Goal: Task Accomplishment & Management: Manage account settings

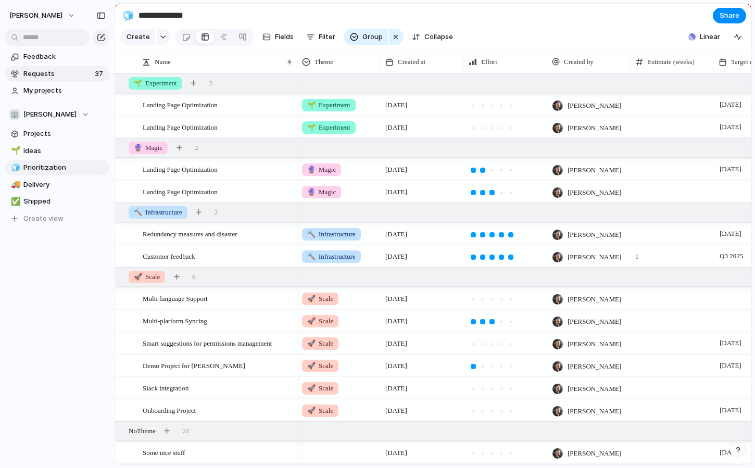
click at [47, 72] on span "Requests" at bounding box center [57, 74] width 68 height 10
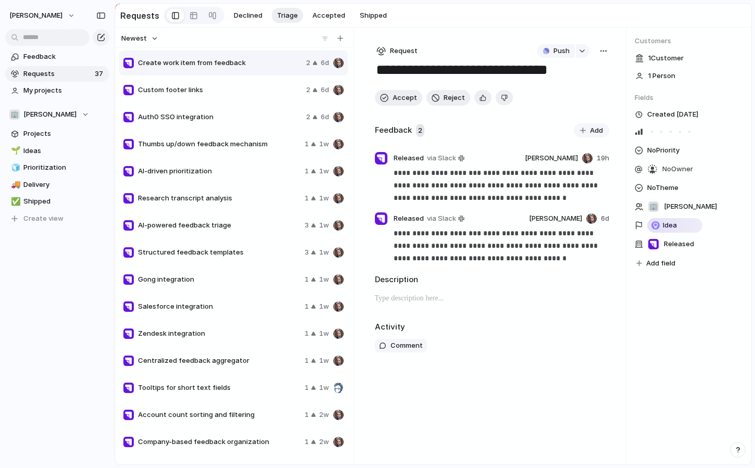
click at [193, 168] on span "AI-driven prioritization" at bounding box center [219, 171] width 162 height 10
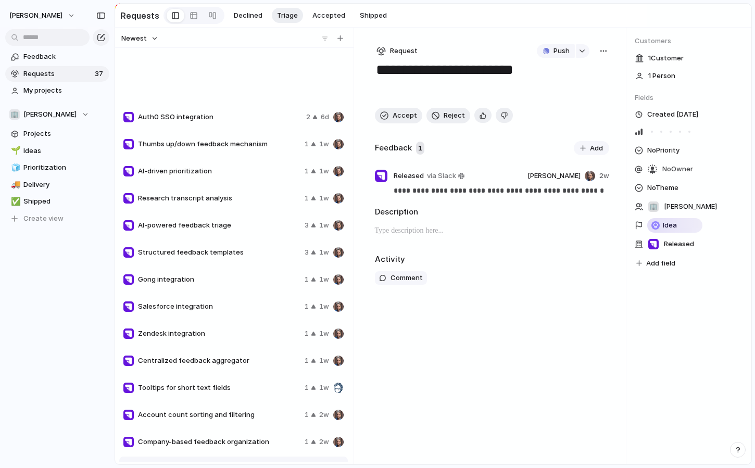
scroll to position [213, 0]
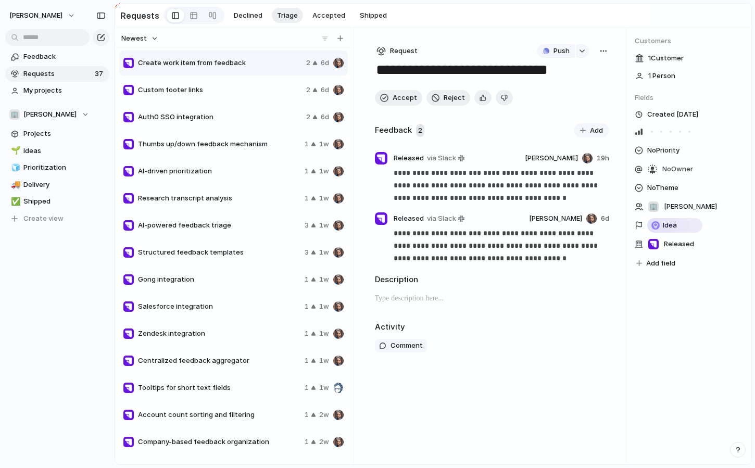
click at [193, 168] on span "AI-driven prioritization" at bounding box center [219, 171] width 162 height 10
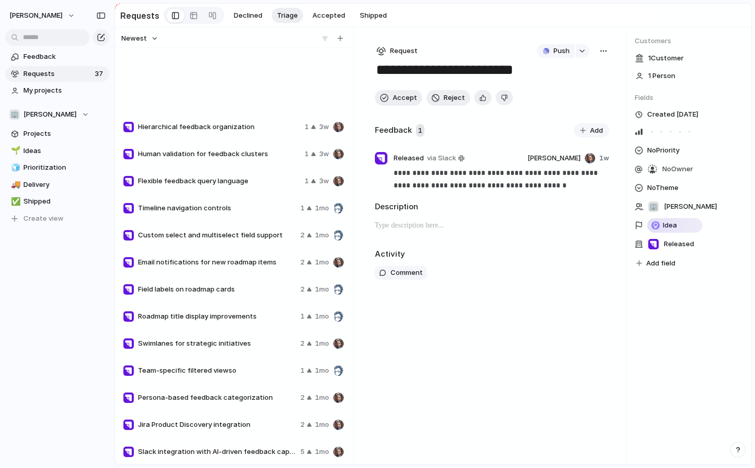
scroll to position [643, 0]
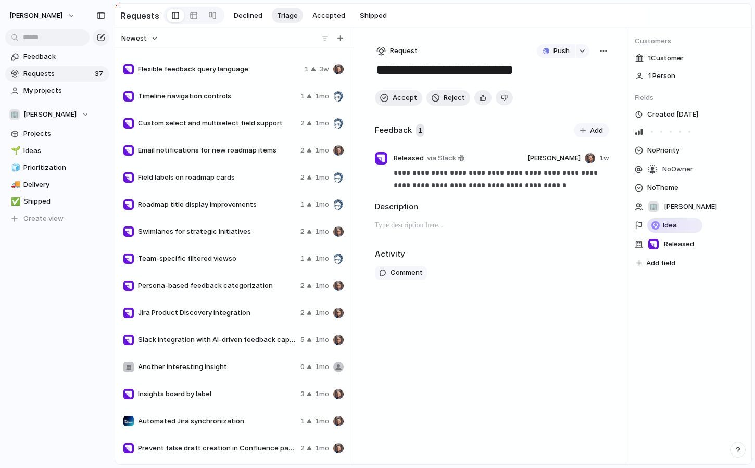
click at [197, 170] on div "Field labels on roadmap cards 2 1mo" at bounding box center [233, 177] width 228 height 25
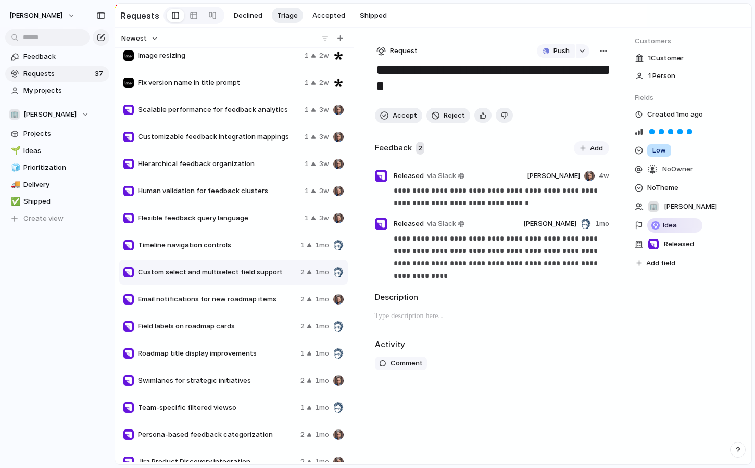
type textarea "**********"
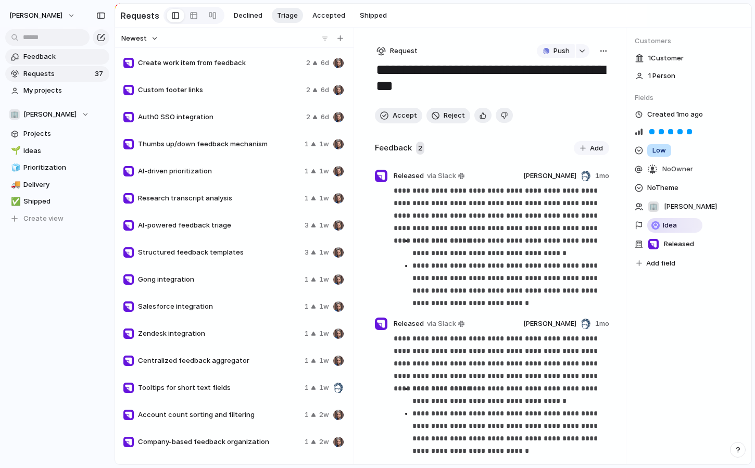
click at [48, 56] on span "Feedback" at bounding box center [64, 57] width 82 height 10
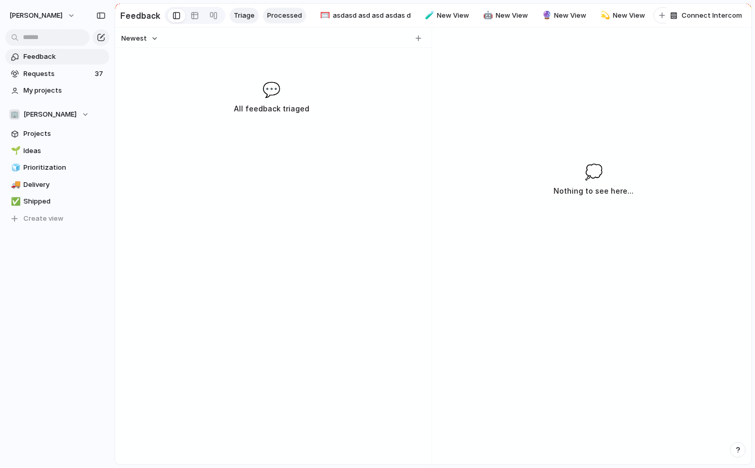
click at [272, 17] on span "Processed" at bounding box center [284, 15] width 35 height 10
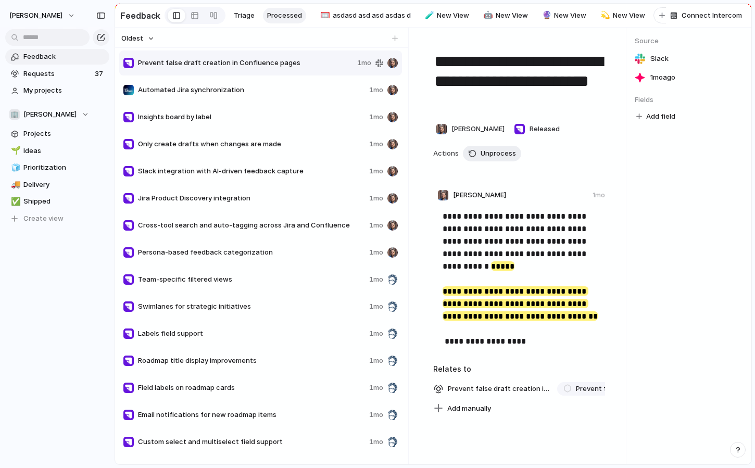
click at [245, 169] on span "Slack integration with AI-driven feedback capture" at bounding box center [251, 171] width 227 height 10
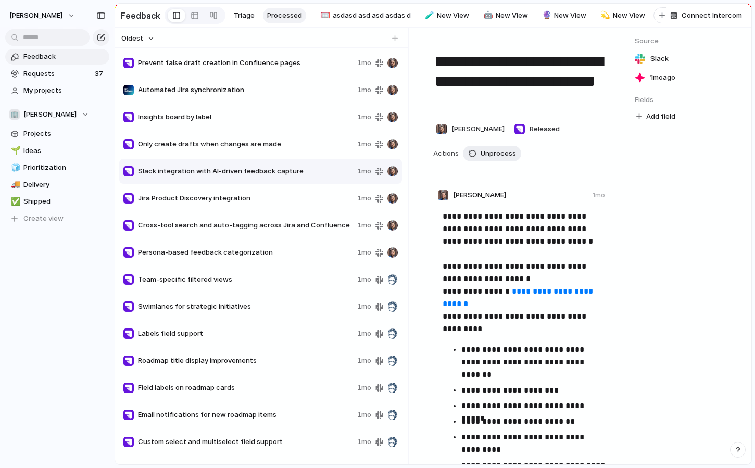
click at [219, 194] on span "Jira Product Discovery integration" at bounding box center [245, 198] width 215 height 10
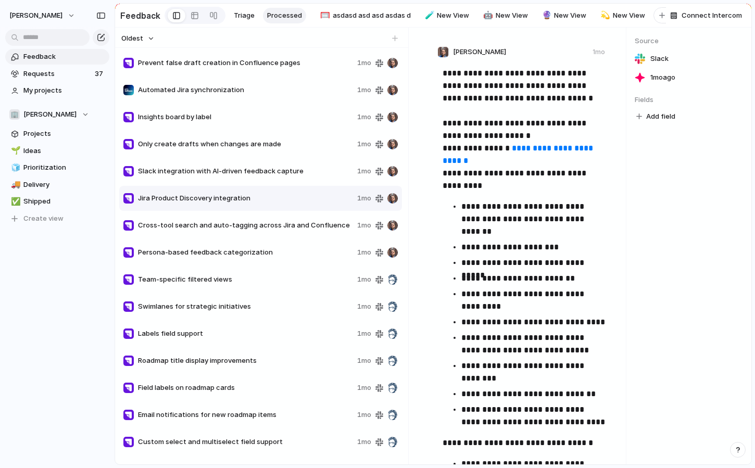
scroll to position [141, 0]
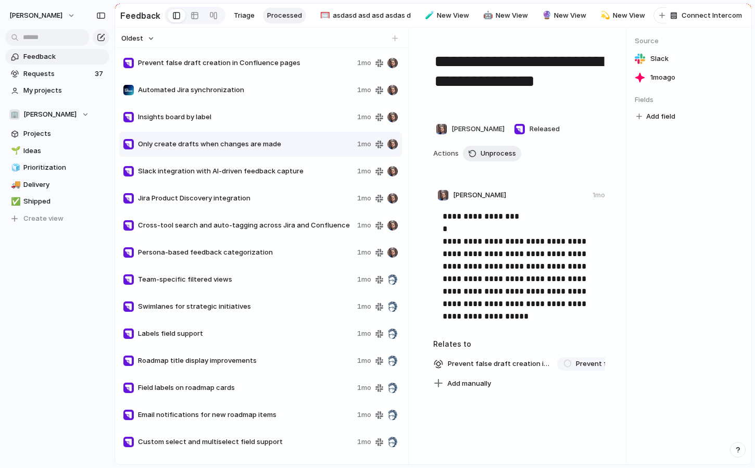
click at [262, 187] on div "Jira Product Discovery integration 1mo" at bounding box center [260, 198] width 283 height 25
type textarea "**********"
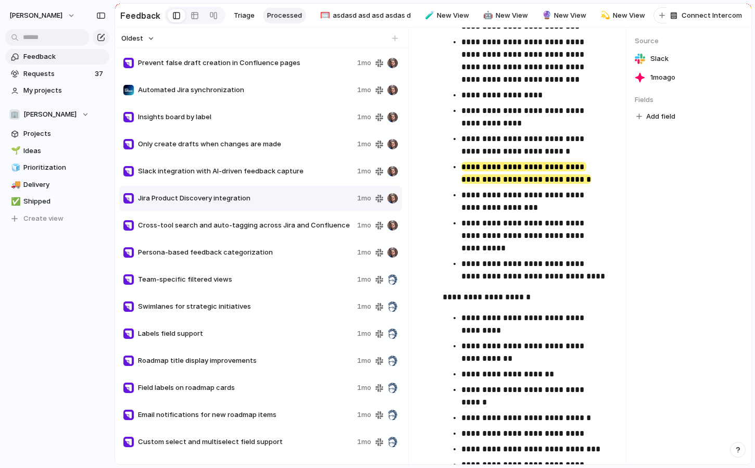
scroll to position [592, 0]
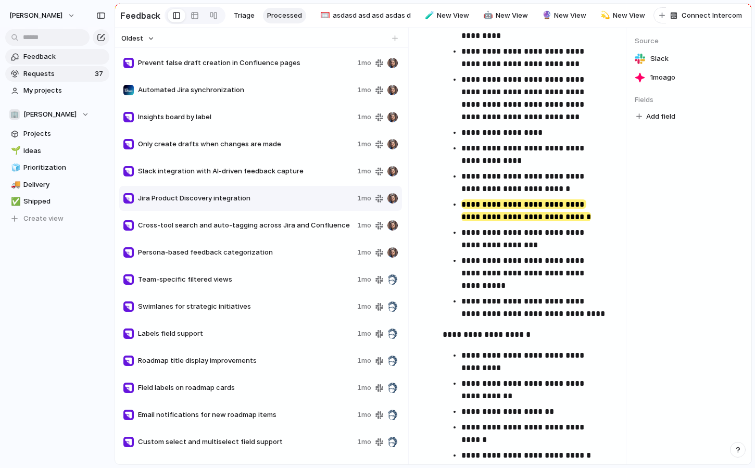
click at [60, 75] on span "Requests" at bounding box center [57, 74] width 68 height 10
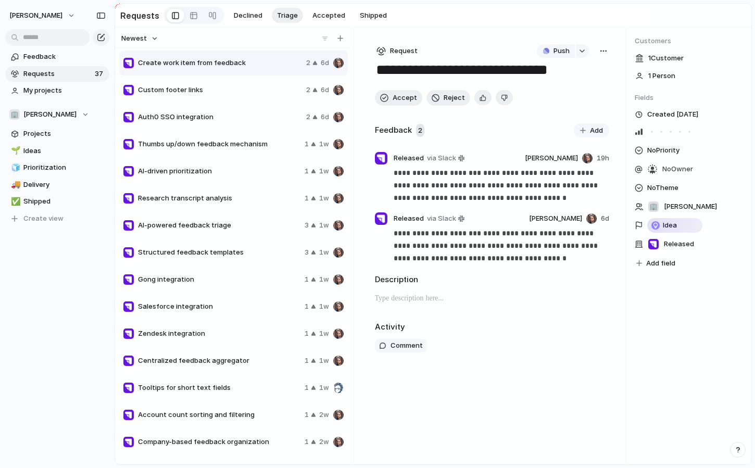
click at [201, 170] on span "AI-driven prioritization" at bounding box center [219, 171] width 162 height 10
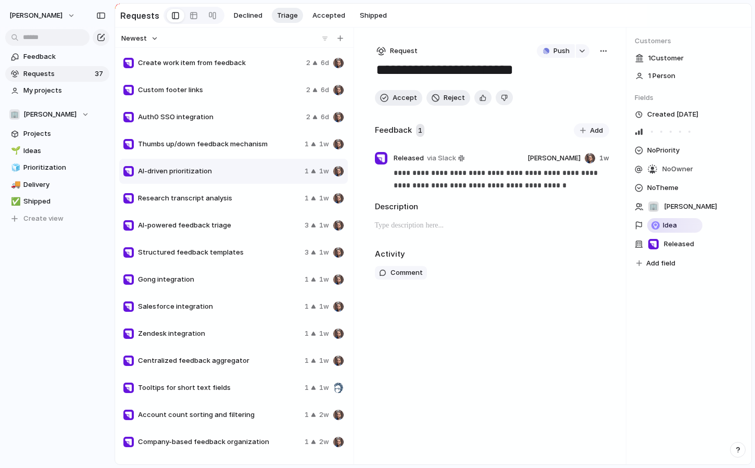
type textarea "**********"
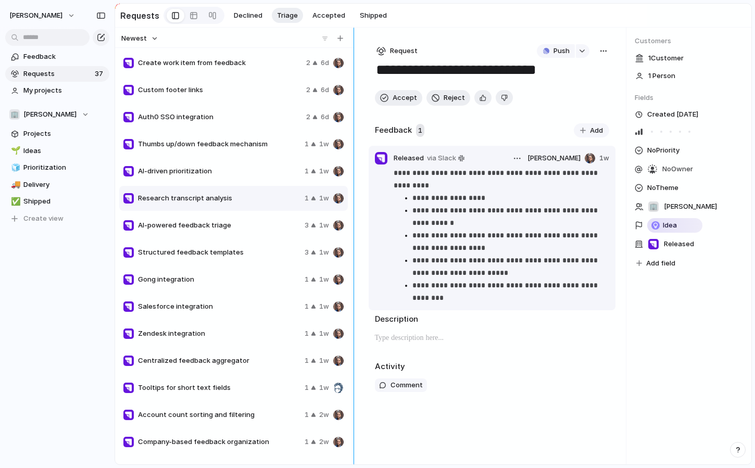
drag, startPoint x: 354, startPoint y: 166, endPoint x: 400, endPoint y: 163, distance: 45.8
click at [400, 163] on div "**********" at bounding box center [433, 246] width 636 height 437
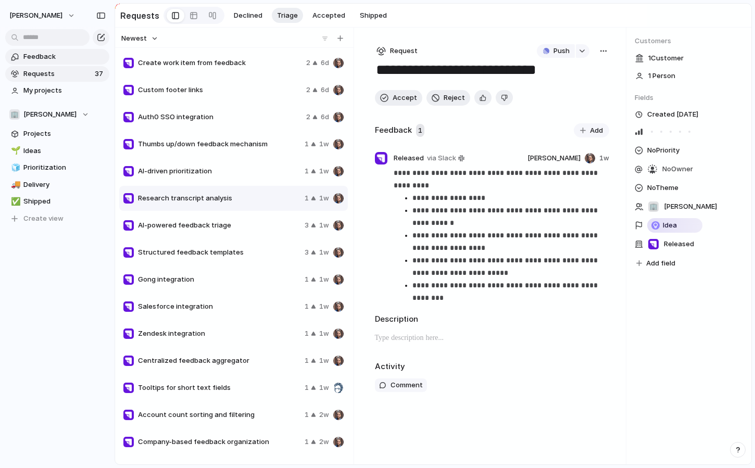
click at [40, 57] on span "Feedback" at bounding box center [64, 57] width 82 height 10
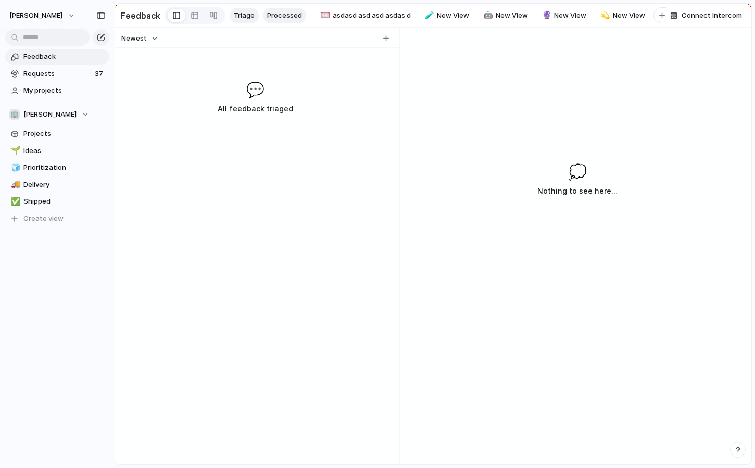
click at [272, 16] on span "Processed" at bounding box center [284, 15] width 35 height 10
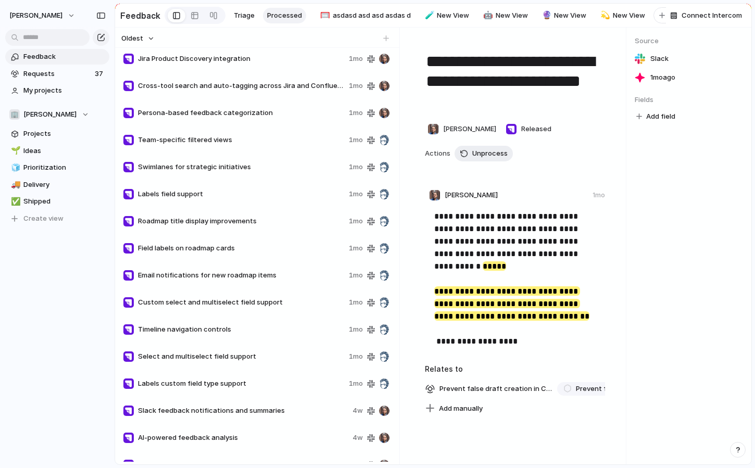
scroll to position [138, 0]
click at [161, 202] on div "Labels field support 1mo" at bounding box center [256, 195] width 274 height 25
type textarea "**********"
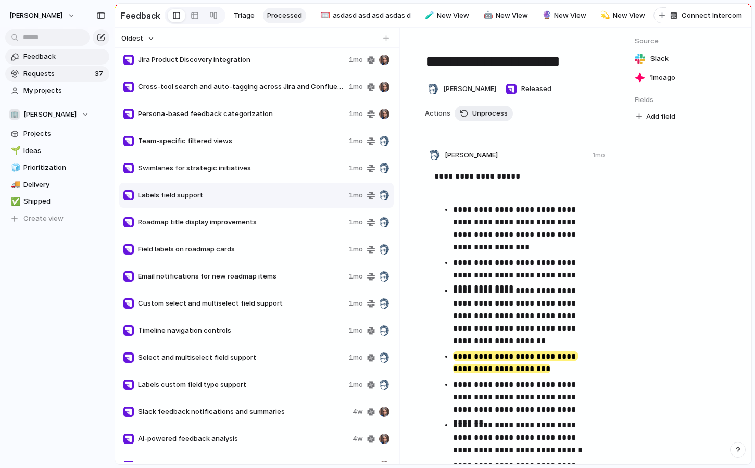
click at [49, 80] on link "Requests 37" at bounding box center [57, 74] width 104 height 16
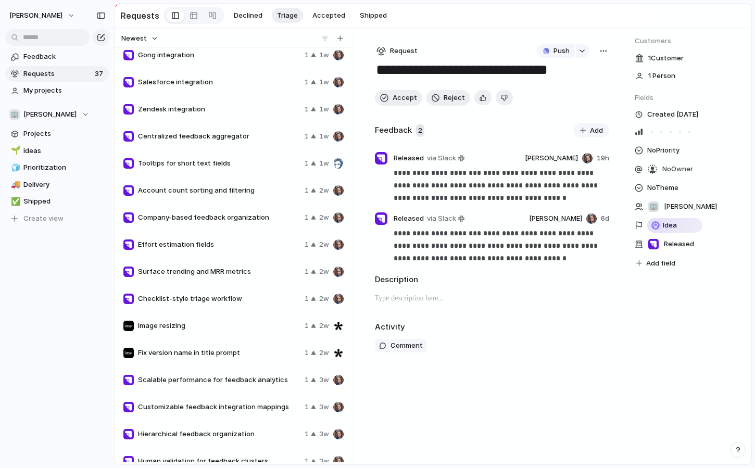
scroll to position [228, 0]
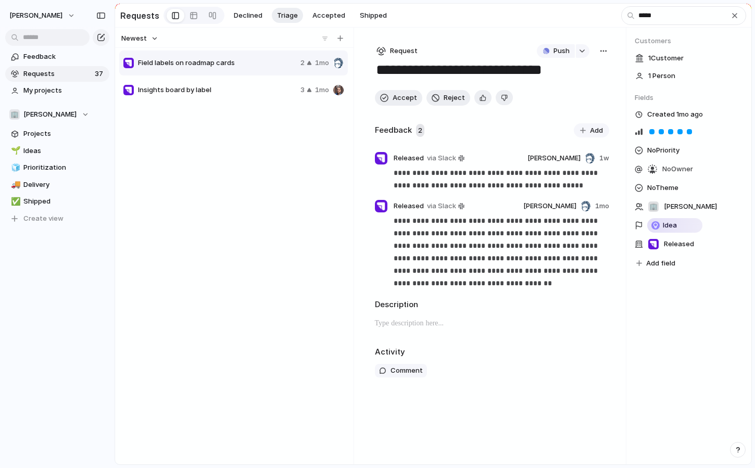
type input "******"
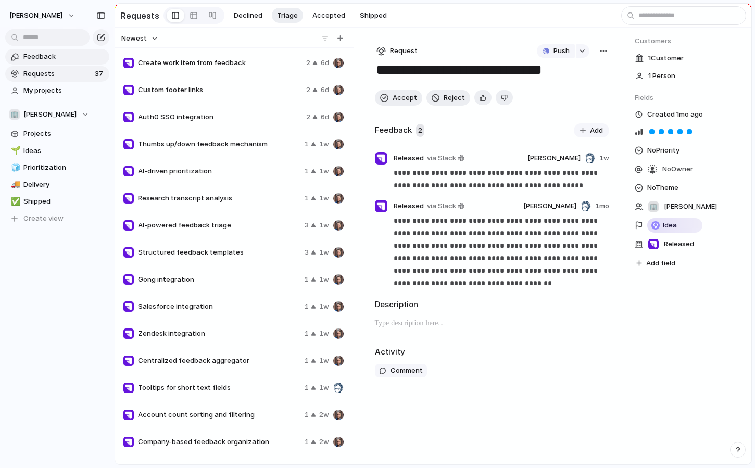
click at [56, 57] on span "Feedback" at bounding box center [64, 57] width 82 height 10
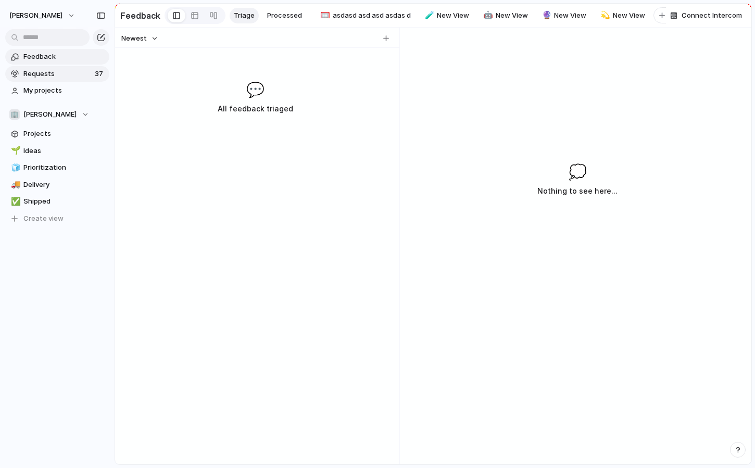
click at [42, 74] on span "Requests" at bounding box center [57, 74] width 68 height 10
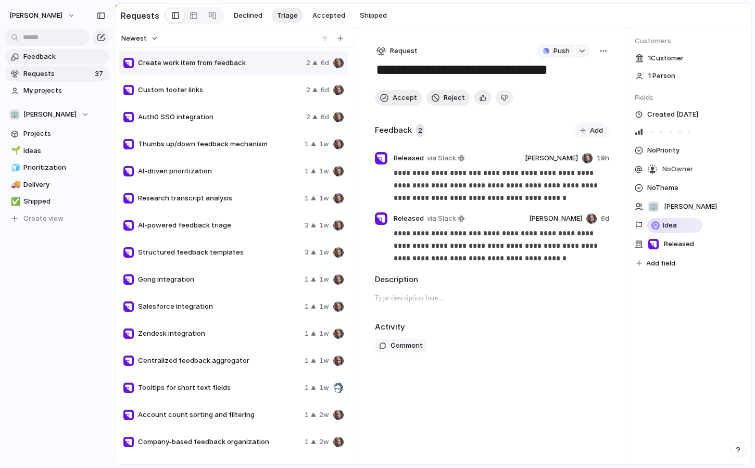
click at [66, 51] on link "Feedback" at bounding box center [57, 57] width 104 height 16
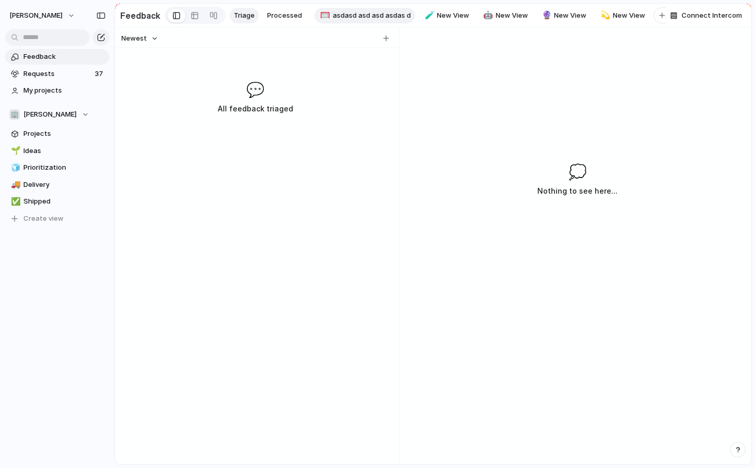
click at [375, 17] on span "asdasd asd asd asdas d" at bounding box center [372, 15] width 78 height 10
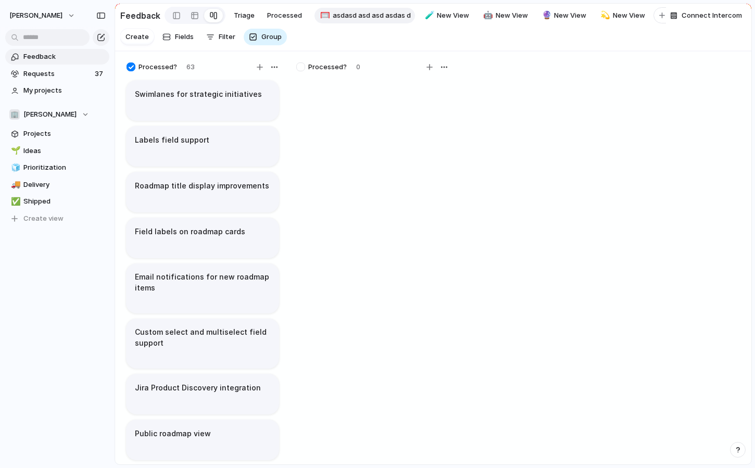
click at [409, 20] on div "🥅 asdasd asd asd asdas d" at bounding box center [364, 16] width 100 height 16
click at [437, 19] on span "New View" at bounding box center [453, 15] width 32 height 10
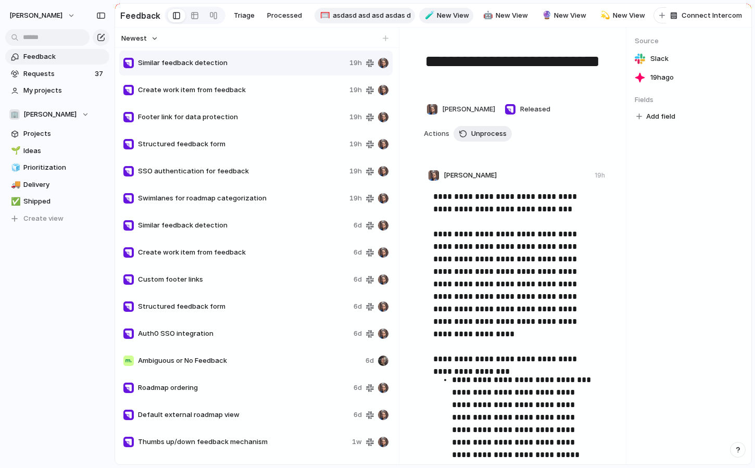
click at [371, 19] on span "asdasd asd asd asdas d" at bounding box center [372, 15] width 78 height 10
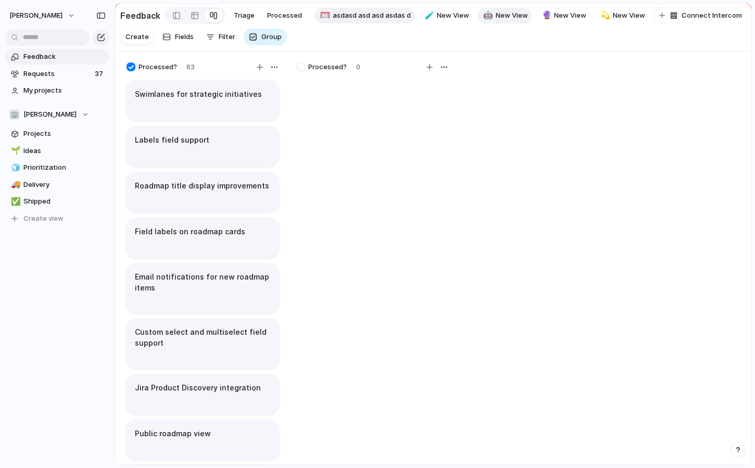
scroll to position [0, 40]
click at [400, 20] on span "New View" at bounding box center [413, 15] width 32 height 10
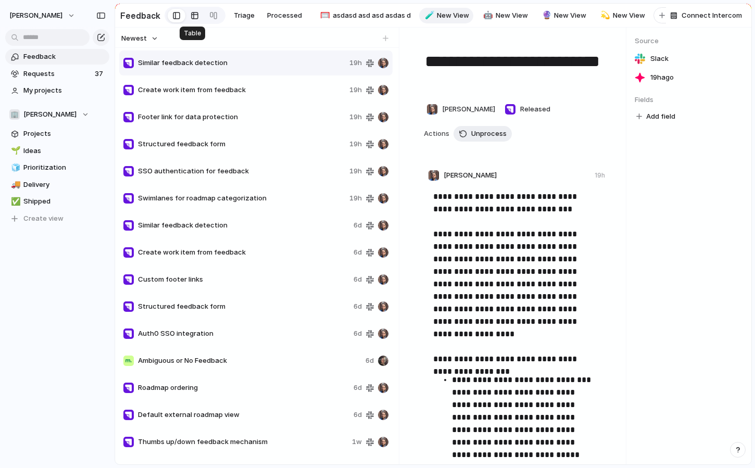
click at [195, 19] on div at bounding box center [194, 15] width 8 height 17
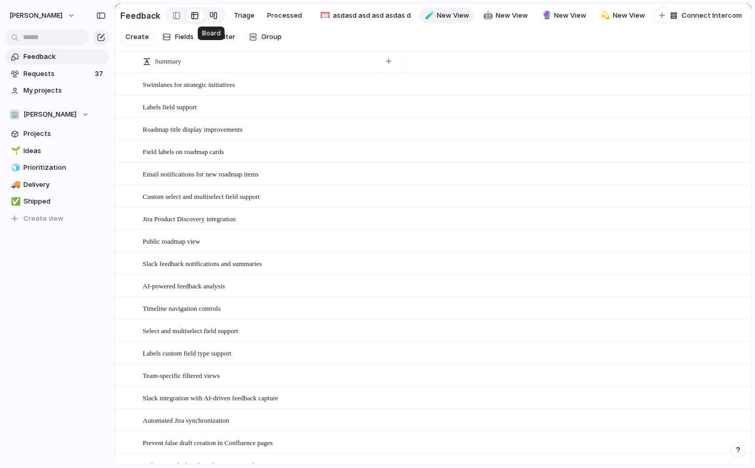
click at [205, 14] on link at bounding box center [213, 15] width 19 height 17
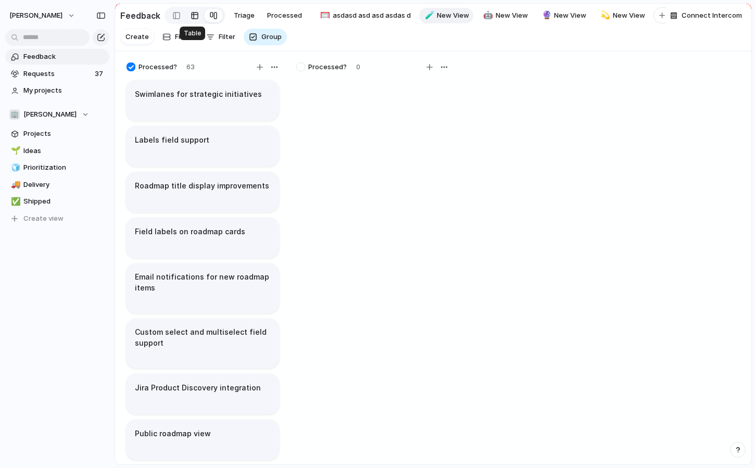
click at [190, 20] on div at bounding box center [194, 15] width 8 height 17
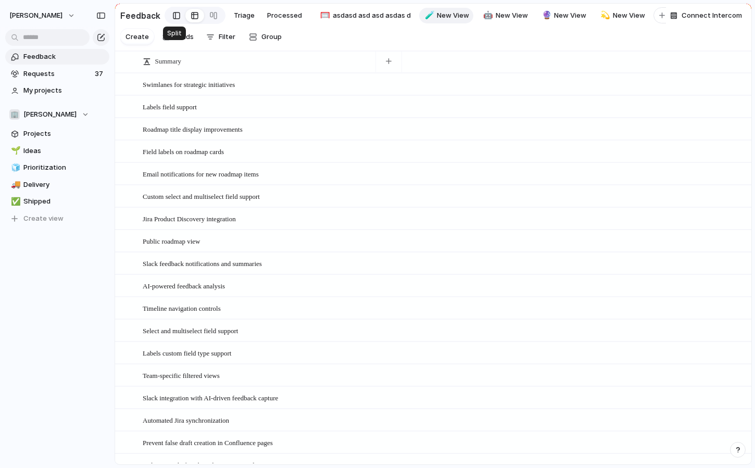
click at [174, 17] on div at bounding box center [176, 16] width 7 height 16
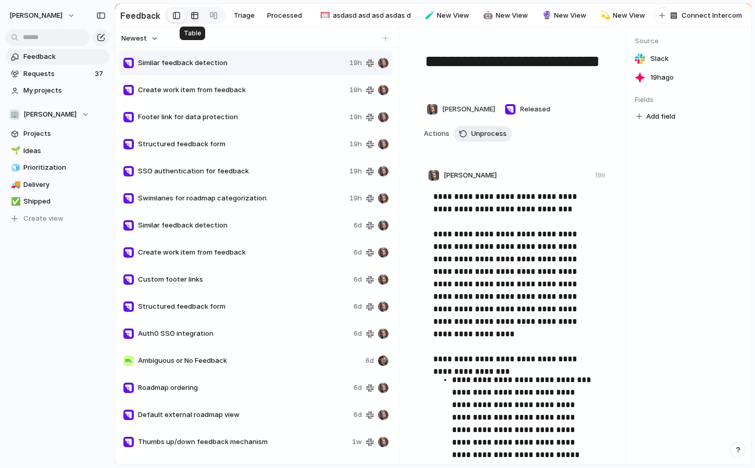
click at [193, 18] on div at bounding box center [194, 15] width 8 height 17
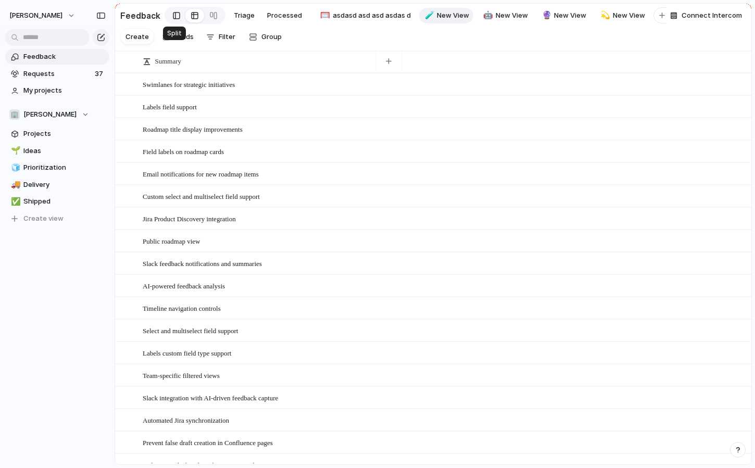
click at [173, 20] on div at bounding box center [176, 16] width 7 height 16
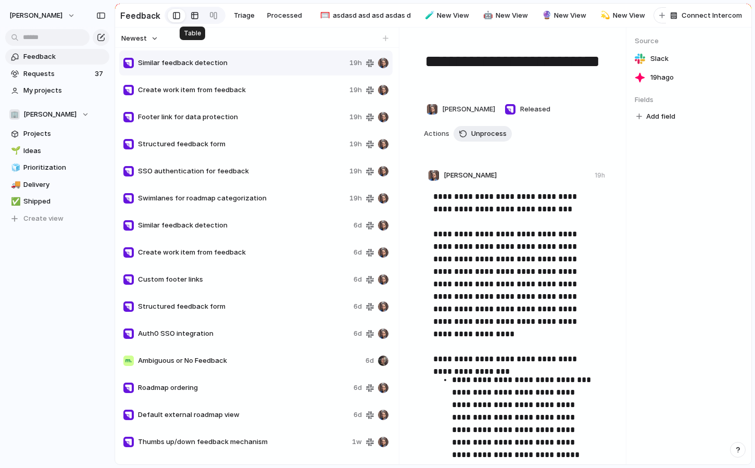
click at [190, 18] on div at bounding box center [194, 15] width 8 height 17
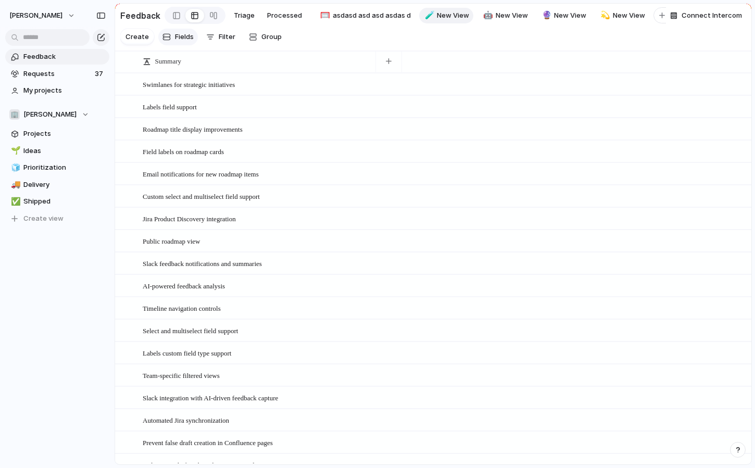
click at [186, 39] on span "Fields" at bounding box center [184, 37] width 19 height 10
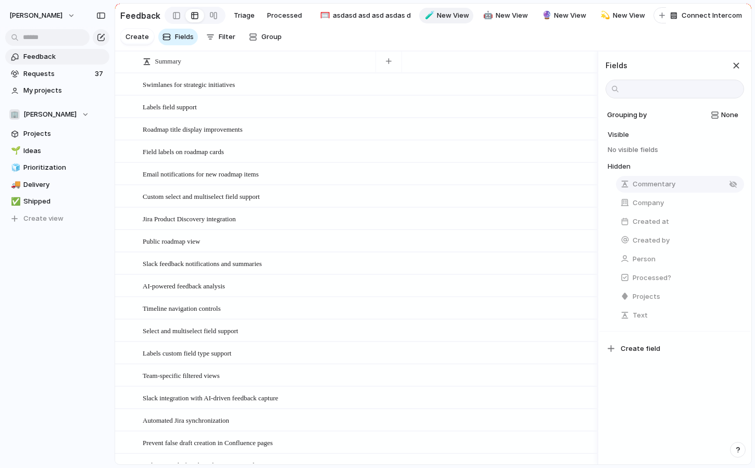
click at [645, 191] on button "Commentary" at bounding box center [680, 184] width 128 height 17
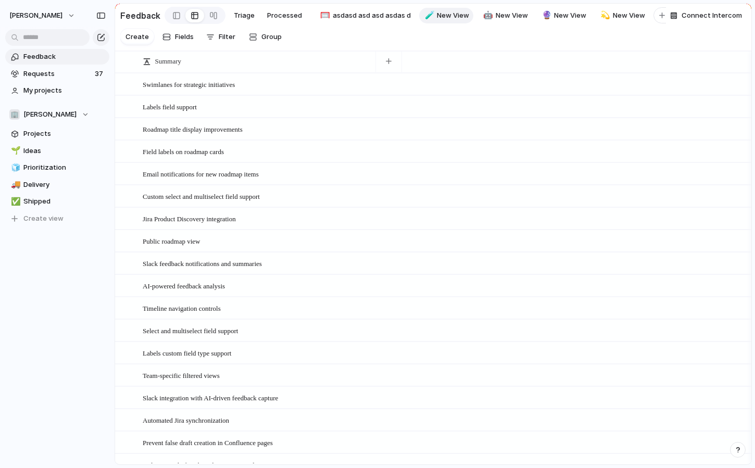
click at [568, 90] on div "Swimlanes for strategic initiatives Open" at bounding box center [433, 84] width 636 height 22
click at [221, 36] on span "Filter" at bounding box center [227, 37] width 17 height 10
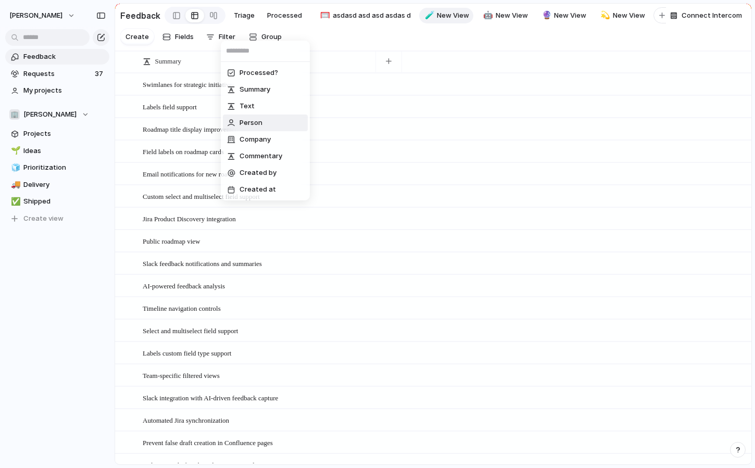
click at [266, 121] on li "Person" at bounding box center [265, 122] width 85 height 17
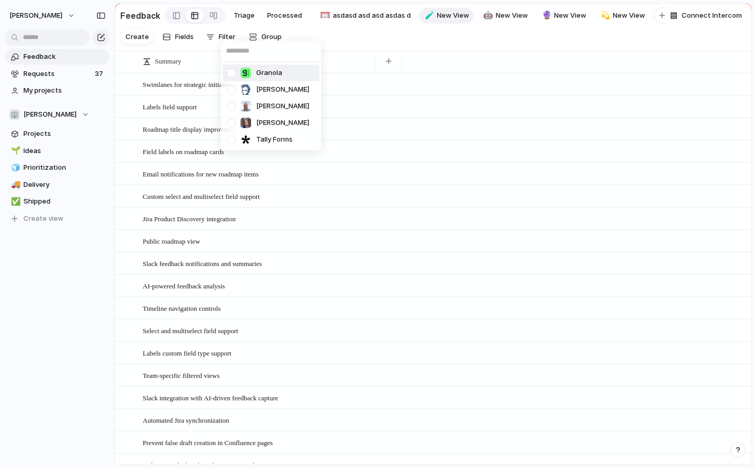
click at [388, 61] on div "Granola [PERSON_NAME] [PERSON_NAME] [PERSON_NAME] Tally Forms" at bounding box center [377, 234] width 755 height 468
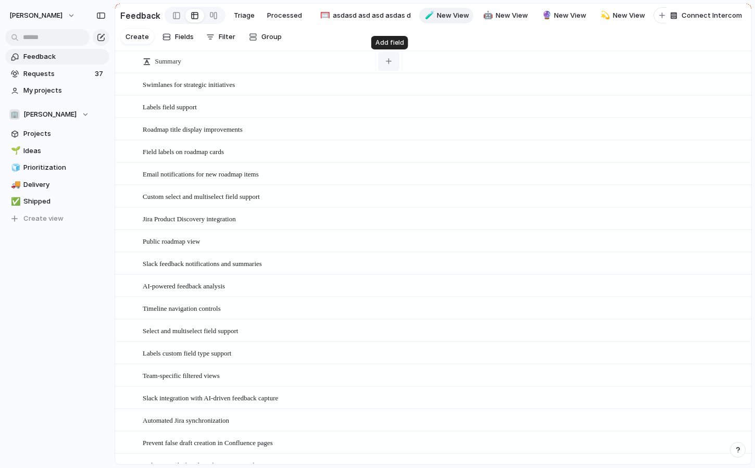
click at [388, 61] on div "button" at bounding box center [389, 61] width 6 height 6
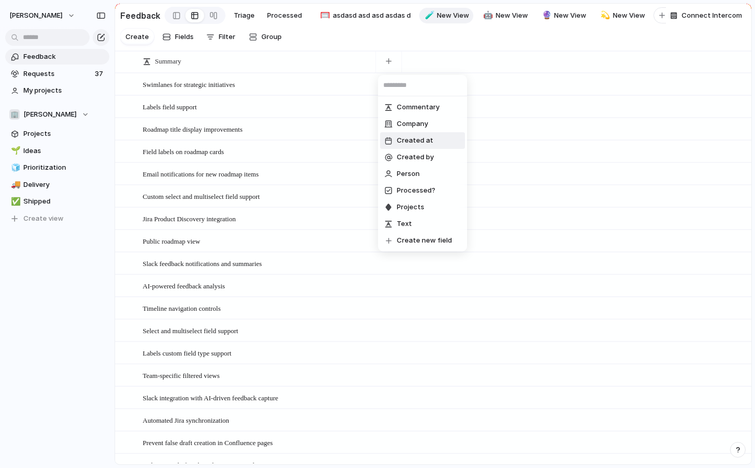
click at [424, 144] on span "Created at" at bounding box center [415, 140] width 36 height 10
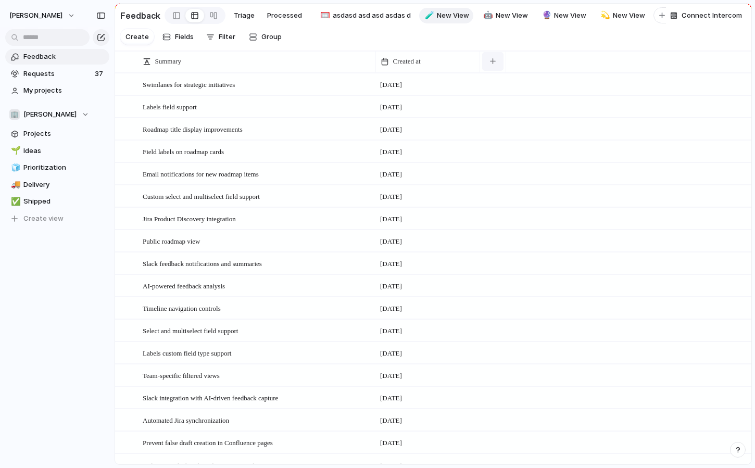
click at [487, 57] on button "button" at bounding box center [492, 61] width 21 height 19
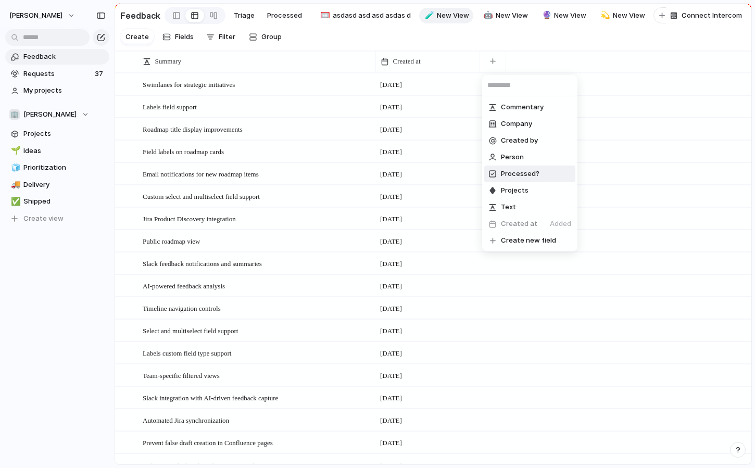
click at [504, 171] on span "Processed?" at bounding box center [520, 174] width 39 height 10
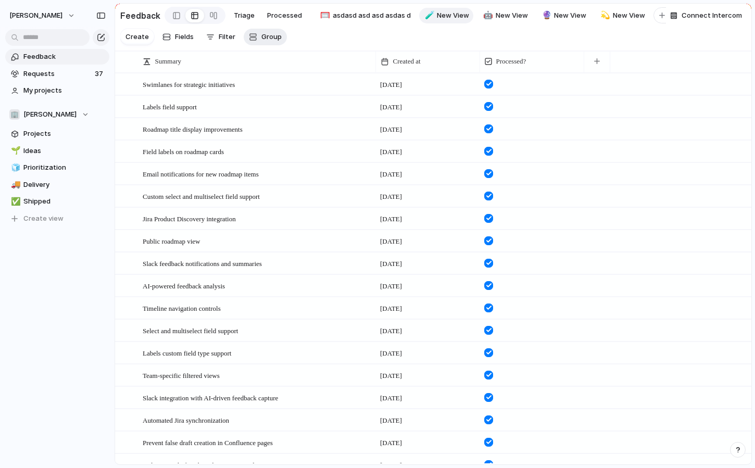
click at [265, 40] on span "Group" at bounding box center [271, 37] width 20 height 10
click at [265, 40] on div "Processed? Person Company Created by" at bounding box center [377, 234] width 755 height 468
click at [237, 42] on div "Create Fields Filter Group Zoom" at bounding box center [203, 37] width 167 height 21
click at [263, 42] on button "Group" at bounding box center [265, 37] width 43 height 17
click at [284, 111] on span "Company" at bounding box center [276, 115] width 31 height 10
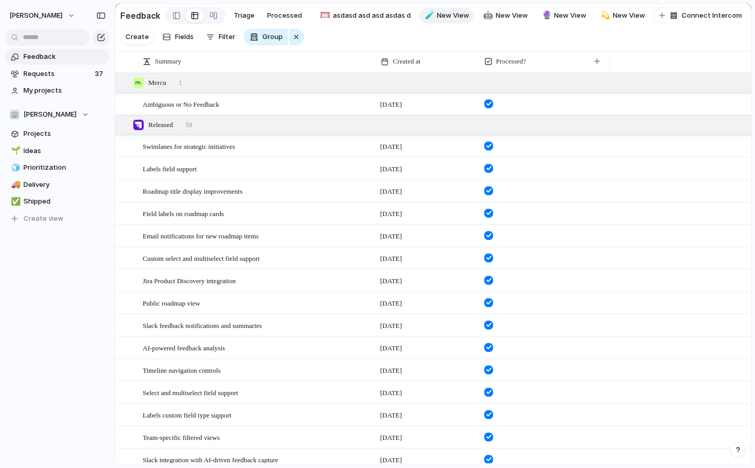
click at [442, 9] on link "🧪 New View" at bounding box center [446, 16] width 55 height 16
click at [442, 18] on span "New View" at bounding box center [453, 15] width 32 height 10
type input "**********"
click at [492, 33] on section "Create Fields Filter Group Zoom" at bounding box center [433, 39] width 636 height 24
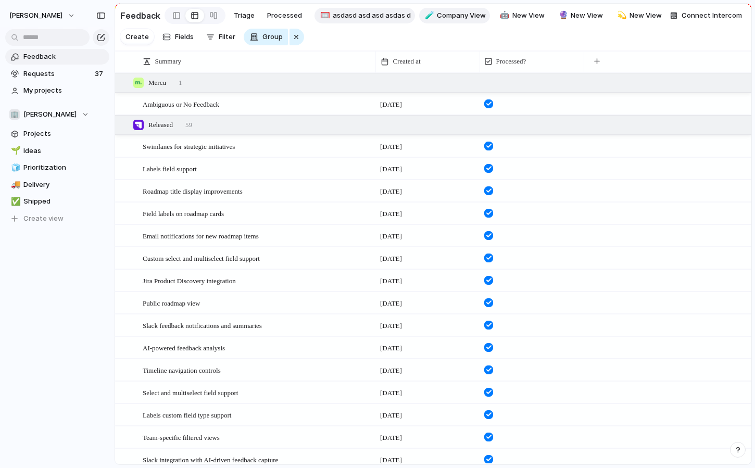
click at [368, 20] on span "asdasd asd asd asdas d" at bounding box center [372, 15] width 78 height 10
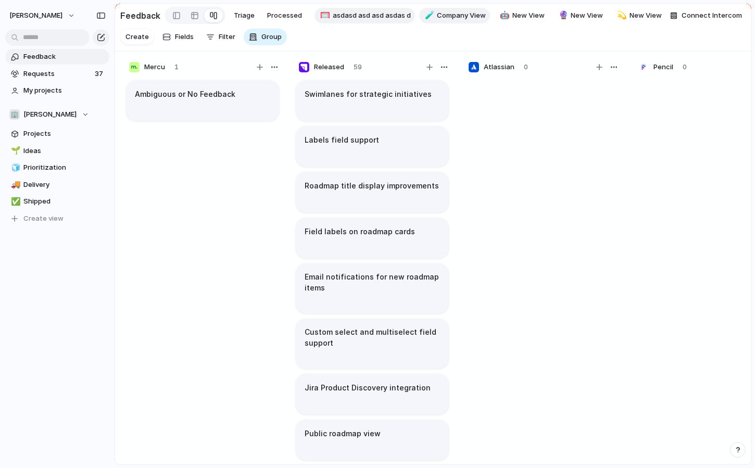
click at [449, 8] on link "🧪 Company View" at bounding box center [454, 16] width 71 height 16
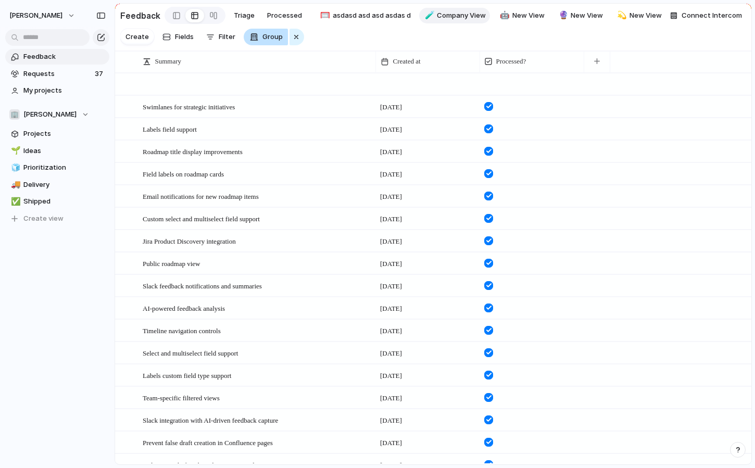
click at [262, 40] on span "Group" at bounding box center [272, 37] width 20 height 10
click at [261, 40] on div "Processed? Person Company Created by" at bounding box center [377, 234] width 755 height 468
click at [262, 40] on span "Group" at bounding box center [272, 37] width 20 height 10
click at [328, 40] on div "Processed? Person Company Created by" at bounding box center [377, 234] width 755 height 468
click at [253, 38] on div "button" at bounding box center [254, 37] width 8 height 8
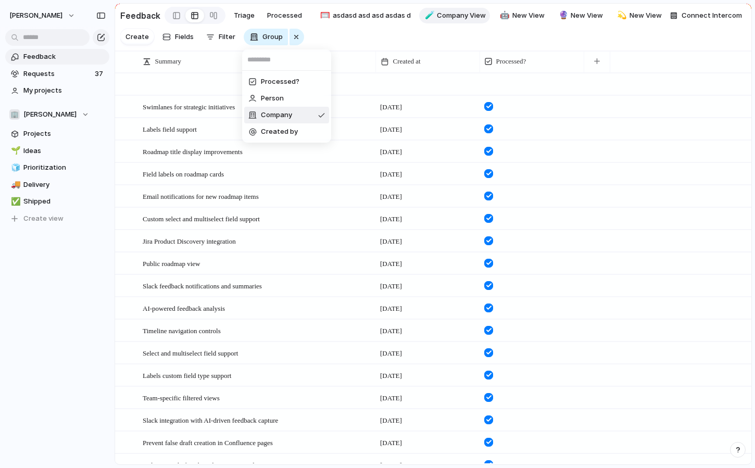
click at [288, 114] on span "Company" at bounding box center [276, 115] width 31 height 10
click at [194, 88] on div at bounding box center [245, 83] width 260 height 21
click at [292, 40] on div "button" at bounding box center [296, 37] width 8 height 12
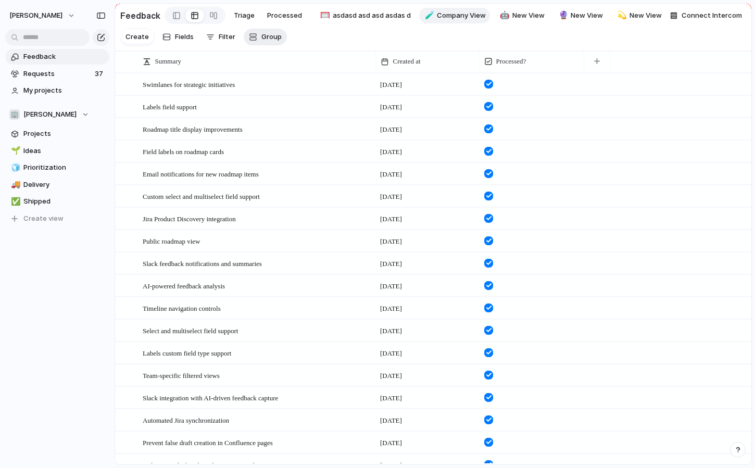
click at [263, 41] on span "Group" at bounding box center [271, 37] width 20 height 10
click at [284, 110] on span "Company" at bounding box center [276, 115] width 31 height 10
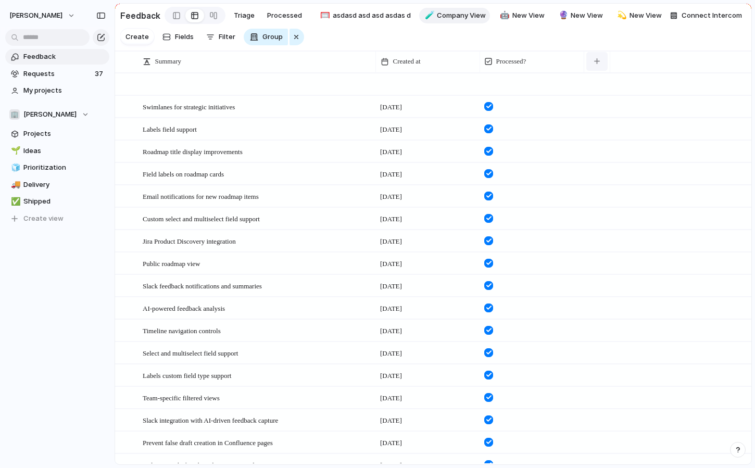
click at [593, 58] on button "button" at bounding box center [596, 61] width 21 height 19
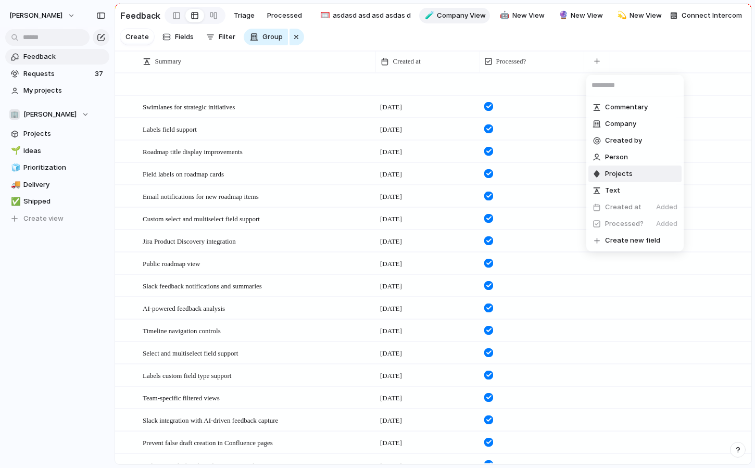
click at [622, 169] on span "Projects" at bounding box center [619, 174] width 28 height 10
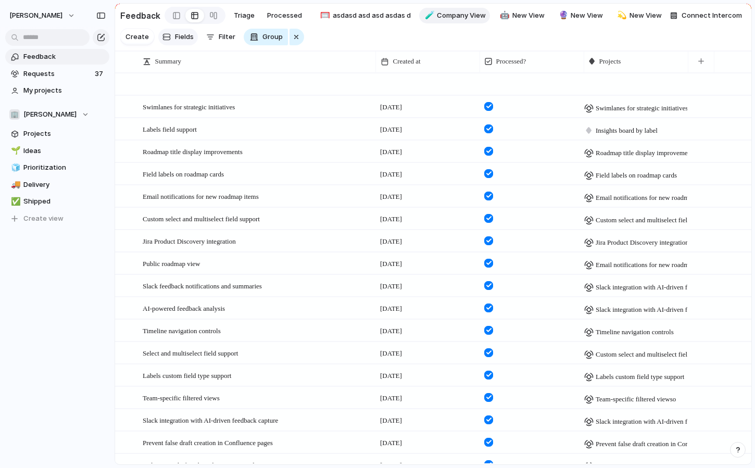
click at [190, 40] on span "Fields" at bounding box center [184, 37] width 19 height 10
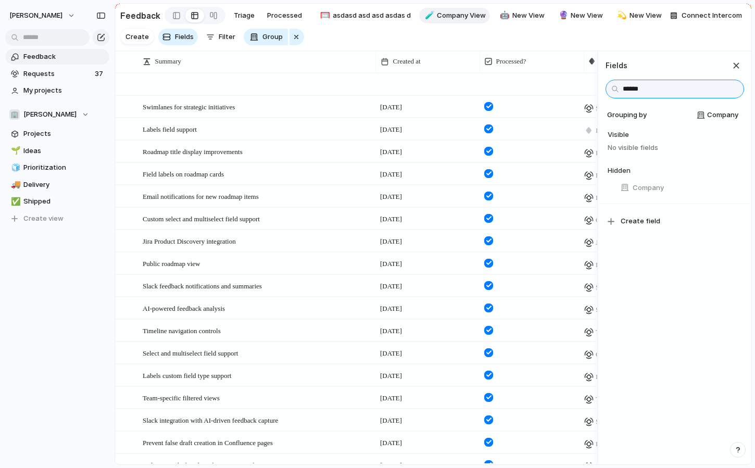
type input "*******"
click at [488, 30] on section "Create Fields Filter Group Zoom" at bounding box center [433, 39] width 636 height 24
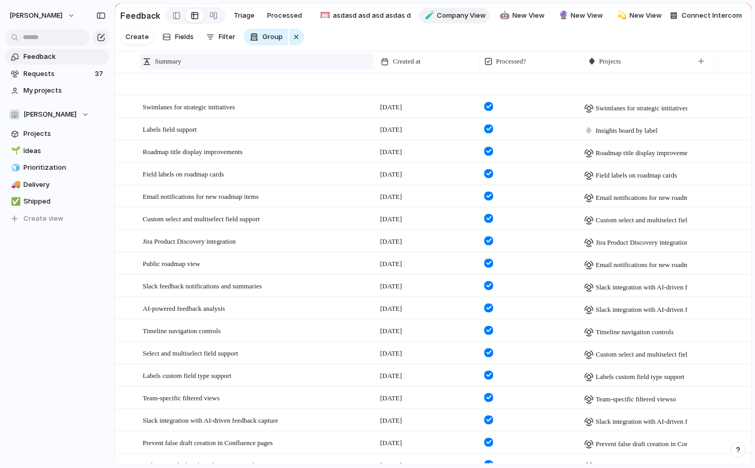
click at [342, 55] on div "Summary" at bounding box center [256, 61] width 233 height 17
click at [353, 51] on div "Modify Hide Sort ascending Sort descending" at bounding box center [377, 234] width 755 height 468
click at [375, 40] on section "Create Fields Filter Group Zoom" at bounding box center [433, 39] width 636 height 24
click at [517, 13] on span "New View" at bounding box center [528, 15] width 32 height 10
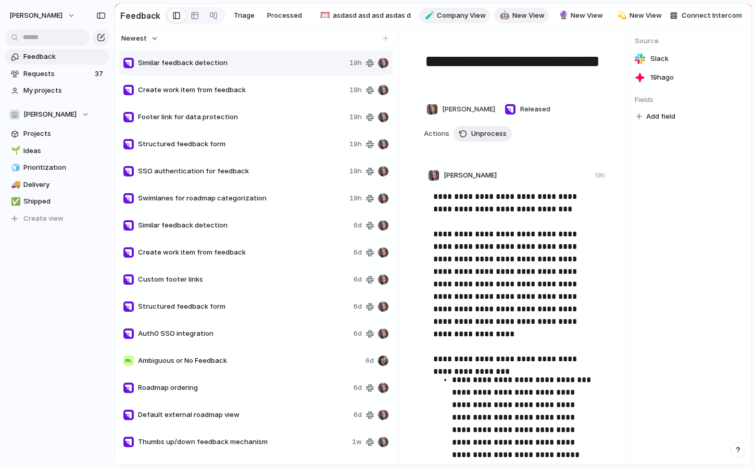
click at [469, 20] on span "Company View" at bounding box center [461, 15] width 49 height 10
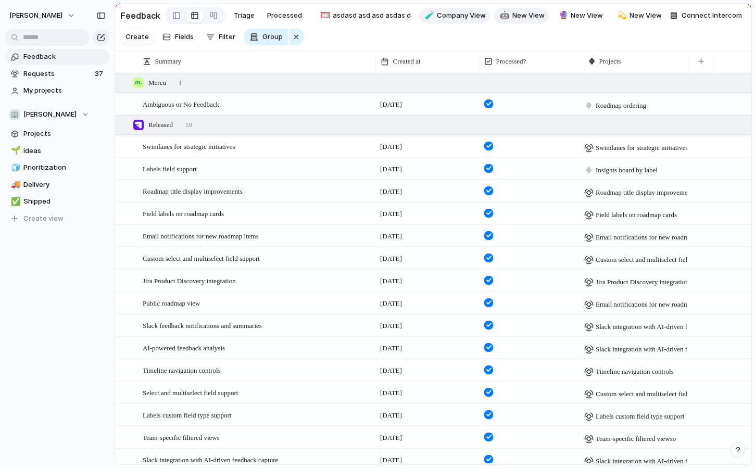
click at [512, 18] on span "New View" at bounding box center [528, 15] width 32 height 10
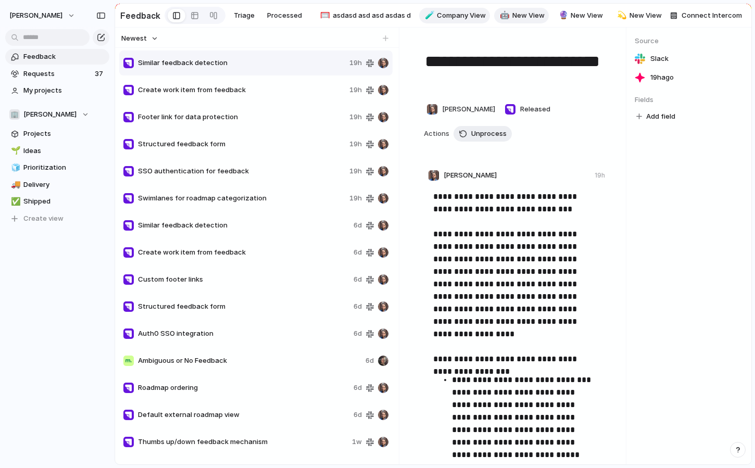
click at [450, 18] on span "Company View" at bounding box center [461, 15] width 49 height 10
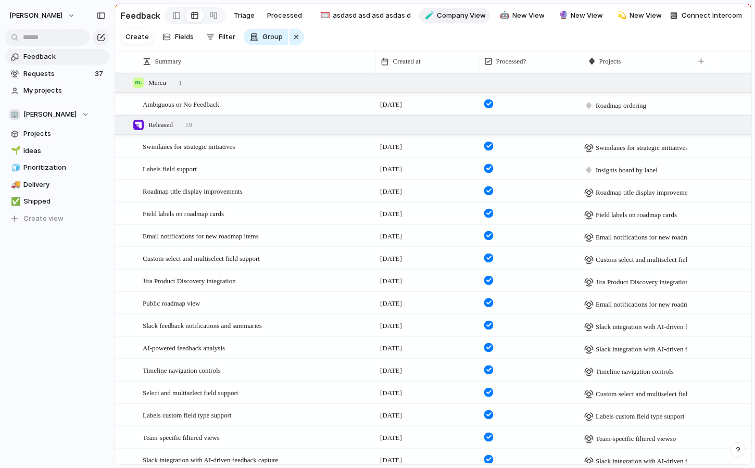
click at [358, 33] on section "Create Fields Filter Group Zoom" at bounding box center [433, 39] width 636 height 24
click at [336, 14] on span "asdasd asd asd asdas d" at bounding box center [372, 15] width 78 height 10
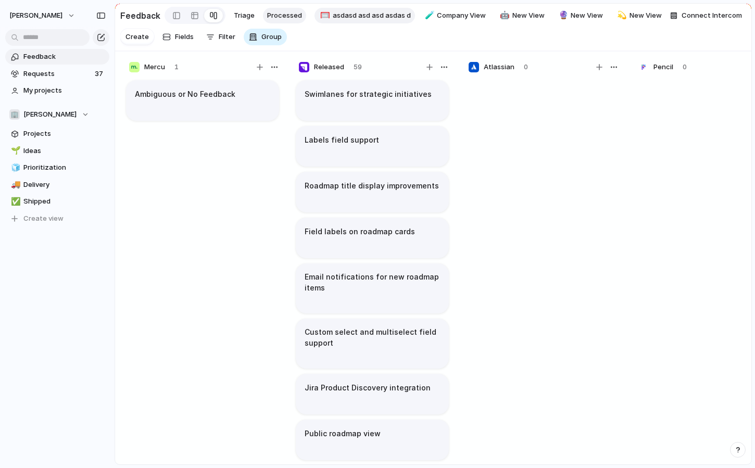
click at [290, 16] on span "Processed" at bounding box center [284, 15] width 35 height 10
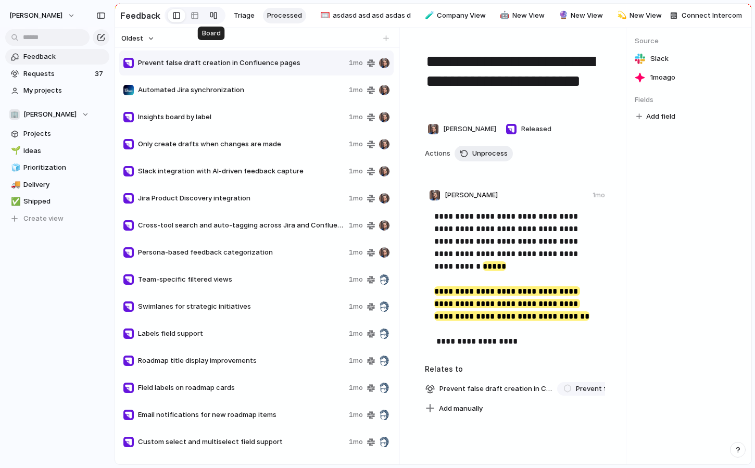
click at [204, 20] on link at bounding box center [213, 15] width 19 height 17
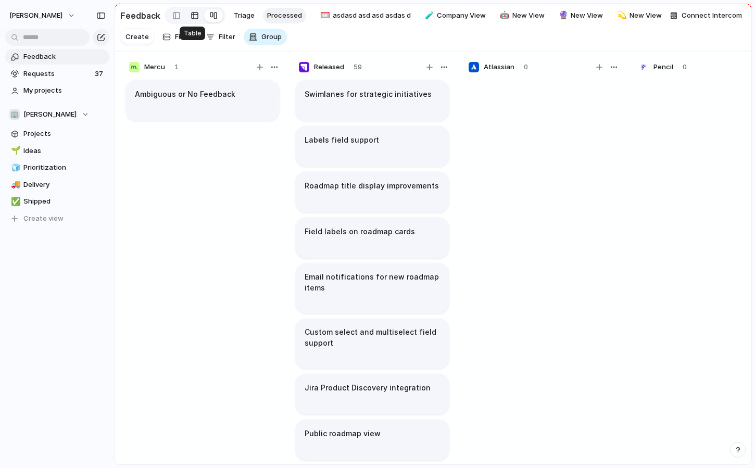
click at [190, 20] on div at bounding box center [194, 15] width 8 height 17
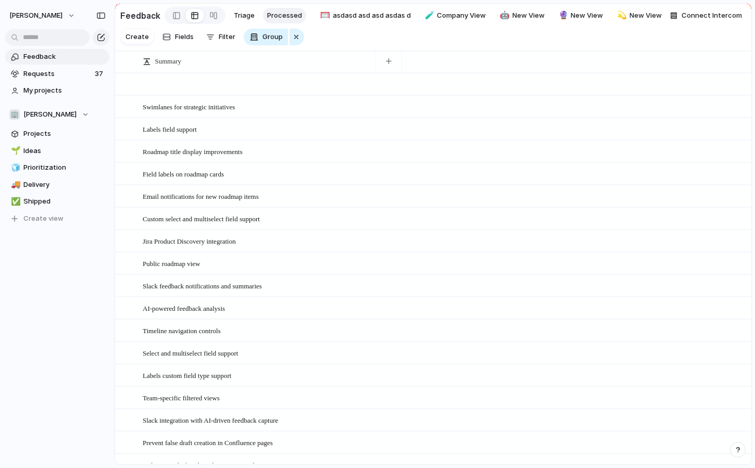
click at [200, 16] on link at bounding box center [194, 15] width 19 height 17
click at [179, 16] on link at bounding box center [177, 15] width 18 height 17
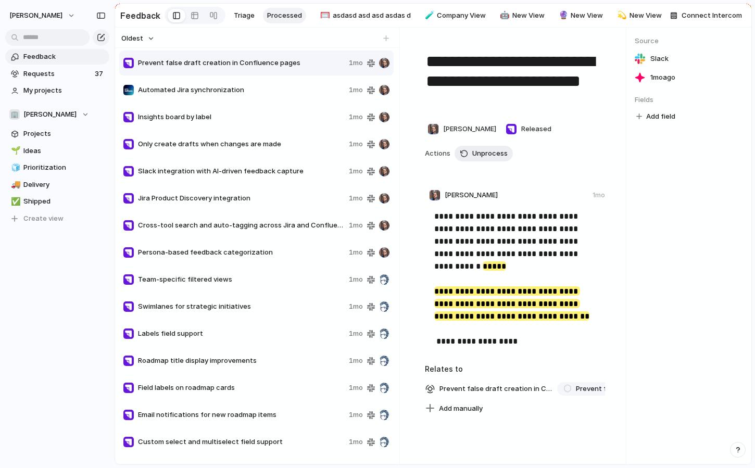
click at [283, 15] on span "Processed" at bounding box center [284, 15] width 35 height 10
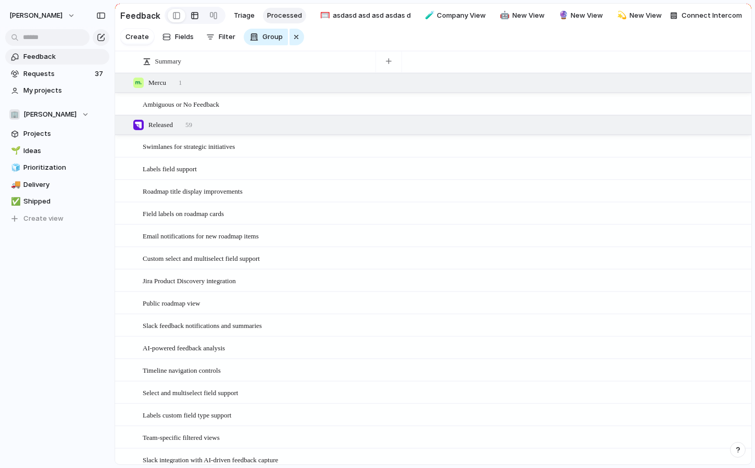
click at [283, 15] on span "Processed" at bounding box center [284, 15] width 35 height 10
click at [211, 144] on span "Swimlanes for strategic initiatives" at bounding box center [189, 147] width 92 height 8
click at [211, 104] on span "Ambiguous or No Feedback" at bounding box center [181, 104] width 77 height 8
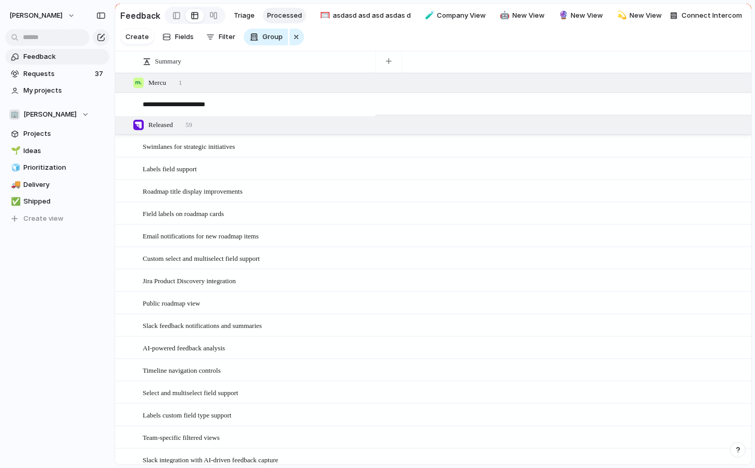
click at [219, 104] on textarea "**********" at bounding box center [255, 105] width 225 height 8
click at [230, 105] on textarea "**********" at bounding box center [255, 105] width 225 height 8
click at [260, 102] on textarea "**********" at bounding box center [255, 105] width 225 height 8
click at [204, 104] on textarea "**********" at bounding box center [255, 105] width 225 height 8
click at [136, 111] on div "**********" at bounding box center [246, 104] width 260 height 22
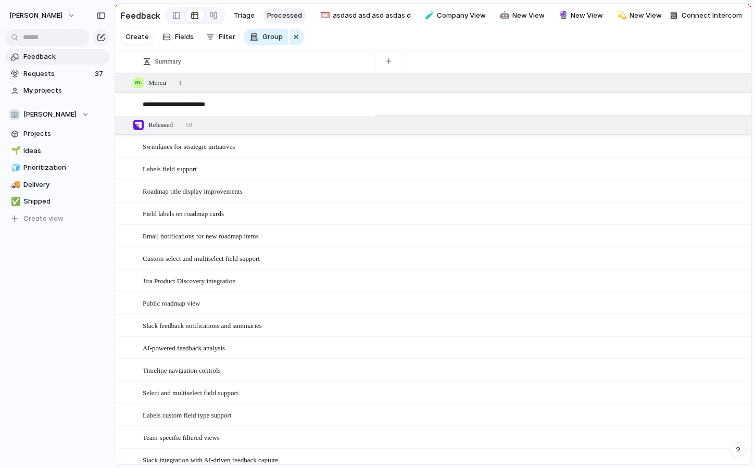
click at [263, 113] on div "**********" at bounding box center [246, 104] width 260 height 22
click at [296, 154] on div "Swimlanes for strategic initiatives Open" at bounding box center [257, 147] width 229 height 22
click at [347, 104] on div "Open" at bounding box center [356, 105] width 27 height 14
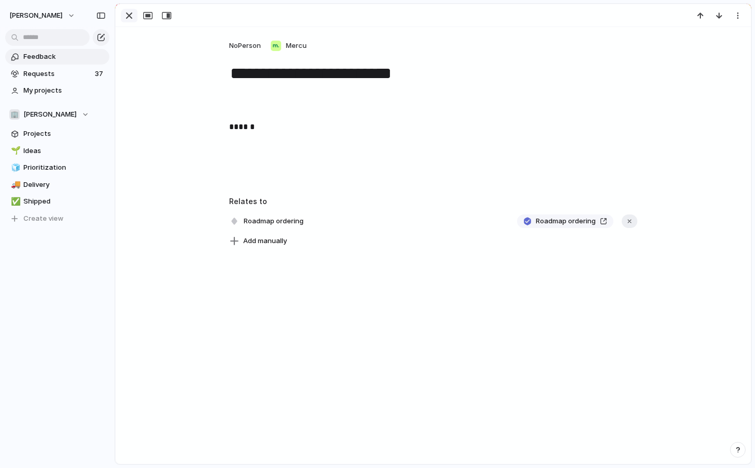
click at [125, 19] on div "button" at bounding box center [129, 15] width 12 height 12
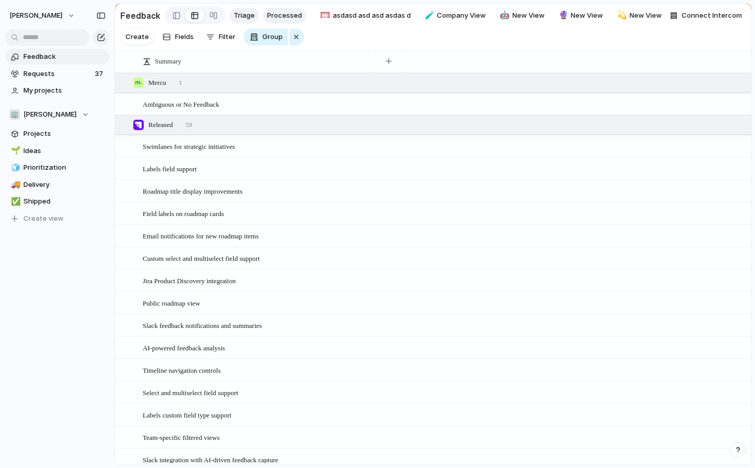
click at [237, 20] on link "Triage" at bounding box center [244, 16] width 29 height 16
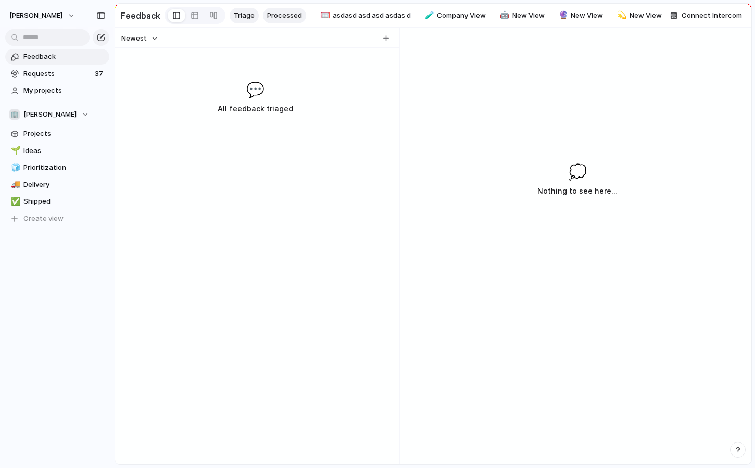
click at [267, 16] on span "Processed" at bounding box center [284, 15] width 35 height 10
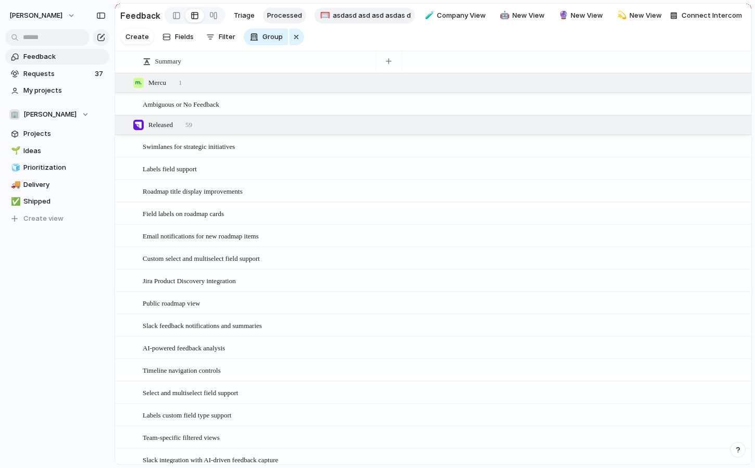
click at [383, 21] on link "🥅 asdasd asd asd asdas d" at bounding box center [364, 16] width 100 height 16
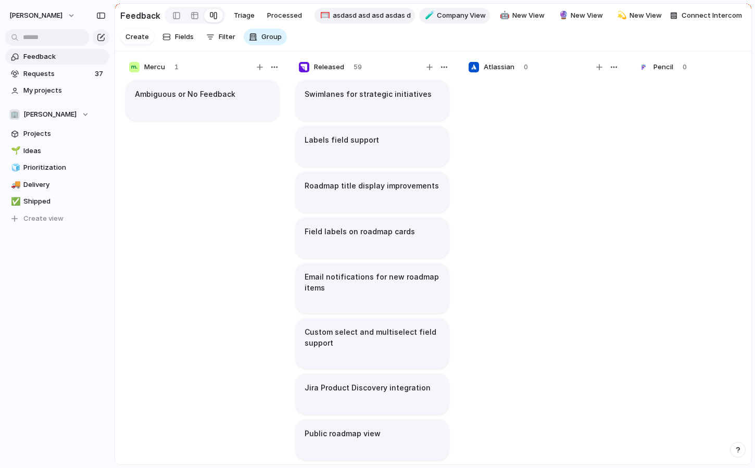
click at [427, 19] on div "🧪" at bounding box center [428, 15] width 7 height 12
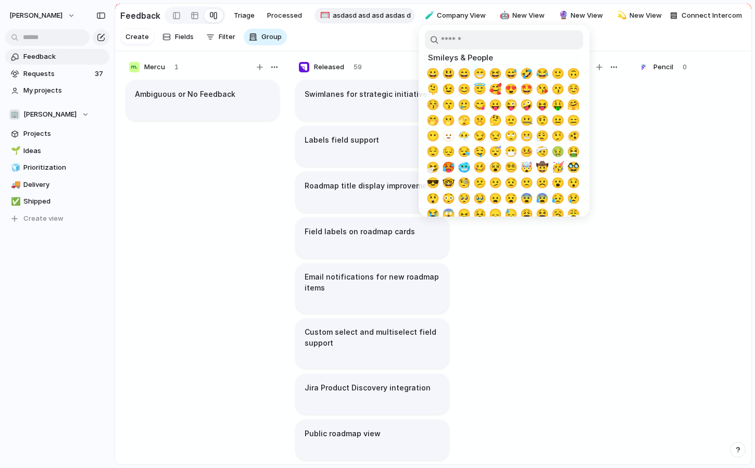
click at [450, 18] on div at bounding box center [377, 234] width 755 height 468
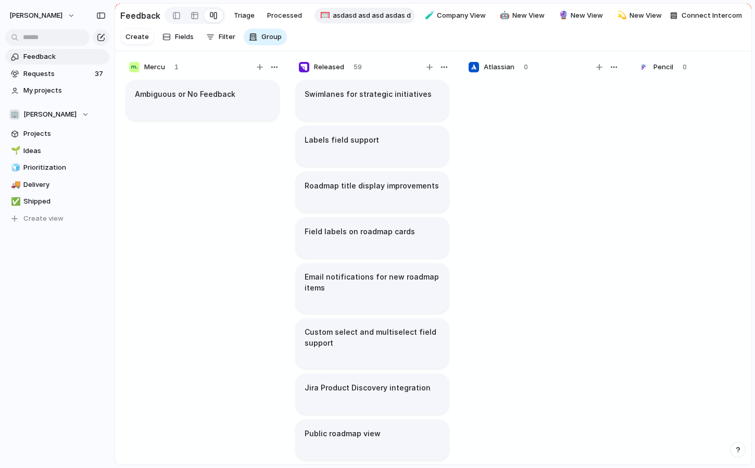
click at [450, 18] on span "Company View" at bounding box center [461, 15] width 49 height 10
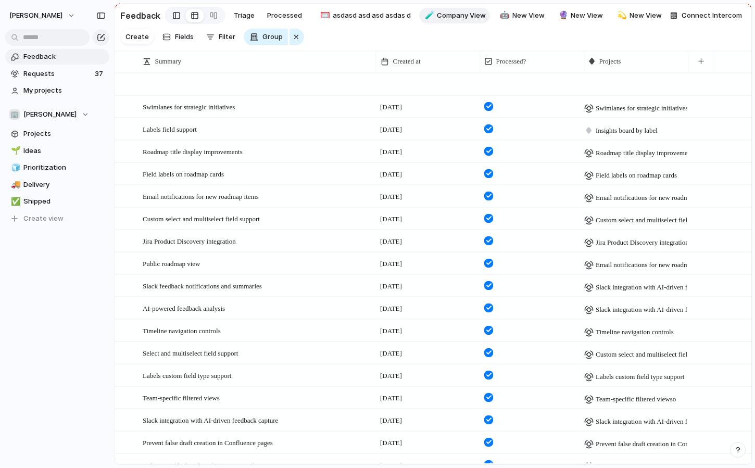
click at [168, 17] on link at bounding box center [177, 15] width 18 height 17
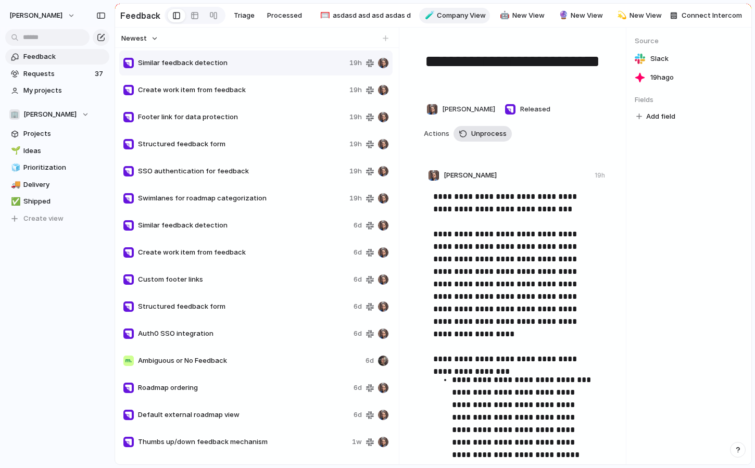
click at [482, 137] on span "Unprocess" at bounding box center [488, 134] width 35 height 10
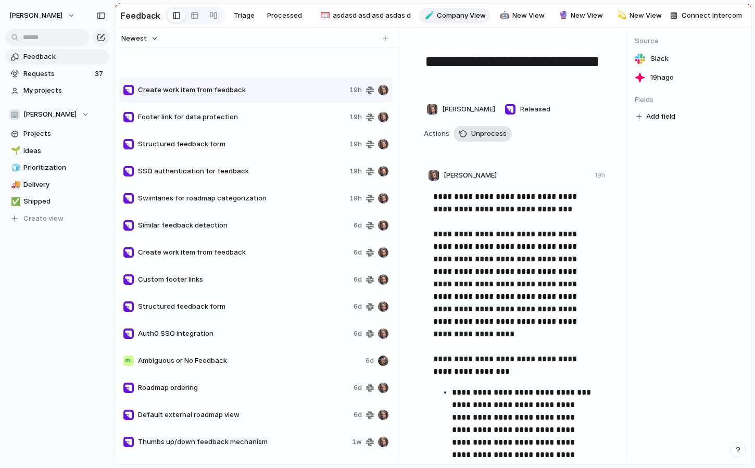
type textarea "**********"
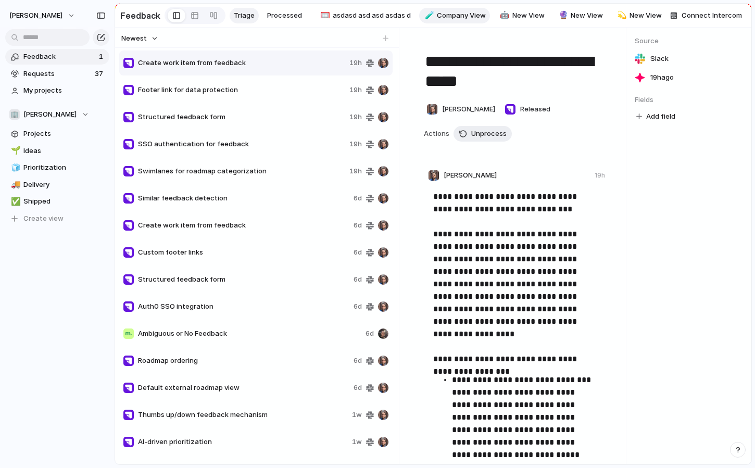
click at [235, 16] on span "Triage" at bounding box center [244, 15] width 21 height 10
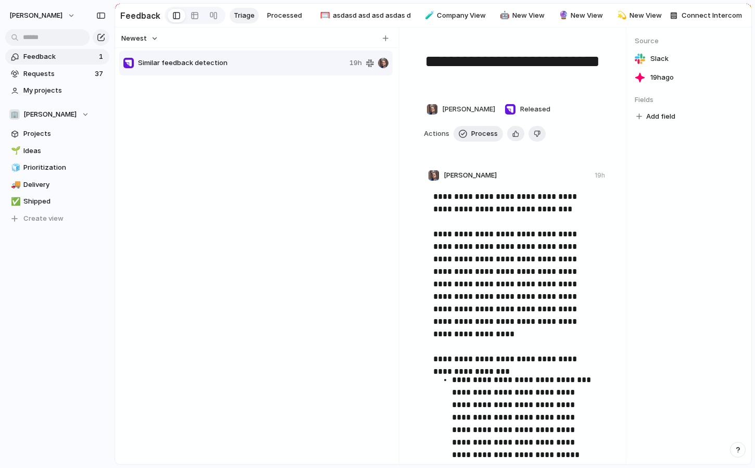
click at [212, 67] on span "Similar feedback detection" at bounding box center [241, 63] width 207 height 10
click at [468, 138] on button "Process" at bounding box center [477, 134] width 49 height 16
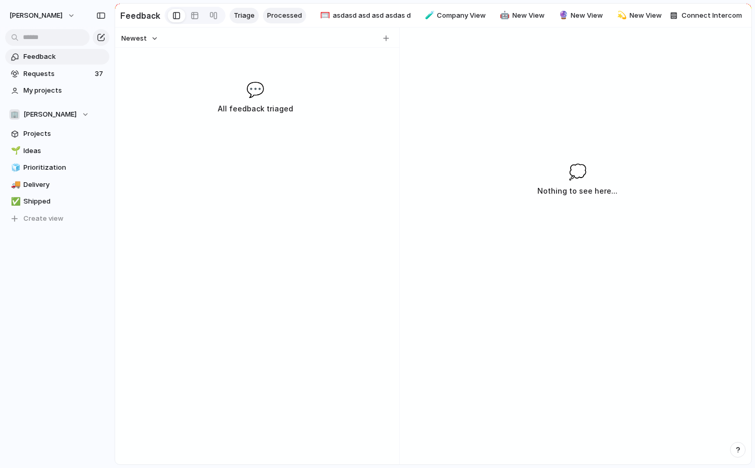
click at [279, 21] on link "Processed" at bounding box center [284, 16] width 43 height 16
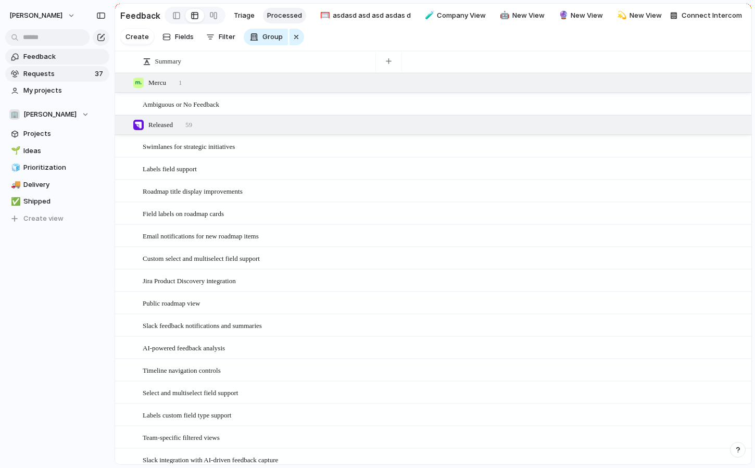
click at [52, 74] on span "Requests" at bounding box center [57, 74] width 68 height 10
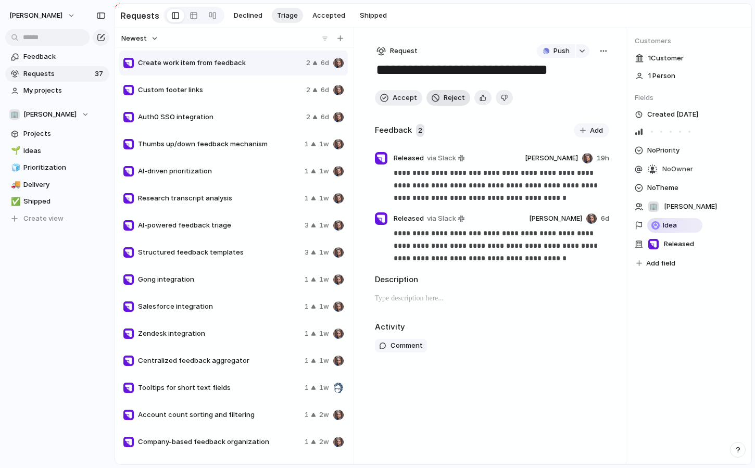
click at [445, 105] on button "Reject" at bounding box center [448, 98] width 44 height 16
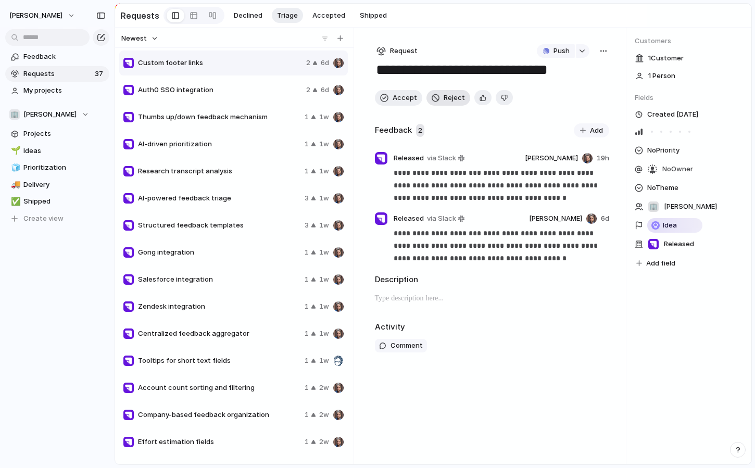
type textarea "**********"
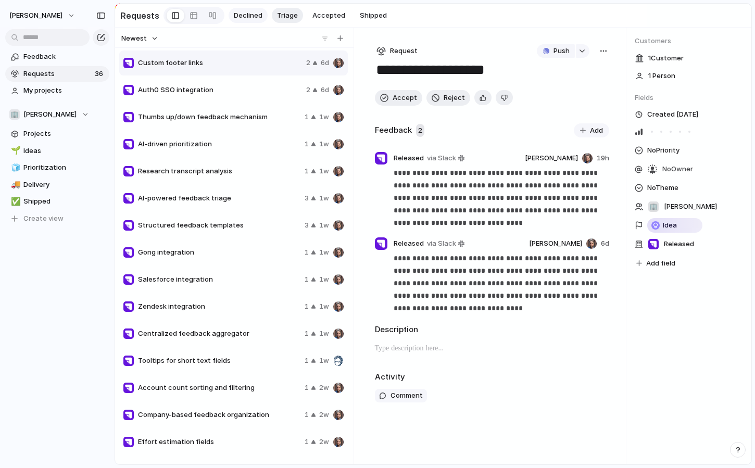
click at [246, 22] on button "Declined" at bounding box center [247, 16] width 39 height 16
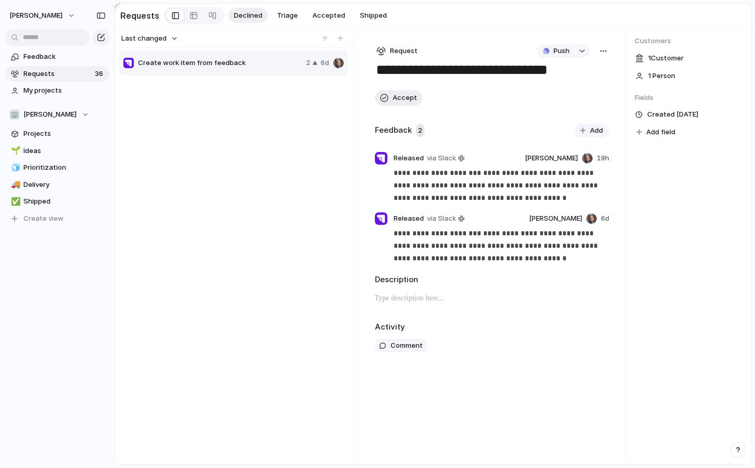
click at [206, 61] on span "Create work item from feedback" at bounding box center [220, 63] width 164 height 10
click at [400, 98] on span "Accept" at bounding box center [404, 98] width 24 height 10
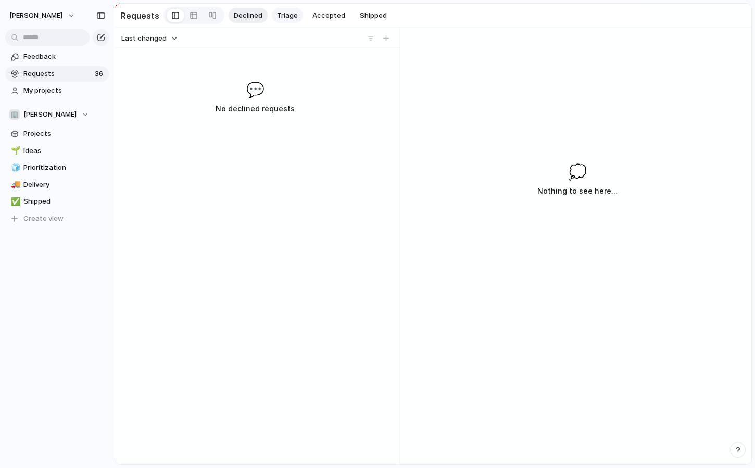
click at [283, 20] on span "Triage" at bounding box center [287, 15] width 21 height 10
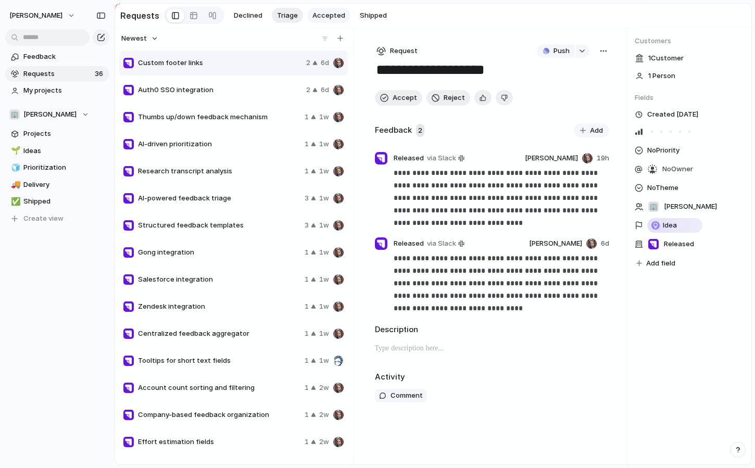
click at [313, 16] on span "Accepted" at bounding box center [328, 15] width 33 height 10
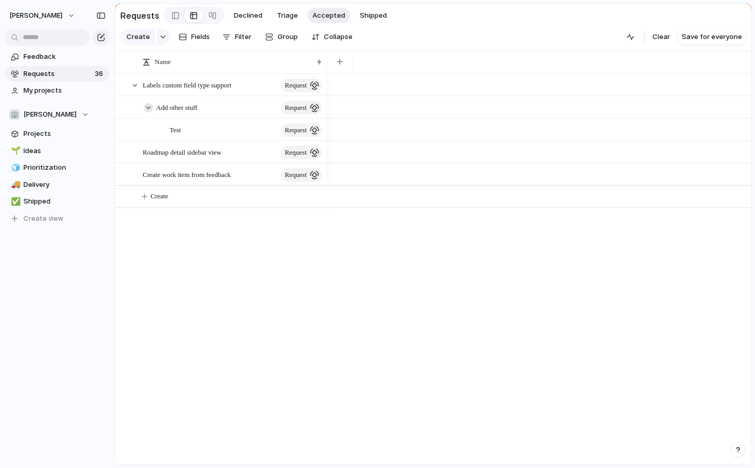
click at [146, 109] on div at bounding box center [148, 107] width 9 height 9
click at [144, 107] on div at bounding box center [148, 107] width 9 height 9
drag, startPoint x: 156, startPoint y: 154, endPoint x: 216, endPoint y: 125, distance: 66.1
drag, startPoint x: 174, startPoint y: 176, endPoint x: 222, endPoint y: 156, distance: 52.0
drag, startPoint x: 198, startPoint y: 174, endPoint x: 217, endPoint y: 157, distance: 25.4
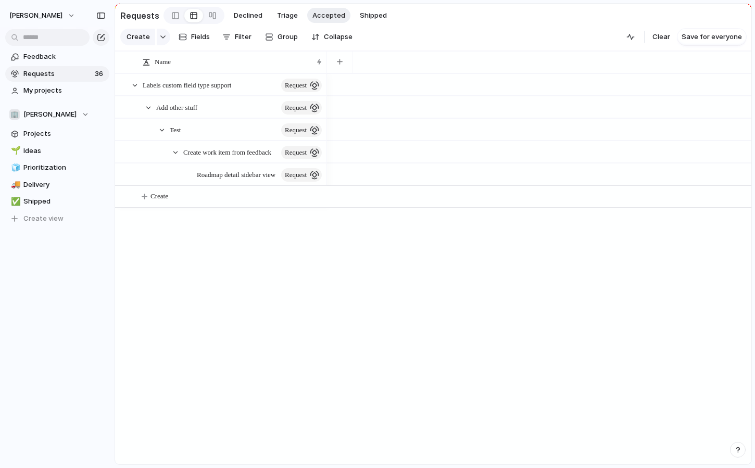
click at [292, 225] on div "Labels custom field type support request Add other stuff request Roadmap detail…" at bounding box center [433, 268] width 636 height 391
click at [44, 64] on link "Feedback" at bounding box center [57, 57] width 104 height 16
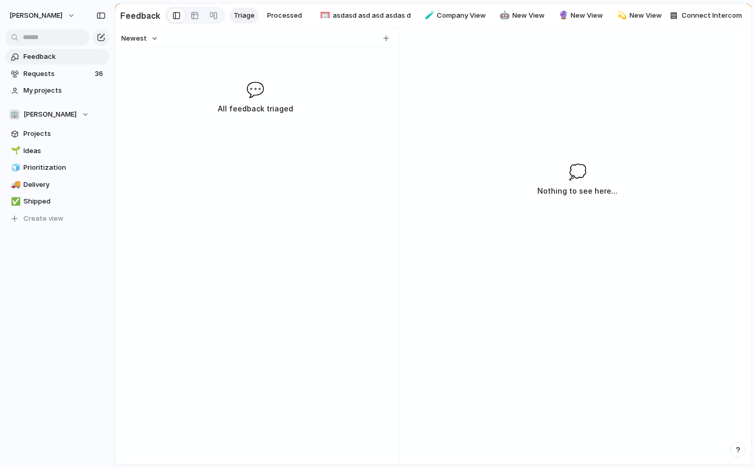
click at [66, 56] on span "Feedback" at bounding box center [64, 57] width 82 height 10
click at [277, 26] on section "Feedback Triage Processed 🥅 asdasd asd asd asdas d 🧪 Company View 🤖 New View 🔮 …" at bounding box center [433, 15] width 636 height 23
click at [280, 20] on span "Processed" at bounding box center [284, 15] width 35 height 10
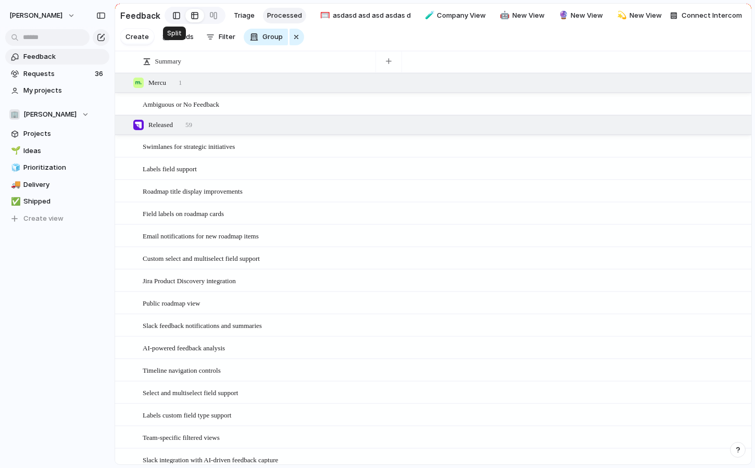
click at [174, 16] on div at bounding box center [176, 16] width 7 height 16
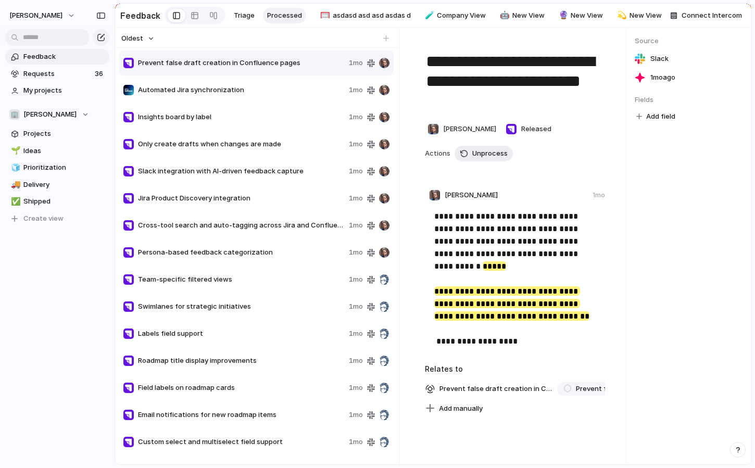
click at [222, 127] on div "Insights board by label 1mo" at bounding box center [256, 117] width 274 height 25
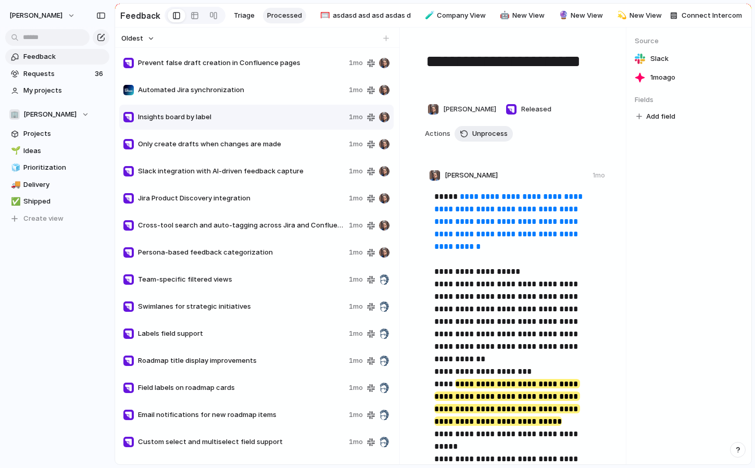
click at [224, 87] on span "Automated Jira synchronization" at bounding box center [241, 90] width 207 height 10
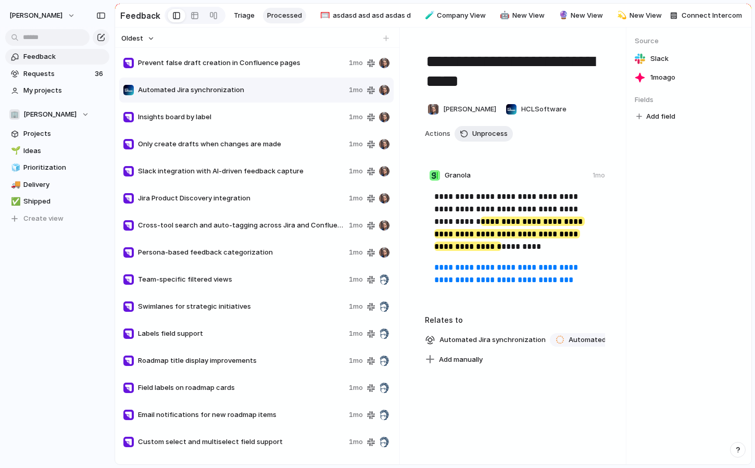
click at [246, 139] on span "Only create drafts when changes are made" at bounding box center [241, 144] width 207 height 10
type textarea "**********"
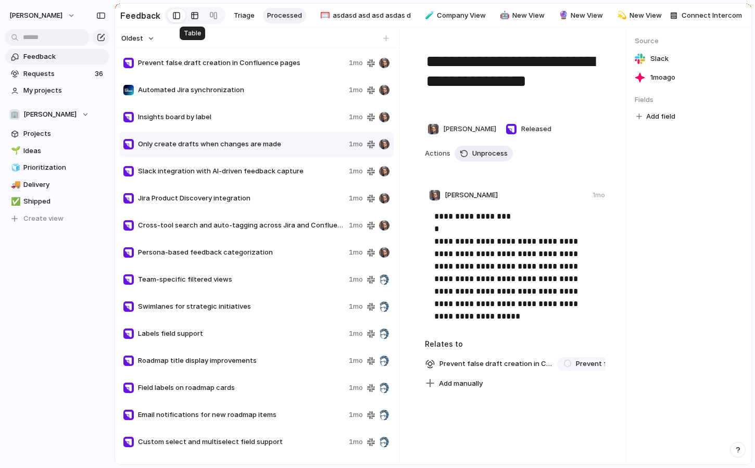
click at [194, 15] on div at bounding box center [194, 15] width 8 height 17
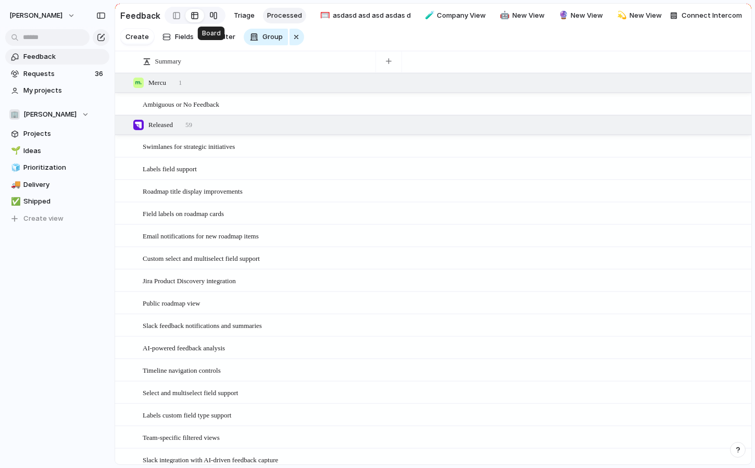
click at [215, 15] on link at bounding box center [213, 15] width 19 height 17
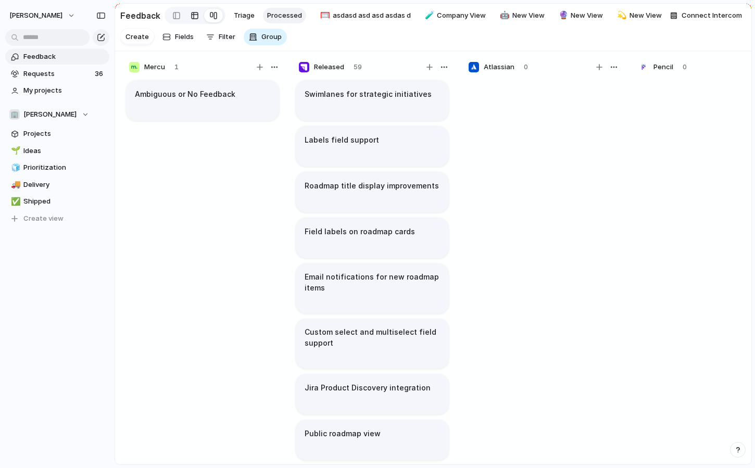
click at [199, 15] on link at bounding box center [194, 15] width 19 height 17
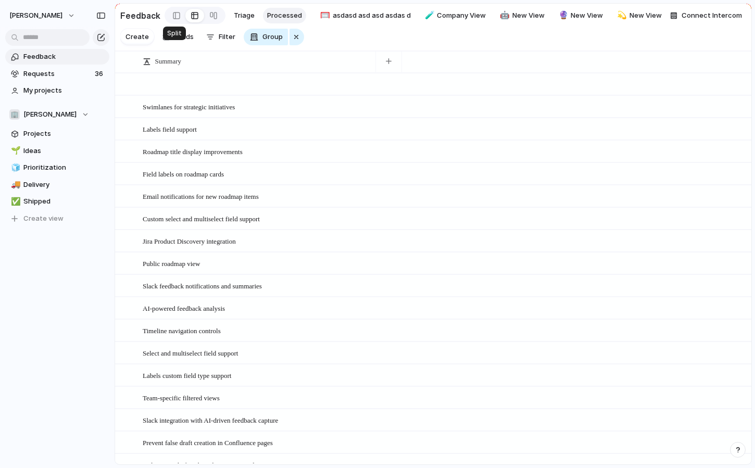
click at [168, 22] on div at bounding box center [177, 15] width 18 height 17
click at [173, 21] on div at bounding box center [176, 16] width 7 height 16
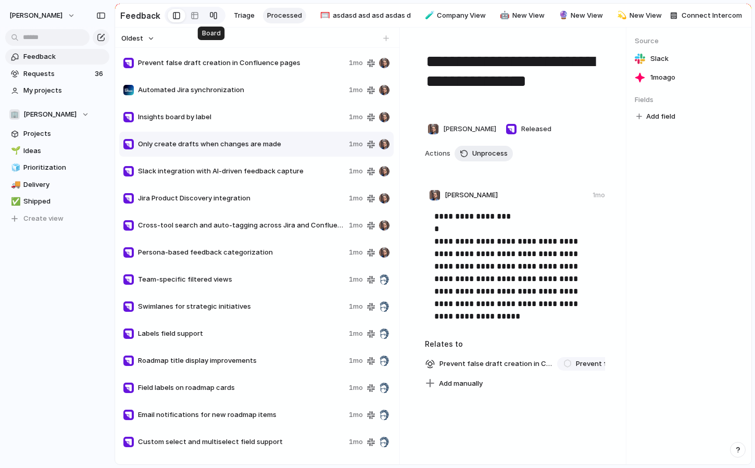
click at [204, 16] on link at bounding box center [213, 15] width 19 height 17
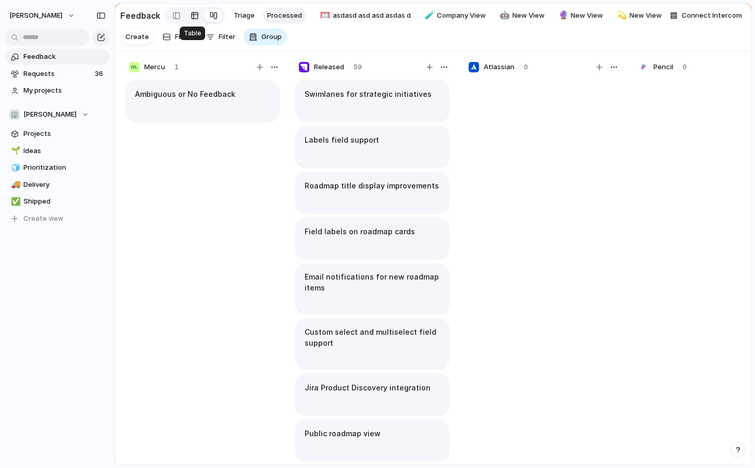
click at [190, 18] on div at bounding box center [194, 15] width 8 height 17
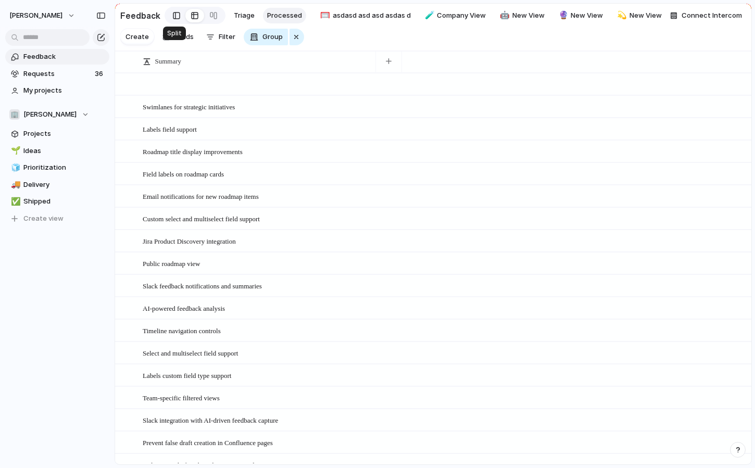
click at [175, 18] on div at bounding box center [176, 16] width 7 height 16
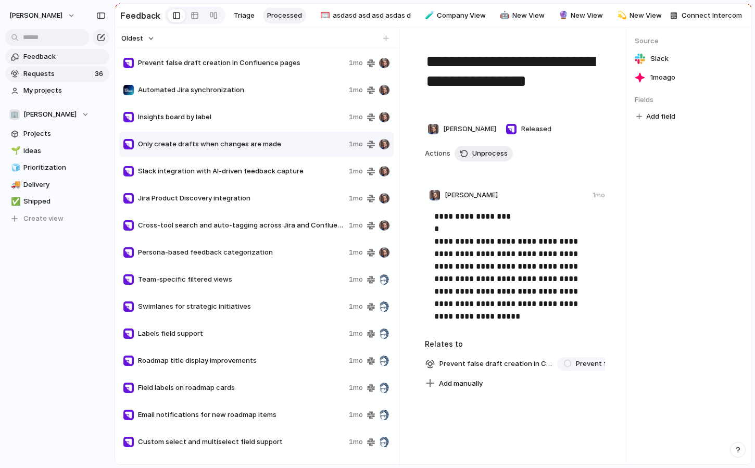
click at [59, 77] on span "Requests" at bounding box center [57, 74] width 68 height 10
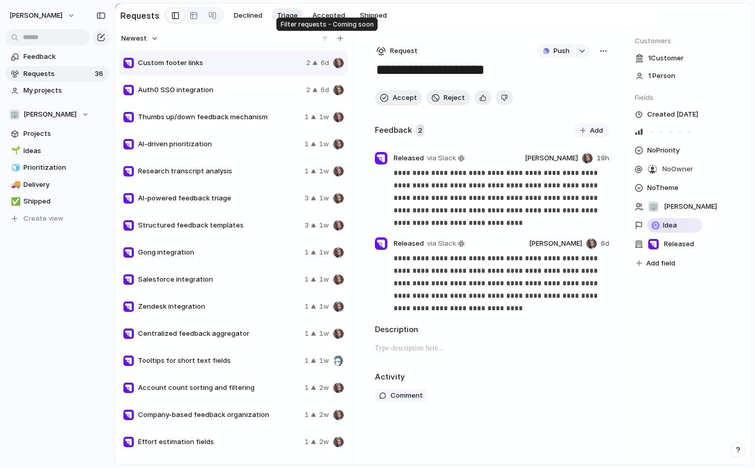
click at [321, 36] on div at bounding box center [325, 38] width 10 height 10
click at [240, 228] on span "Structured feedback templates" at bounding box center [219, 225] width 162 height 10
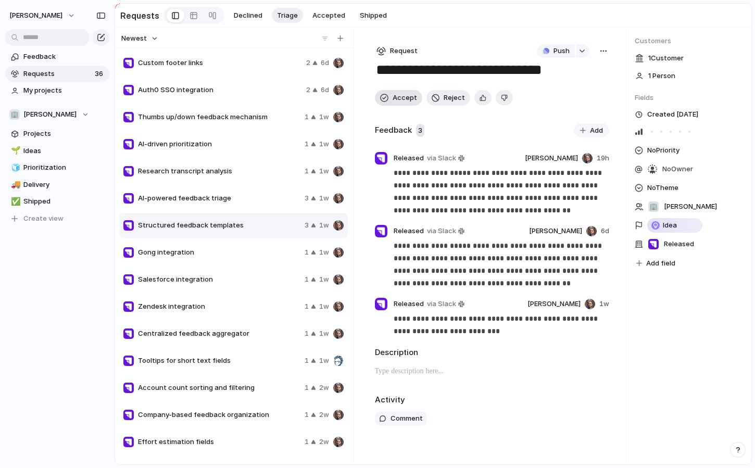
click at [399, 99] on span "Accept" at bounding box center [404, 98] width 24 height 10
type textarea "**********"
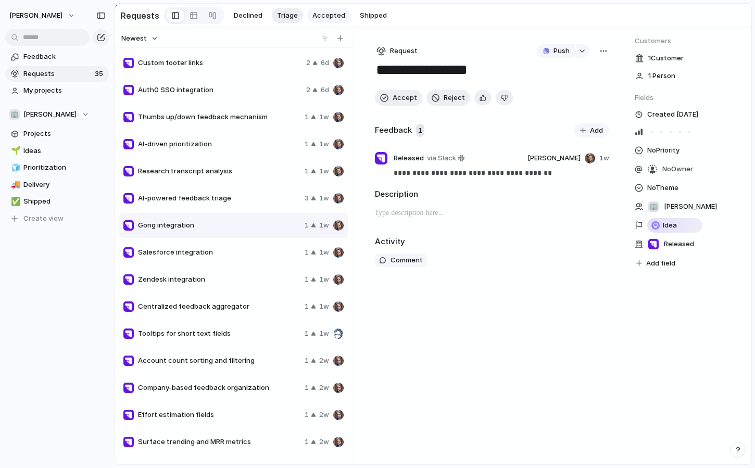
click at [332, 16] on span "Accepted" at bounding box center [328, 15] width 33 height 10
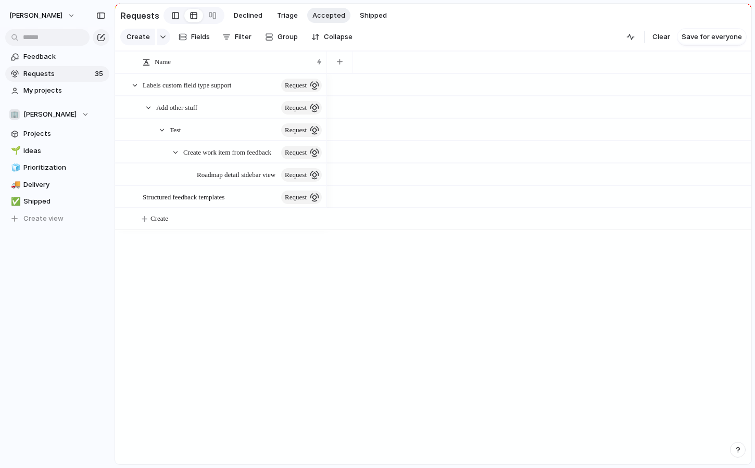
click at [175, 13] on link at bounding box center [176, 15] width 18 height 17
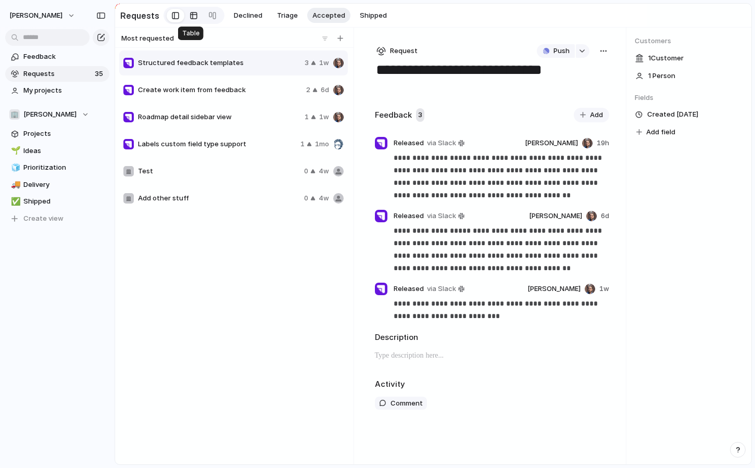
click at [191, 19] on div at bounding box center [193, 15] width 8 height 17
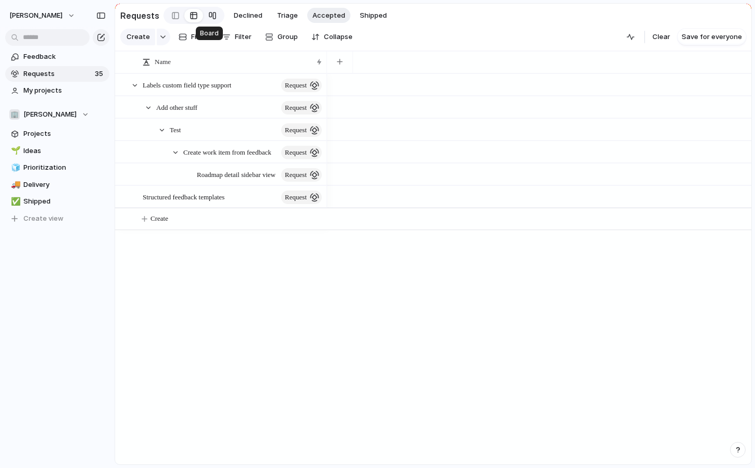
click at [210, 20] on div at bounding box center [212, 15] width 8 height 17
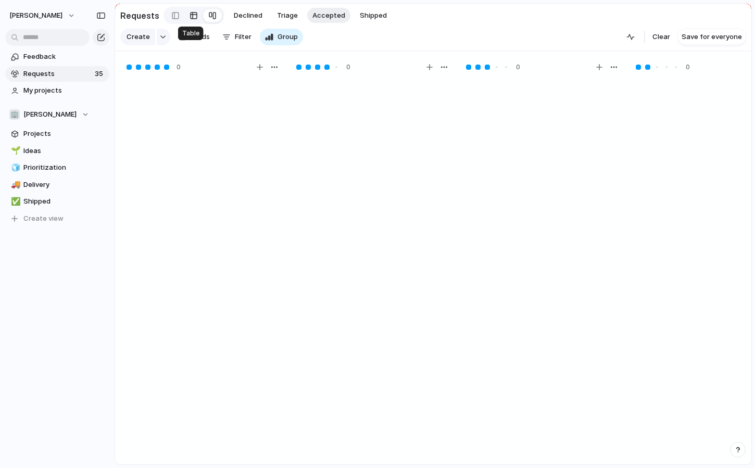
click at [190, 19] on div at bounding box center [193, 15] width 8 height 17
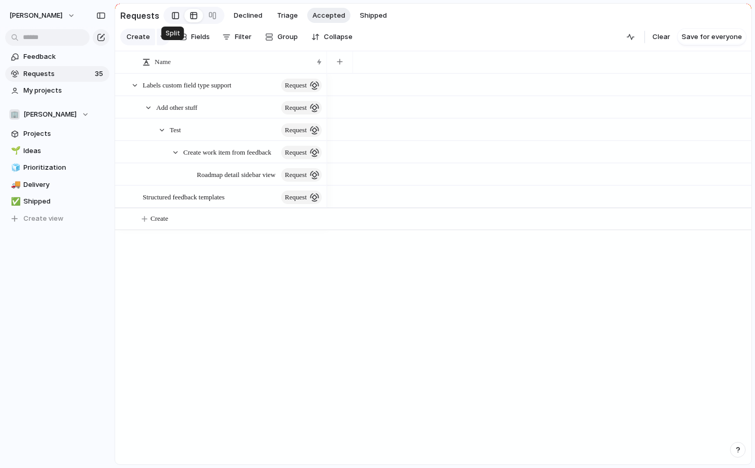
click at [172, 19] on div at bounding box center [175, 16] width 7 height 16
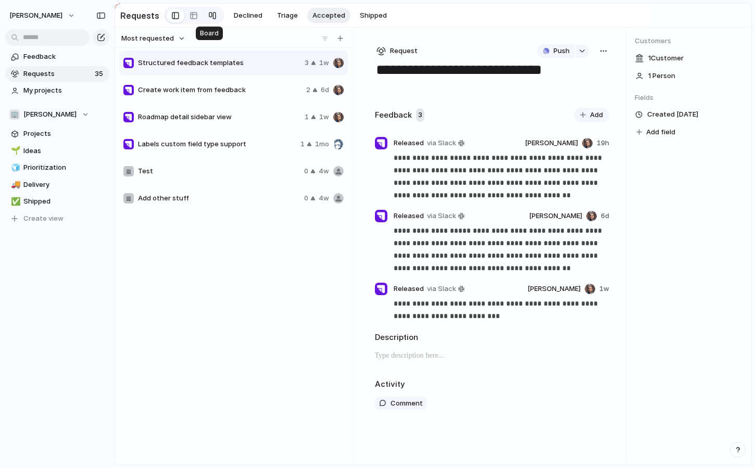
click at [203, 18] on link at bounding box center [212, 15] width 19 height 17
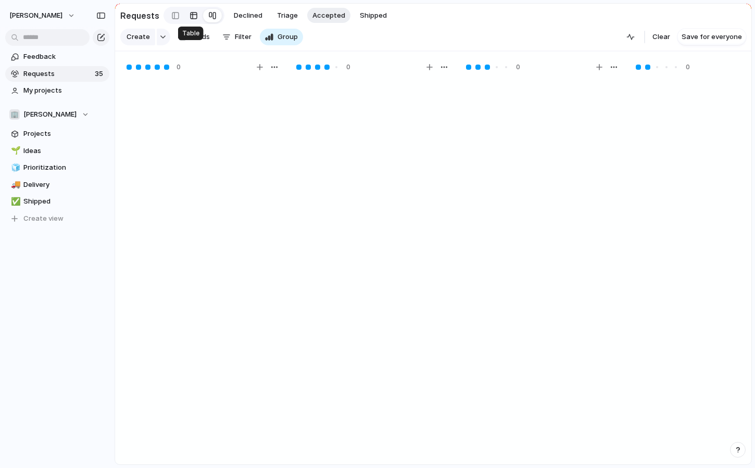
click at [189, 18] on div at bounding box center [193, 15] width 8 height 17
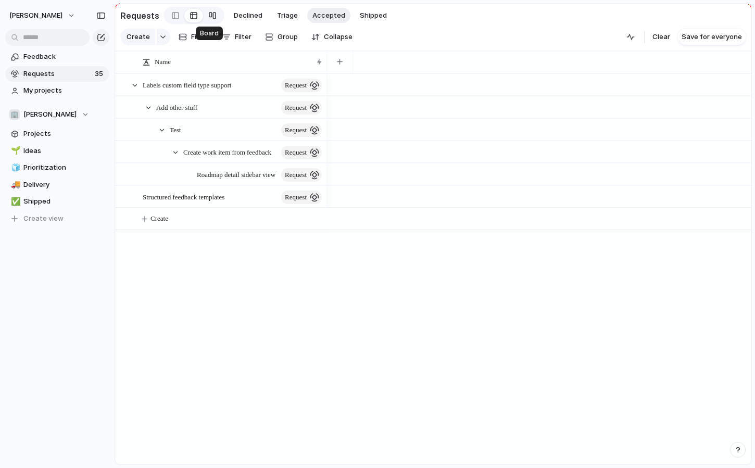
click at [208, 17] on div at bounding box center [212, 15] width 8 height 17
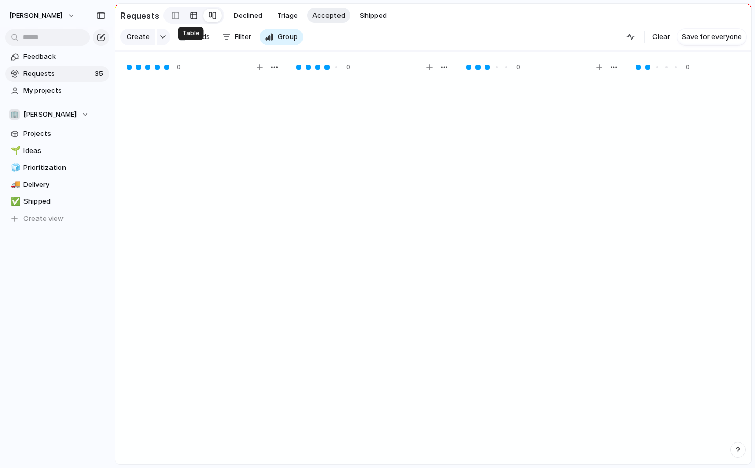
click at [191, 20] on div at bounding box center [193, 15] width 8 height 17
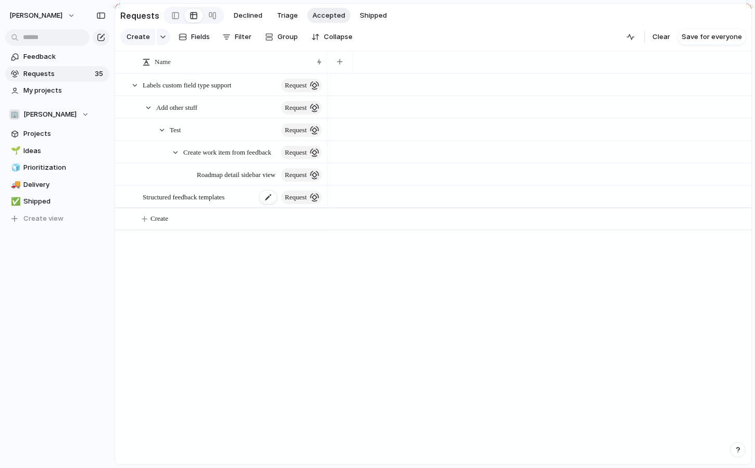
click at [301, 201] on span "request" at bounding box center [296, 197] width 22 height 15
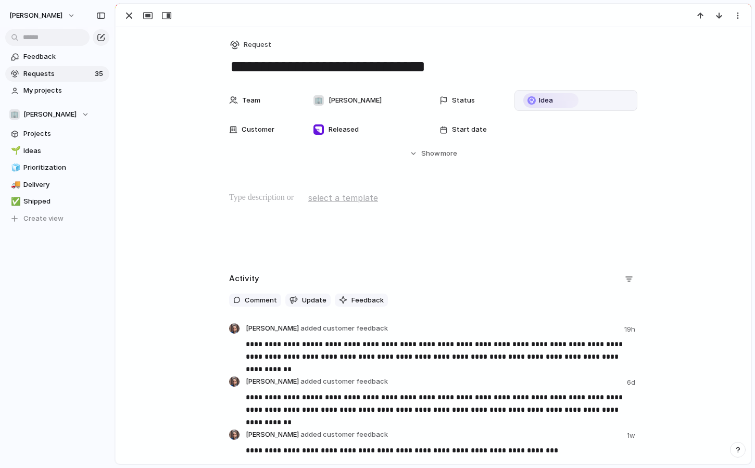
click at [554, 103] on div "Idea" at bounding box center [550, 100] width 53 height 12
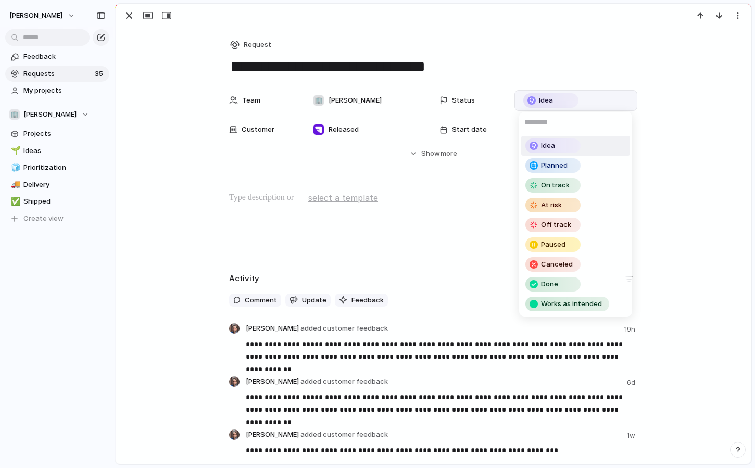
click at [583, 57] on div "Idea Planned On track At risk Off track Paused Canceled Done Works as intended" at bounding box center [377, 234] width 755 height 468
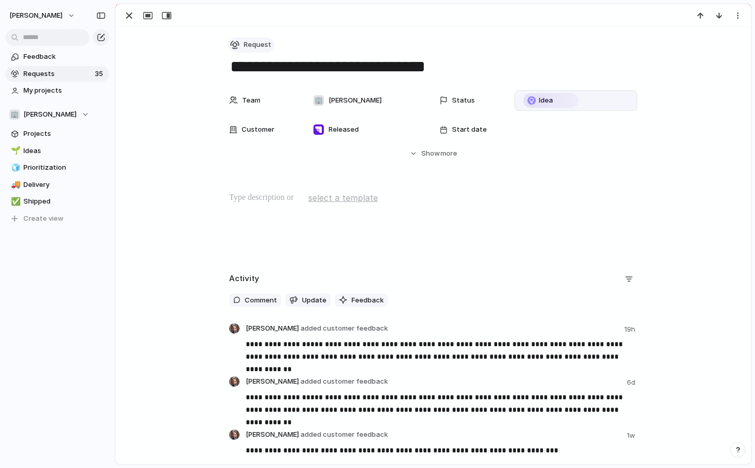
click at [252, 49] on span "Request" at bounding box center [258, 45] width 28 height 10
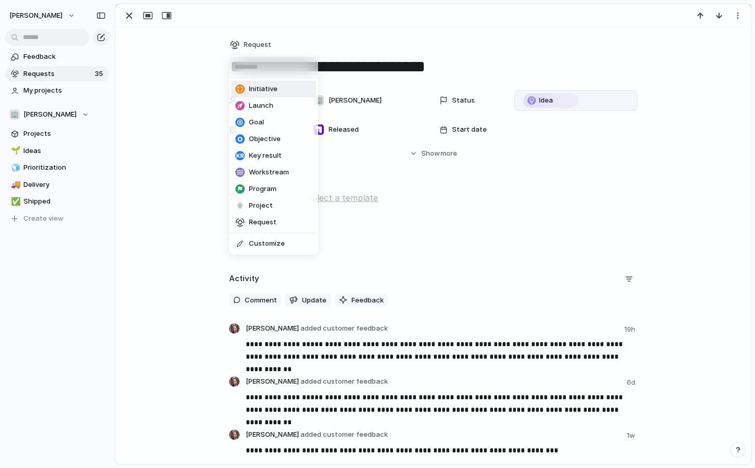
click at [483, 24] on div "Initiative Launch Goal Objective Key result Workstream Program Project Request …" at bounding box center [377, 234] width 755 height 468
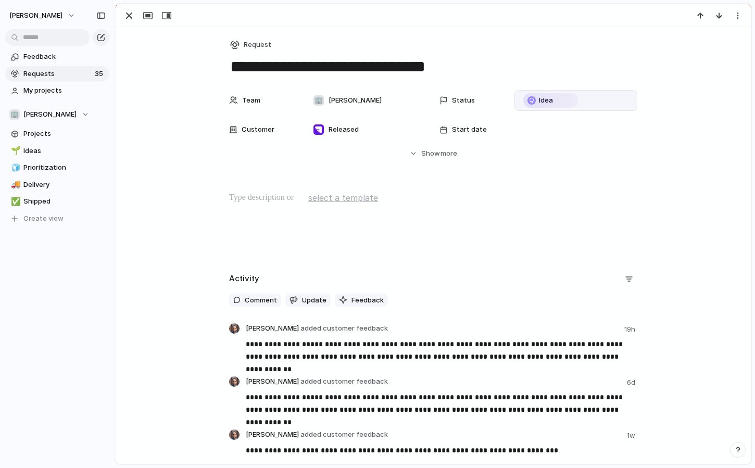
click at [567, 81] on div "**********" at bounding box center [433, 248] width 635 height 443
click at [557, 96] on div "Idea" at bounding box center [550, 100] width 53 height 12
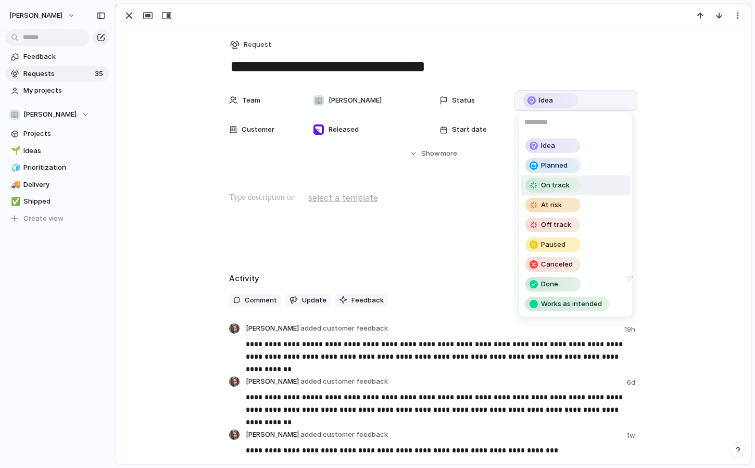
click at [625, 70] on div "Idea Planned On track At risk Off track Paused Canceled Done Works as intended" at bounding box center [377, 234] width 755 height 468
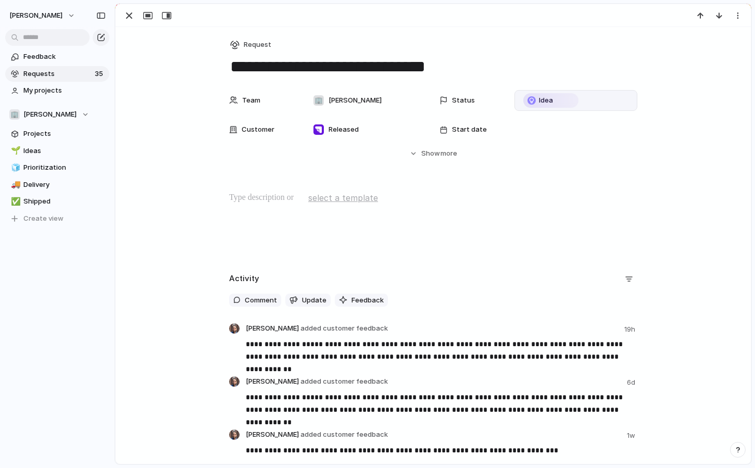
click at [453, 34] on div "**********" at bounding box center [433, 248] width 635 height 443
click at [50, 77] on span "Requests" at bounding box center [57, 74] width 68 height 10
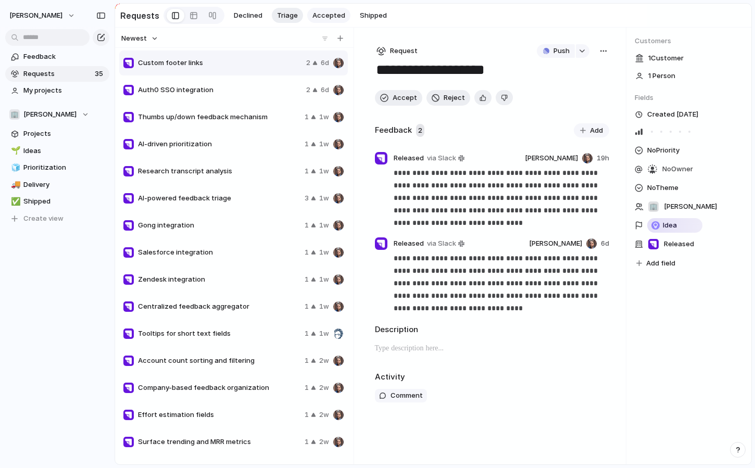
click at [333, 13] on span "Accepted" at bounding box center [328, 15] width 33 height 10
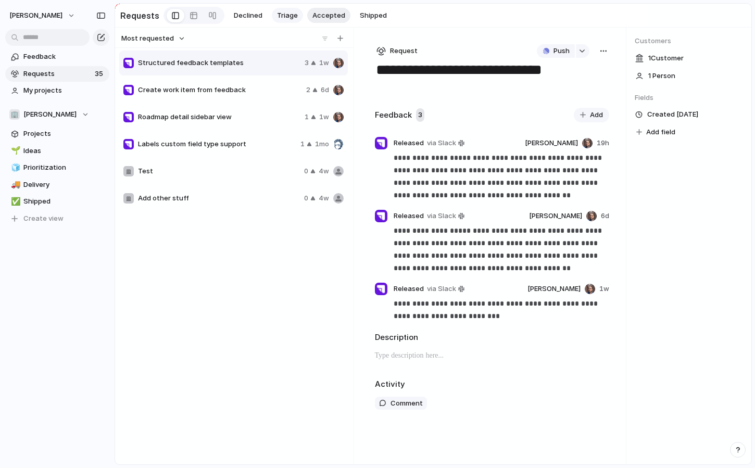
click at [277, 19] on span "Triage" at bounding box center [287, 15] width 21 height 10
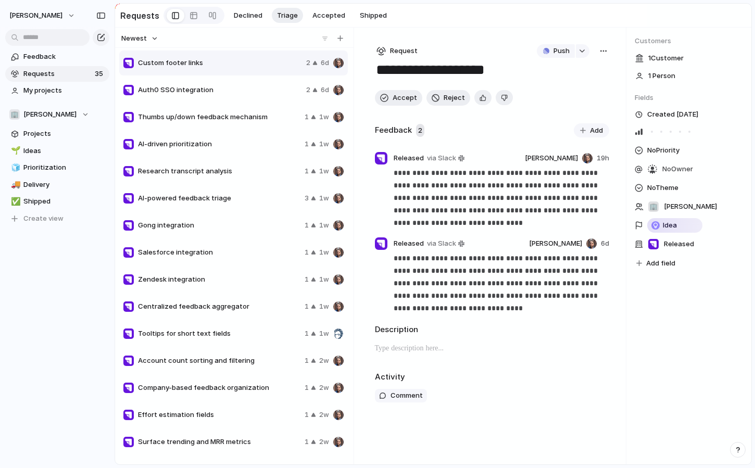
click at [159, 144] on span "AI-driven prioritization" at bounding box center [219, 144] width 162 height 10
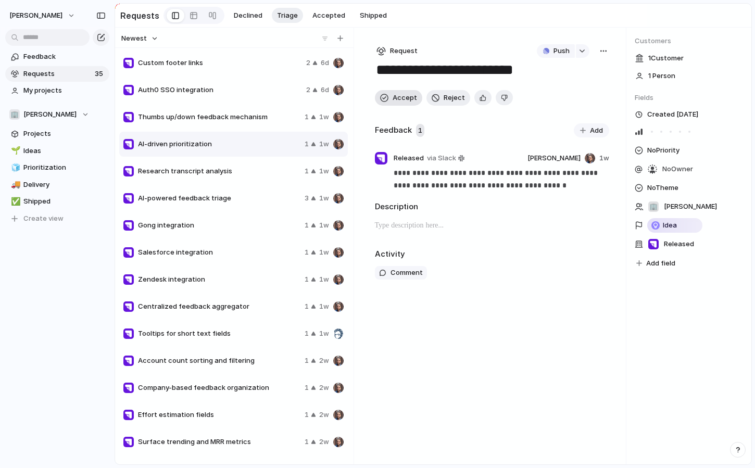
click at [402, 96] on span "Accept" at bounding box center [404, 98] width 24 height 10
type textarea "**********"
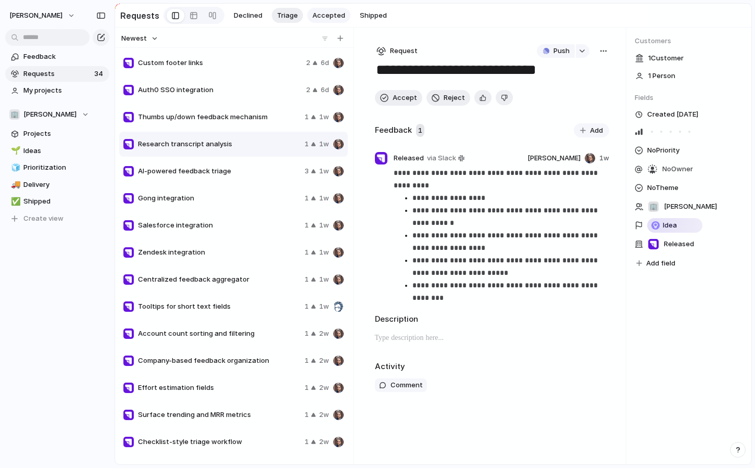
click at [324, 20] on button "Accepted" at bounding box center [328, 16] width 43 height 16
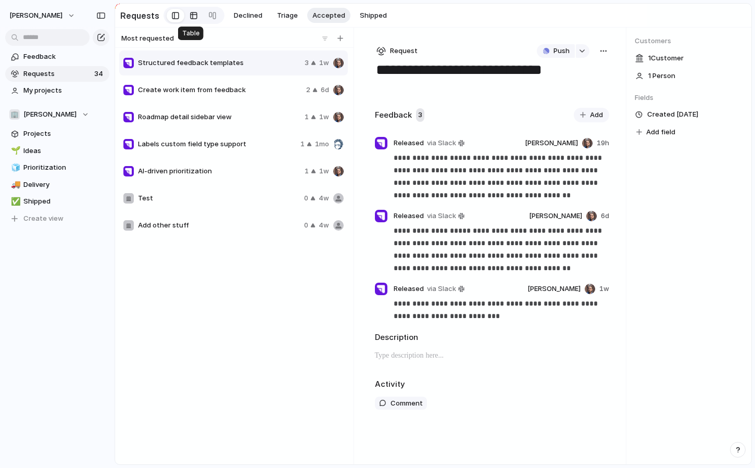
click at [193, 17] on div at bounding box center [193, 15] width 8 height 17
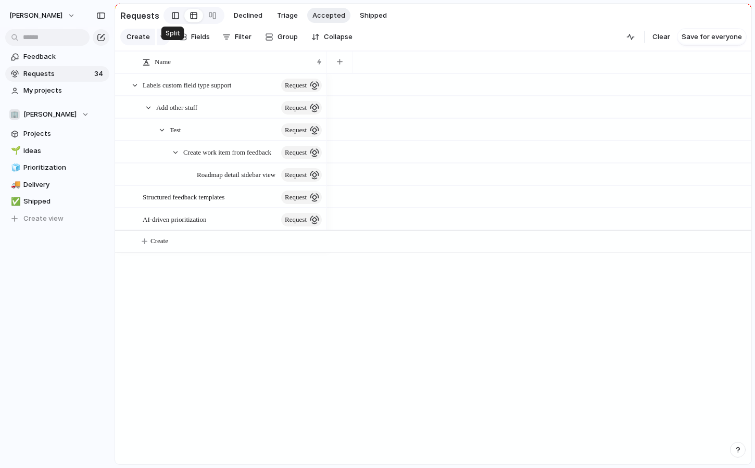
click at [172, 18] on div at bounding box center [175, 16] width 7 height 16
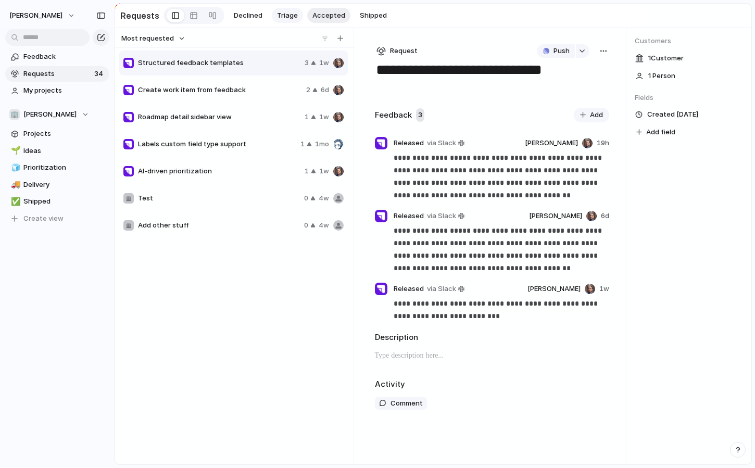
click at [278, 14] on span "Triage" at bounding box center [287, 15] width 21 height 10
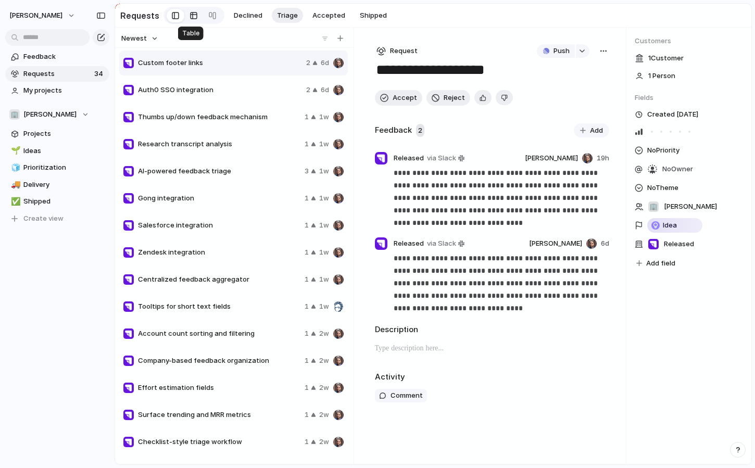
click at [192, 15] on div at bounding box center [193, 15] width 8 height 17
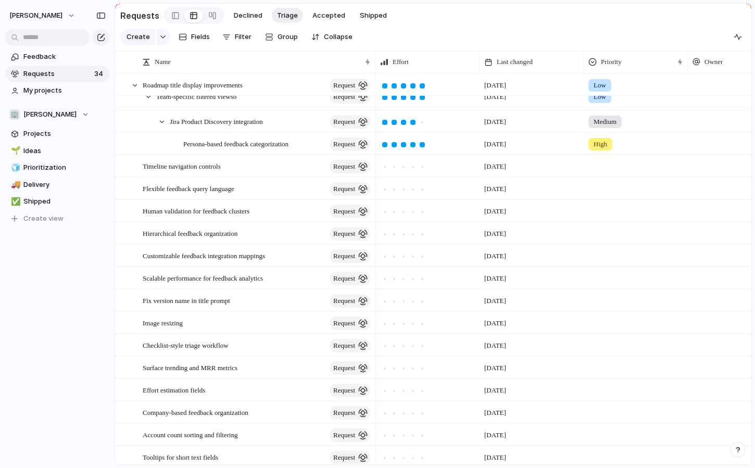
scroll to position [60, 0]
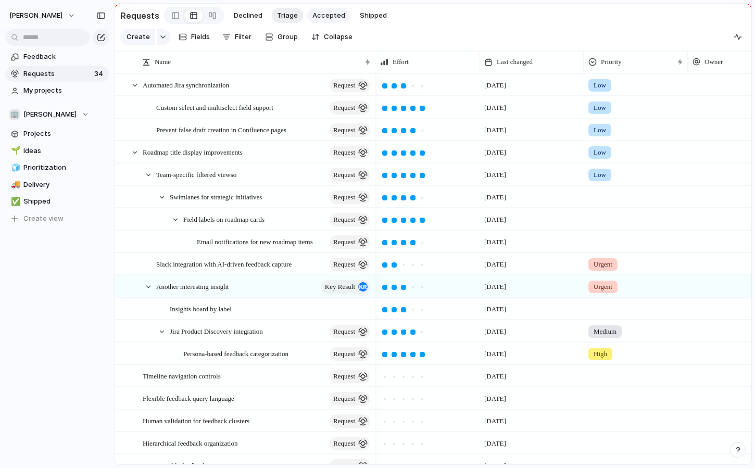
click at [324, 14] on span "Accepted" at bounding box center [328, 15] width 33 height 10
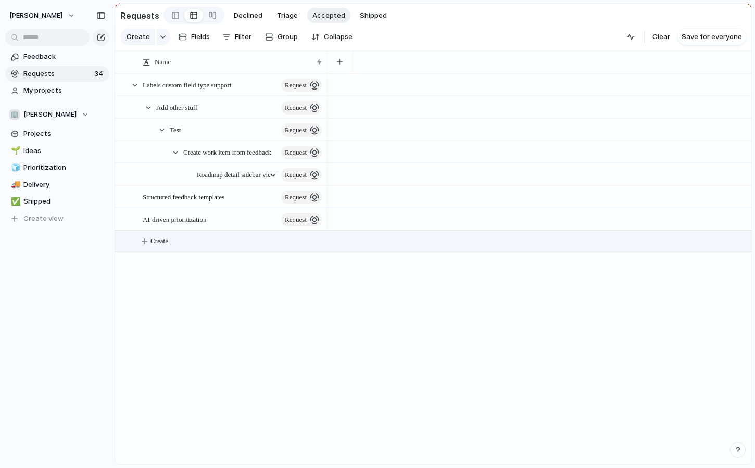
click at [167, 241] on span "Create" at bounding box center [159, 241] width 18 height 10
click at [162, 237] on span "Create" at bounding box center [159, 241] width 18 height 10
click at [149, 104] on div at bounding box center [148, 107] width 9 height 9
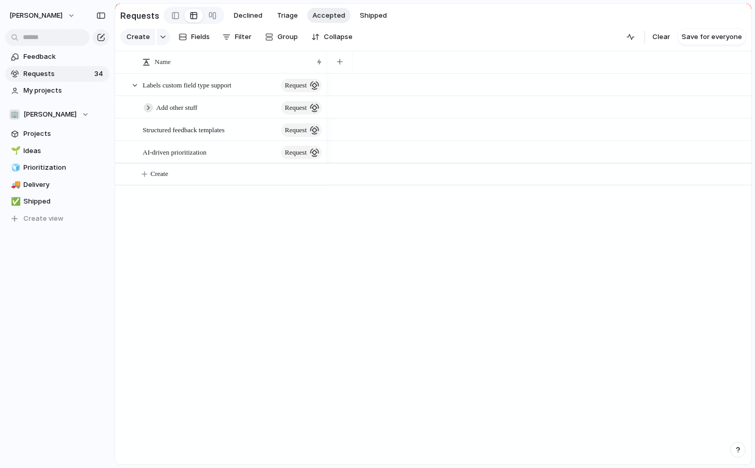
click at [149, 104] on div at bounding box center [148, 107] width 9 height 9
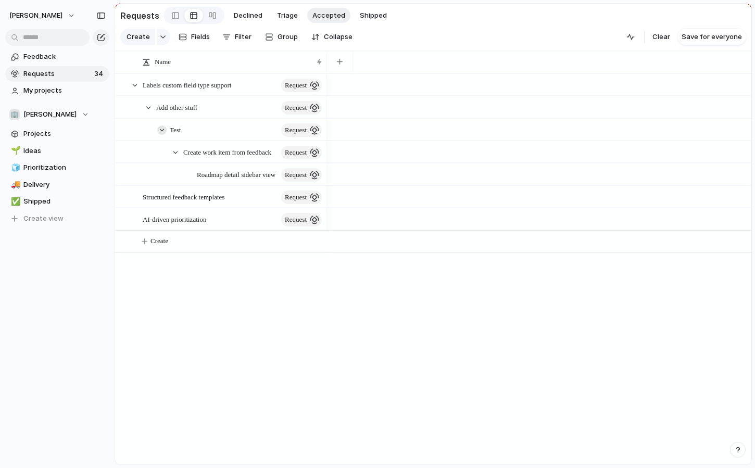
click at [164, 128] on div at bounding box center [161, 129] width 9 height 9
click at [177, 152] on div at bounding box center [175, 152] width 9 height 9
drag, startPoint x: 157, startPoint y: 201, endPoint x: 171, endPoint y: 109, distance: 92.7
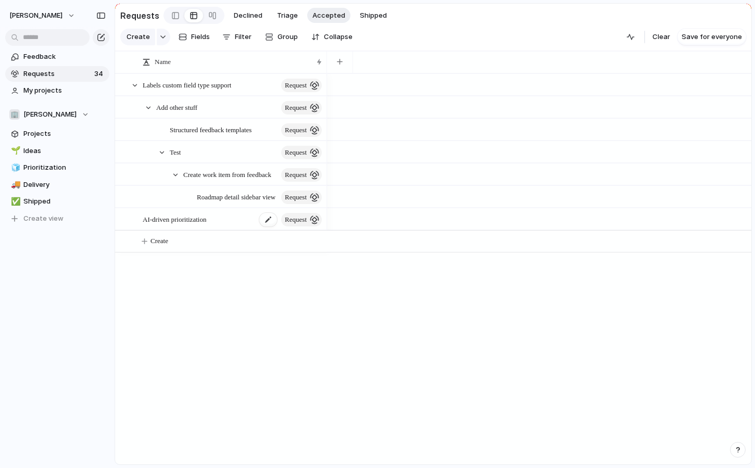
click at [164, 219] on span "AI-driven prioritization" at bounding box center [174, 219] width 63 height 12
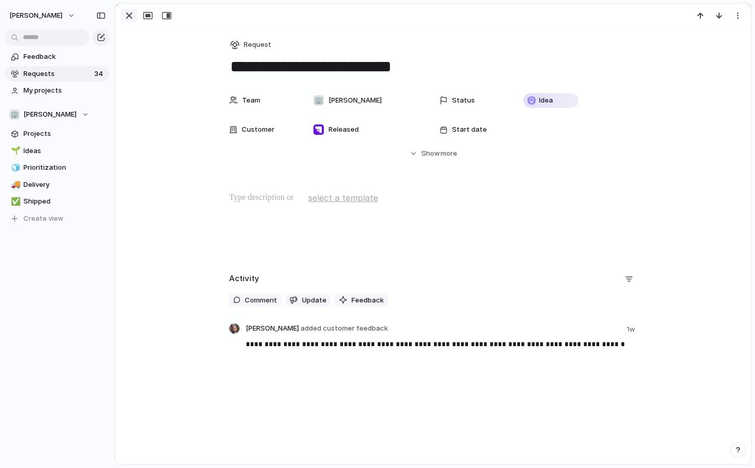
click at [129, 12] on div "button" at bounding box center [129, 15] width 12 height 12
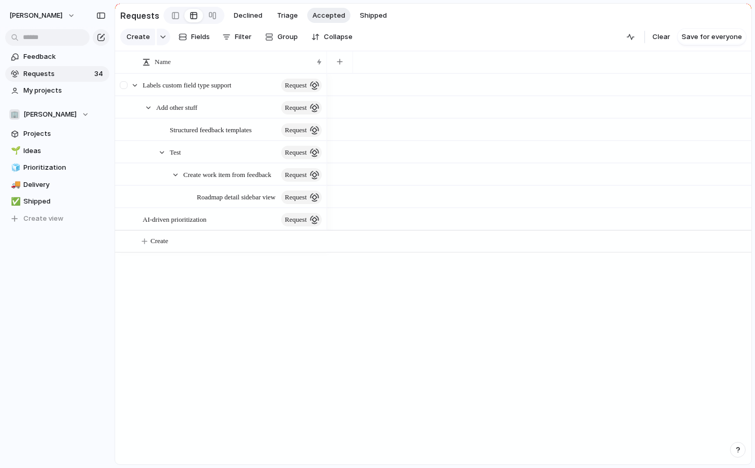
click at [122, 78] on div at bounding box center [125, 88] width 19 height 28
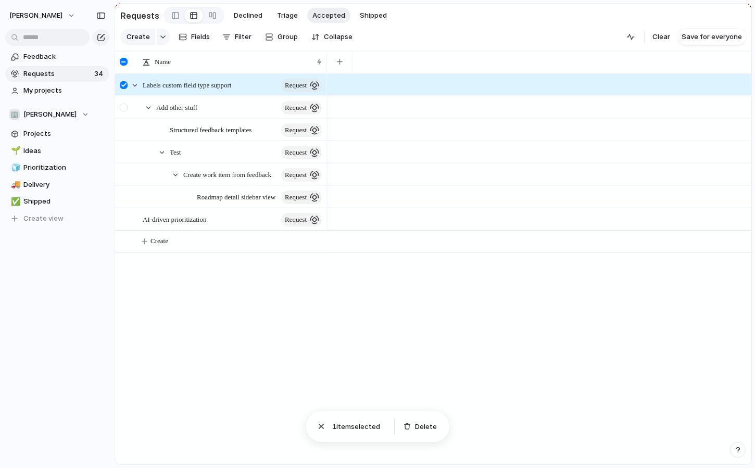
click at [123, 109] on div at bounding box center [124, 108] width 8 height 8
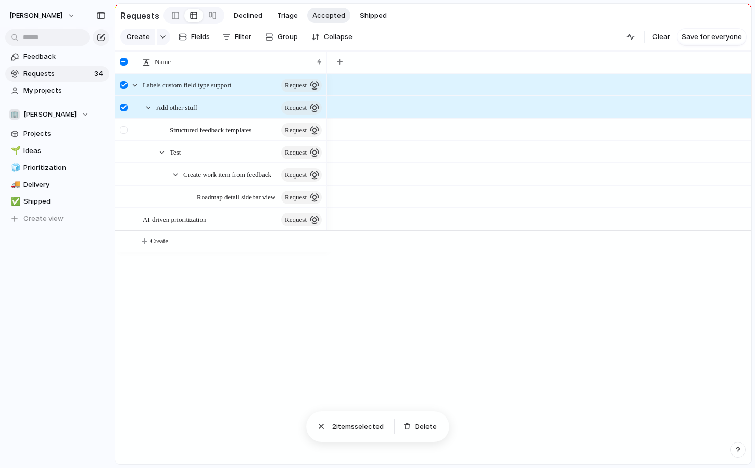
click at [124, 127] on div at bounding box center [124, 130] width 8 height 8
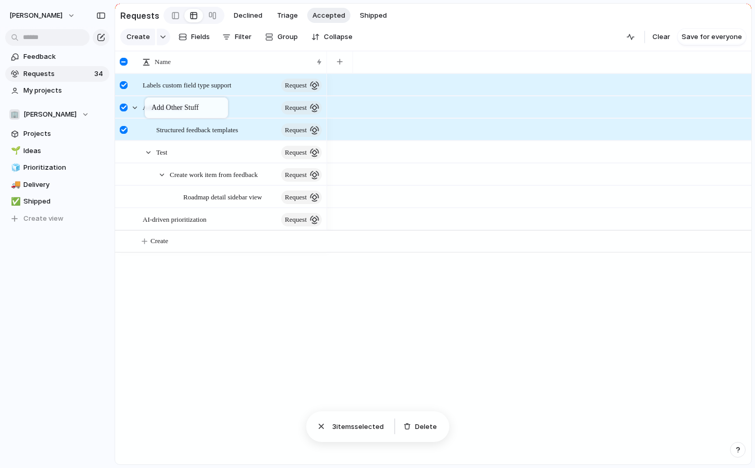
drag, startPoint x: 184, startPoint y: 104, endPoint x: 150, endPoint y: 99, distance: 34.2
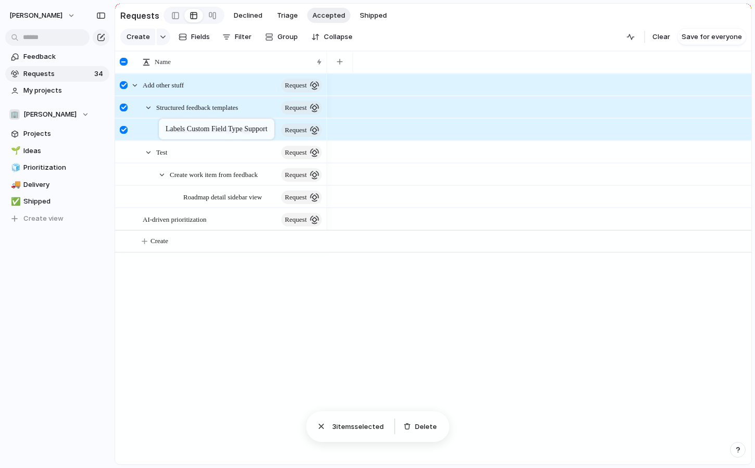
drag, startPoint x: 152, startPoint y: 92, endPoint x: 164, endPoint y: 121, distance: 31.0
click at [427, 147] on div at bounding box center [539, 152] width 424 height 22
click at [352, 152] on div at bounding box center [539, 152] width 424 height 22
click at [248, 172] on span "Create work item from feedback" at bounding box center [213, 174] width 86 height 12
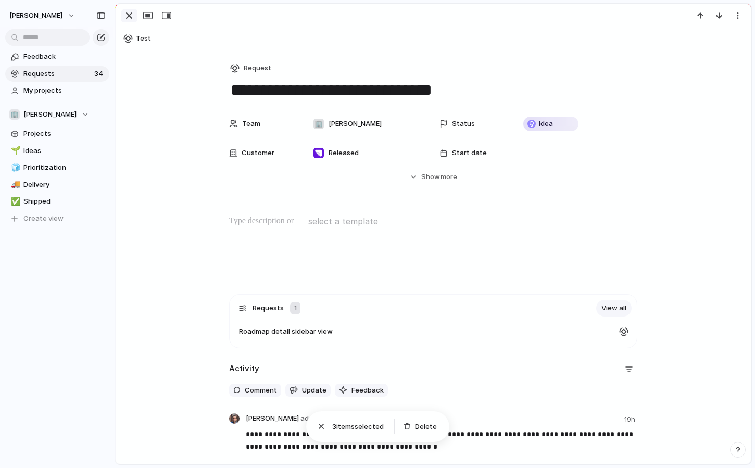
click at [124, 13] on div "button" at bounding box center [129, 15] width 12 height 12
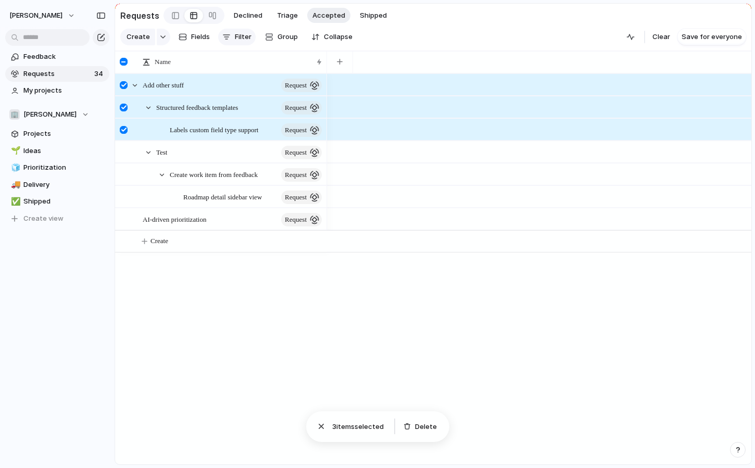
click at [223, 37] on div "button" at bounding box center [226, 37] width 8 height 8
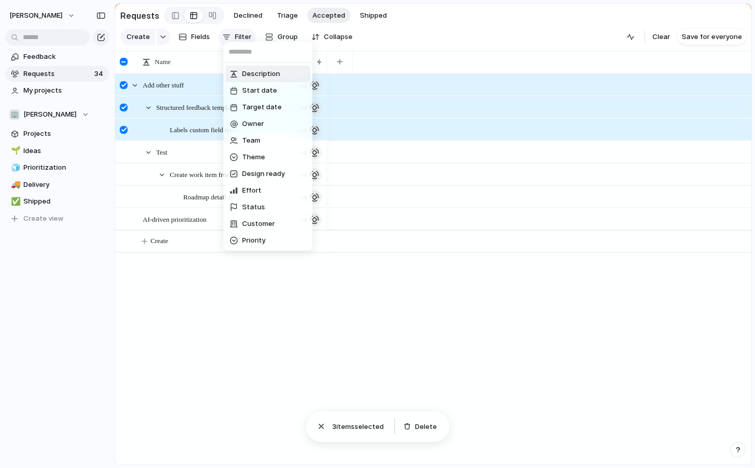
click at [223, 37] on div "Description Start date Target date Owner Team Theme Design ready Effort Status …" at bounding box center [377, 234] width 755 height 468
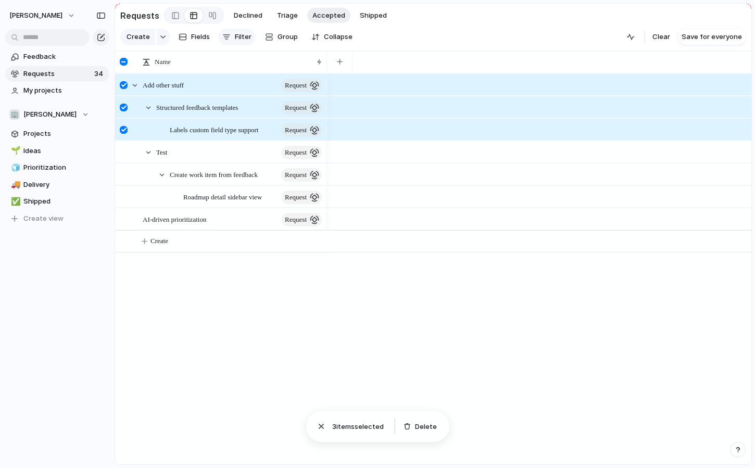
click at [223, 37] on div "button" at bounding box center [226, 37] width 8 height 8
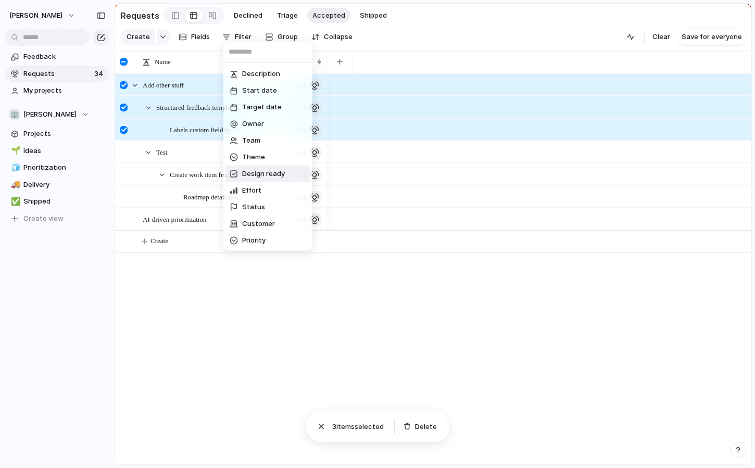
click at [389, 72] on div "Description Start date Target date Owner Team Theme Design ready Effort Status …" at bounding box center [377, 234] width 755 height 468
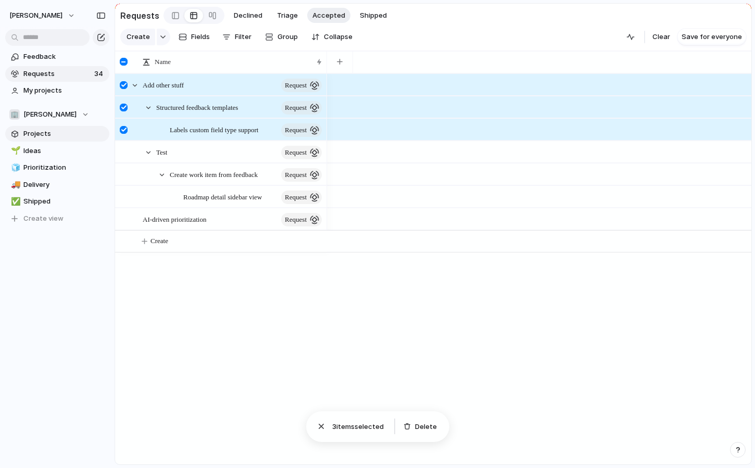
click at [65, 133] on span "Projects" at bounding box center [64, 134] width 82 height 10
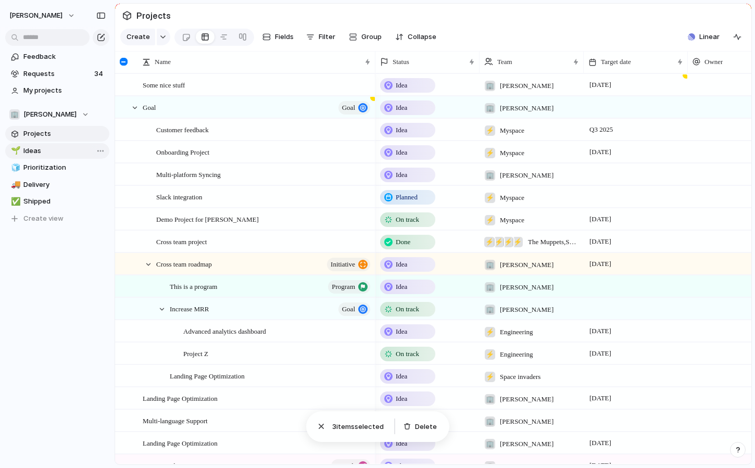
click at [65, 151] on span "Ideas" at bounding box center [64, 151] width 82 height 10
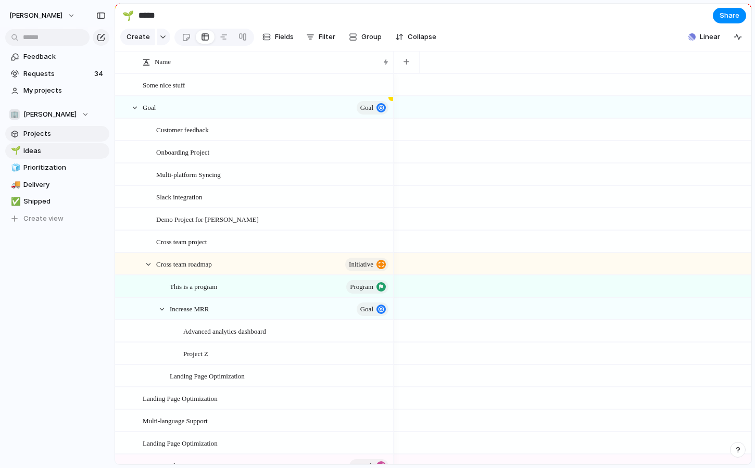
click at [77, 133] on span "Projects" at bounding box center [64, 134] width 82 height 10
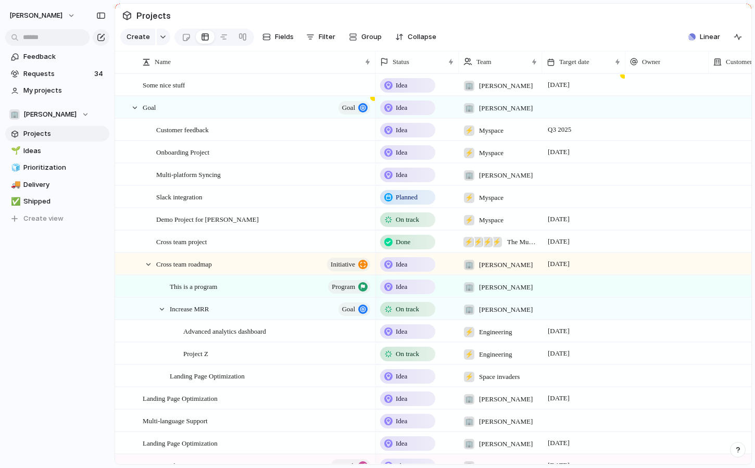
click at [71, 6] on div "[PERSON_NAME]" at bounding box center [57, 13] width 114 height 27
click at [63, 9] on button "[PERSON_NAME]" at bounding box center [43, 15] width 76 height 17
click at [188, 15] on div "Settings Invite members Change theme Sign out" at bounding box center [377, 234] width 755 height 468
click at [83, 111] on div "🏢 [PERSON_NAME]" at bounding box center [49, 114] width 80 height 10
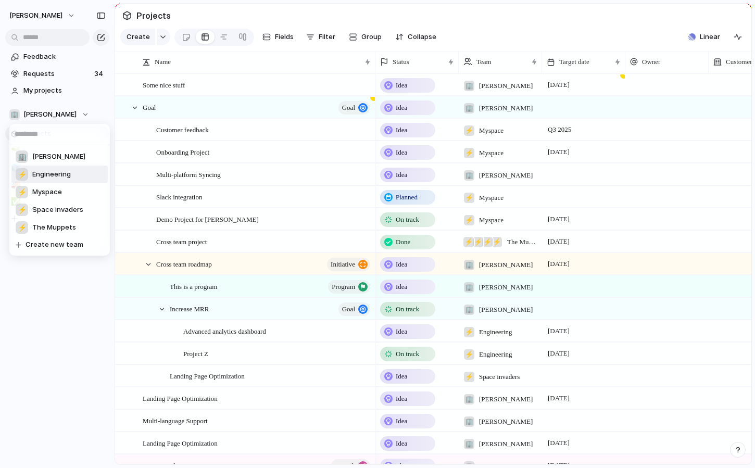
click at [71, 176] on li "⚡ Engineering" at bounding box center [59, 175] width 96 height 18
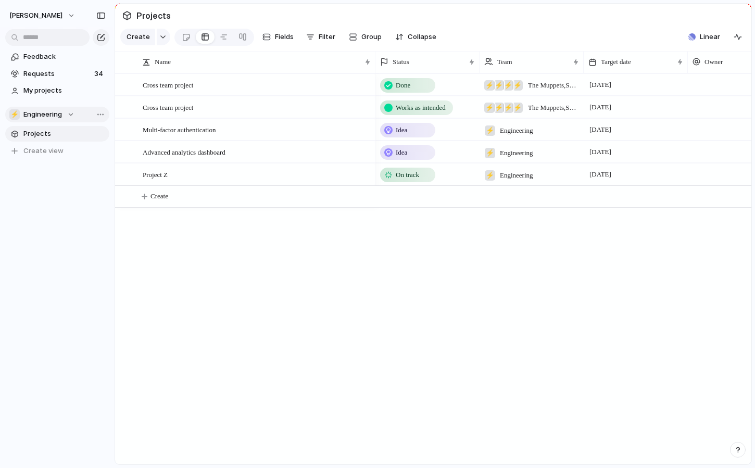
click at [65, 110] on div "⚡ Engineering" at bounding box center [41, 114] width 65 height 10
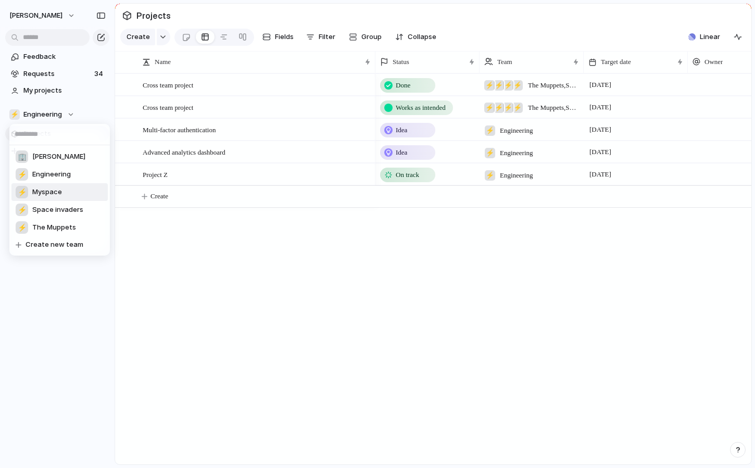
click at [70, 190] on li "⚡ Myspace" at bounding box center [59, 192] width 96 height 18
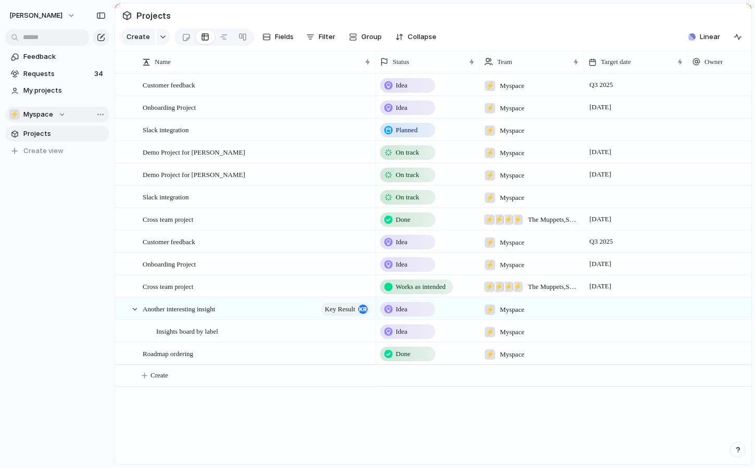
click at [56, 111] on div "⚡ Myspace" at bounding box center [37, 114] width 56 height 10
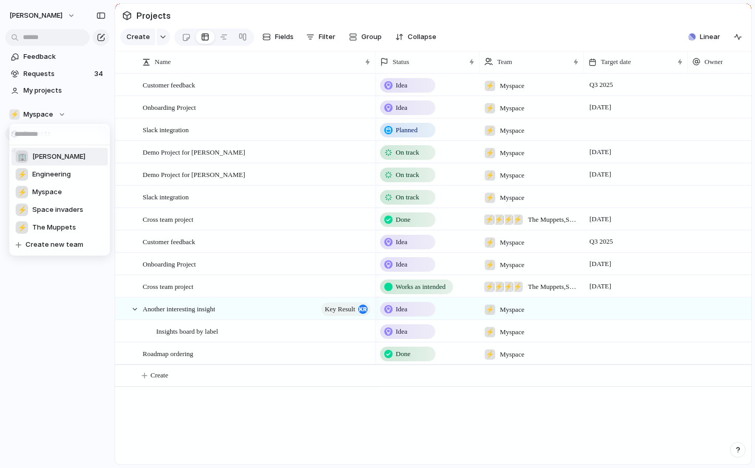
click at [56, 166] on li "⚡ Engineering" at bounding box center [59, 175] width 96 height 18
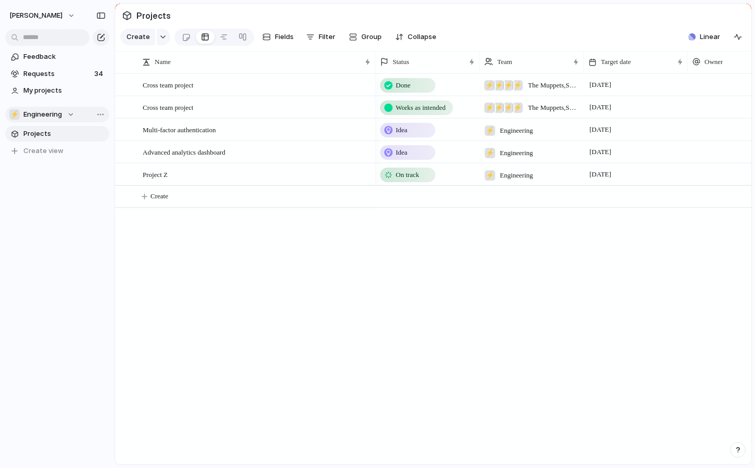
click at [62, 108] on button "⚡ Engineering" at bounding box center [57, 115] width 104 height 16
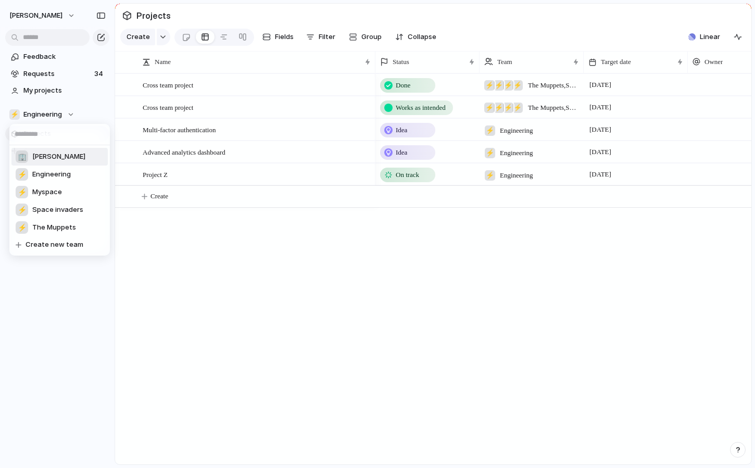
click at [70, 159] on span "[PERSON_NAME]" at bounding box center [58, 156] width 53 height 10
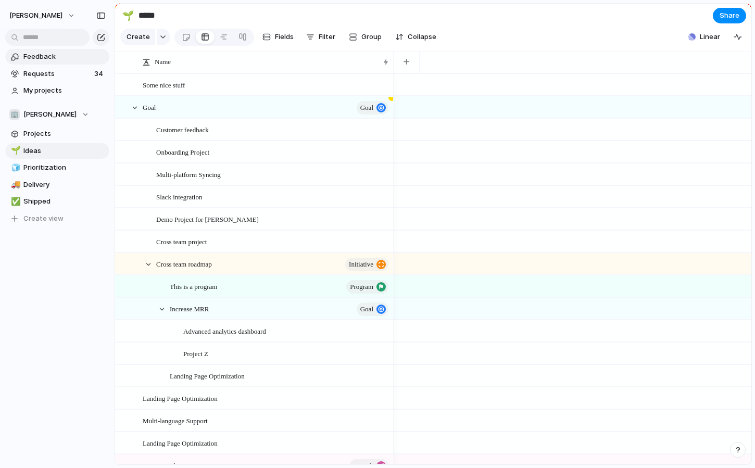
click at [64, 58] on span "Feedback" at bounding box center [64, 57] width 82 height 10
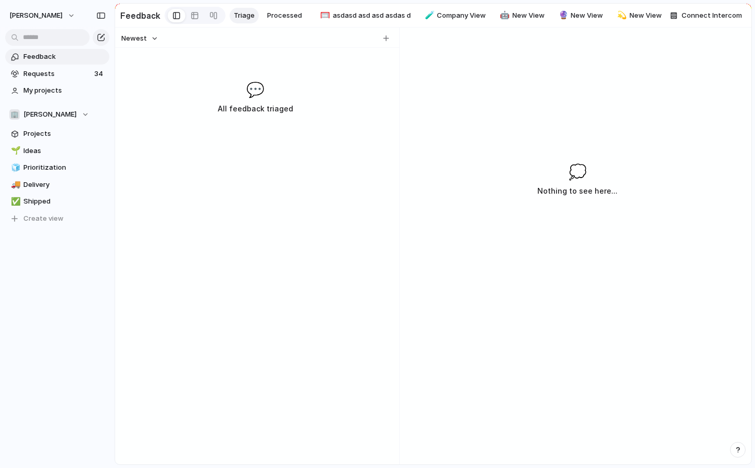
click at [234, 18] on span "Triage" at bounding box center [244, 15] width 21 height 10
click at [154, 35] on button "Newest" at bounding box center [140, 39] width 40 height 14
click at [221, 37] on div "Newest Oldest" at bounding box center [377, 234] width 755 height 468
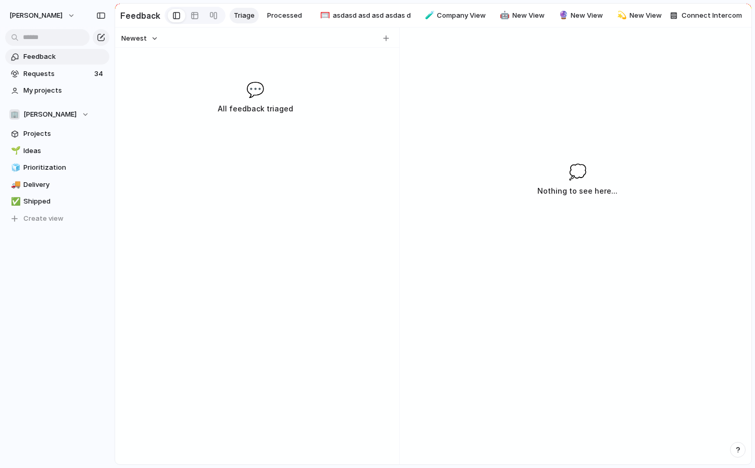
click at [299, 33] on div "Newest" at bounding box center [255, 39] width 276 height 14
click at [269, 129] on div "Newest 💬 All feedback triaged" at bounding box center [255, 246] width 281 height 437
drag, startPoint x: 279, startPoint y: 125, endPoint x: 219, endPoint y: 96, distance: 67.0
click at [219, 96] on div "Newest 💬 All feedback triaged" at bounding box center [255, 246] width 281 height 437
click at [222, 96] on div "💬 All feedback triaged" at bounding box center [255, 97] width 276 height 36
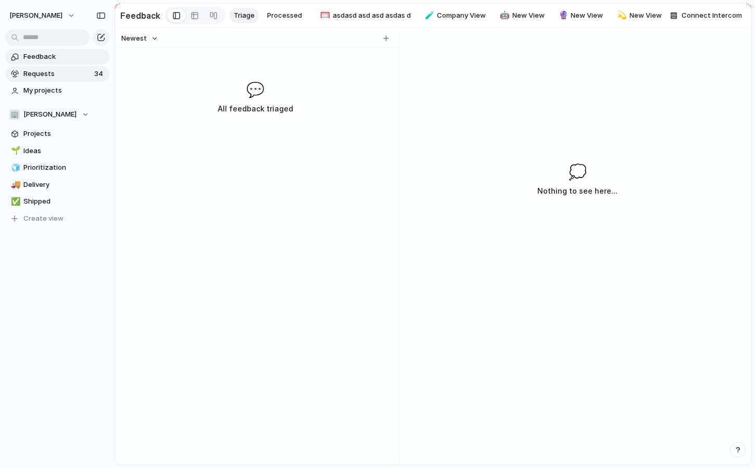
click at [59, 78] on span "Requests" at bounding box center [57, 74] width 68 height 10
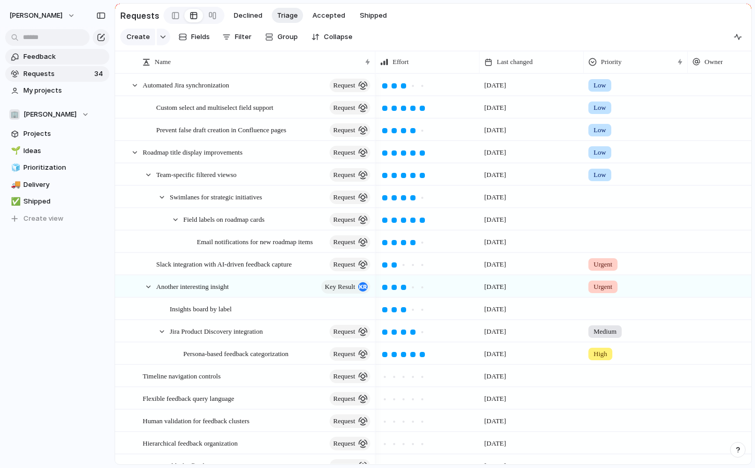
click at [62, 54] on span "Feedback" at bounding box center [64, 57] width 82 height 10
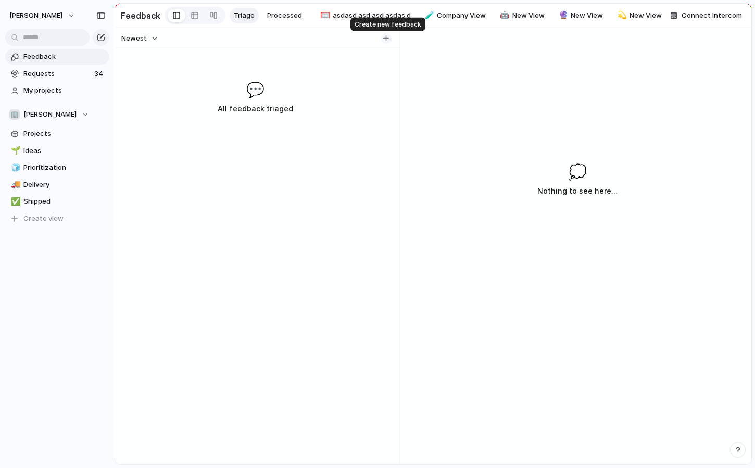
click at [382, 40] on button "button" at bounding box center [386, 38] width 10 height 10
click at [381, 36] on div at bounding box center [386, 38] width 10 height 10
click at [387, 37] on div "button" at bounding box center [386, 38] width 6 height 6
click at [273, 6] on div "Feedback Triage Processed 🥅 asdasd asd asd asdas d 🧪 Company View 🤖 New View 🔮 …" at bounding box center [392, 15] width 545 height 21
click at [278, 19] on span "Processed" at bounding box center [284, 15] width 35 height 10
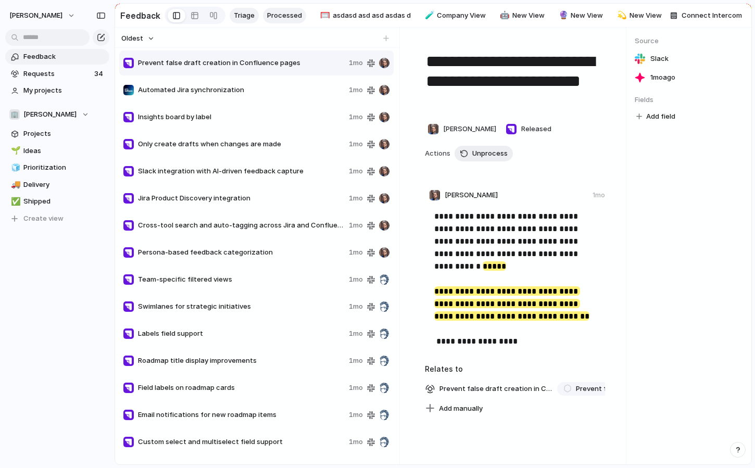
click at [242, 17] on span "Triage" at bounding box center [244, 15] width 21 height 10
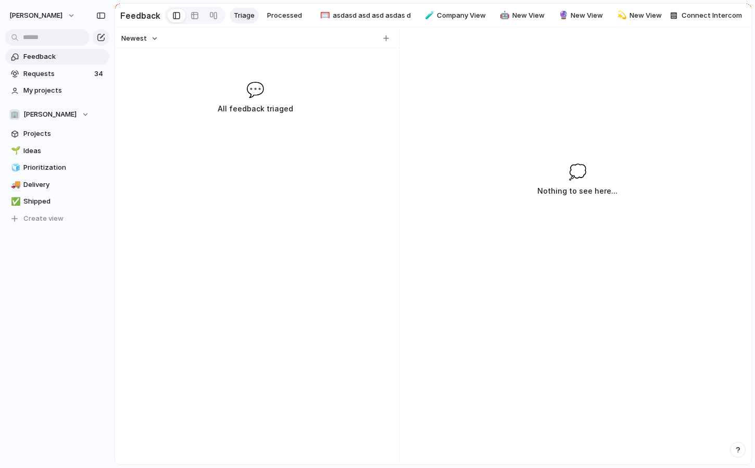
click at [389, 44] on div "Newest" at bounding box center [255, 39] width 276 height 14
click at [388, 40] on div "button" at bounding box center [386, 38] width 6 height 6
type input "****"
type input "**********"
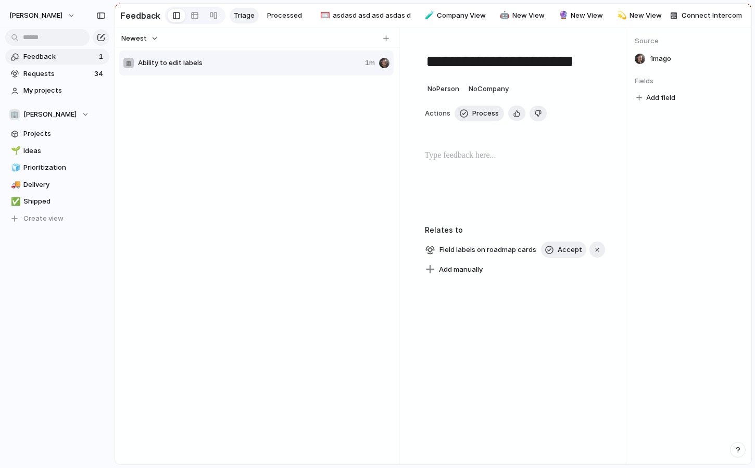
click at [487, 161] on p at bounding box center [515, 155] width 181 height 12
click at [529, 175] on div "**********" at bounding box center [515, 182] width 181 height 67
click at [482, 255] on span "Field labels on roadmap cards" at bounding box center [485, 250] width 99 height 15
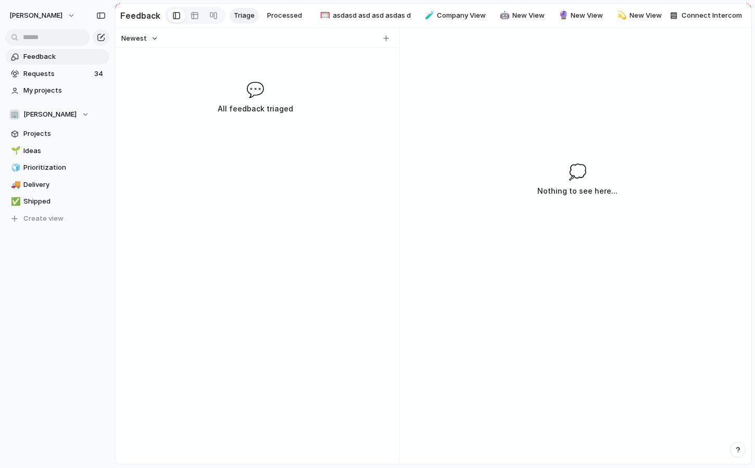
click at [246, 15] on span "Triage" at bounding box center [244, 15] width 21 height 10
click at [283, 20] on span "Processed" at bounding box center [284, 15] width 35 height 10
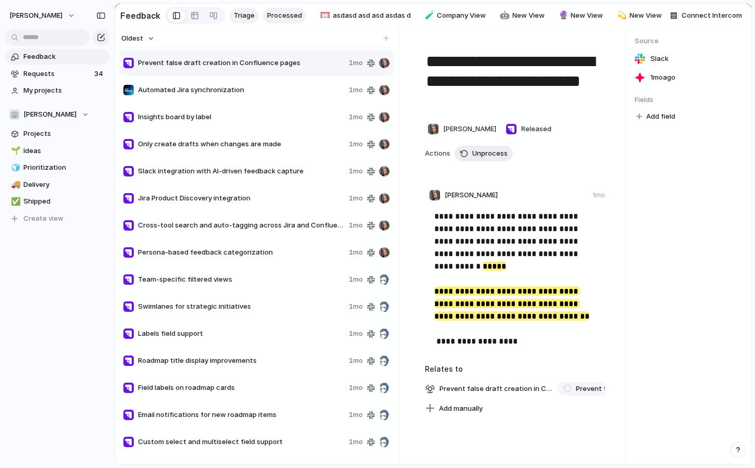
click at [244, 20] on span "Triage" at bounding box center [244, 15] width 21 height 10
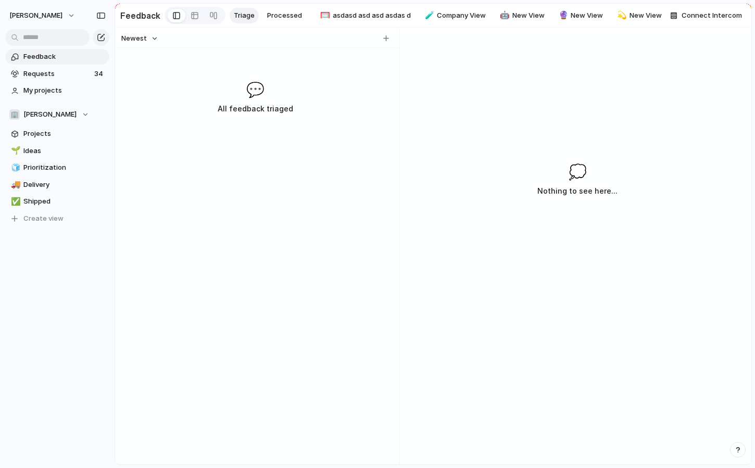
click at [53, 61] on span "Feedback" at bounding box center [64, 57] width 82 height 10
click at [236, 90] on div "💬 All feedback triaged" at bounding box center [255, 97] width 276 height 36
click at [241, 91] on div "💬 All feedback triaged" at bounding box center [255, 97] width 276 height 36
click at [53, 65] on section "Feedback Requests 34 My projects" at bounding box center [57, 73] width 114 height 52
click at [53, 71] on span "Requests" at bounding box center [57, 74] width 68 height 10
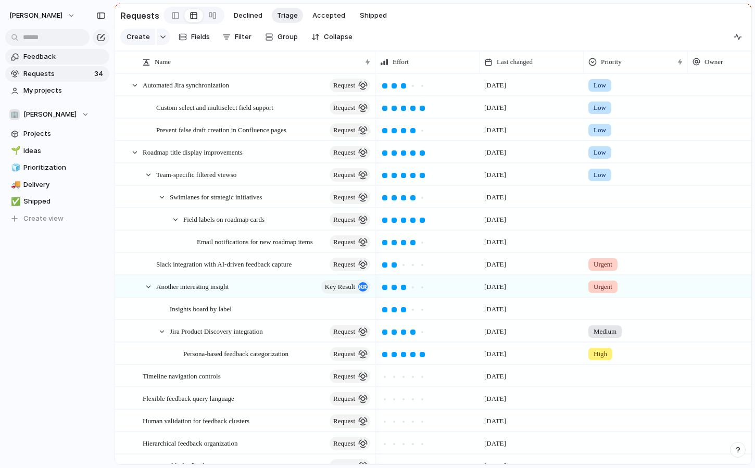
click at [53, 58] on span "Feedback" at bounding box center [64, 57] width 82 height 10
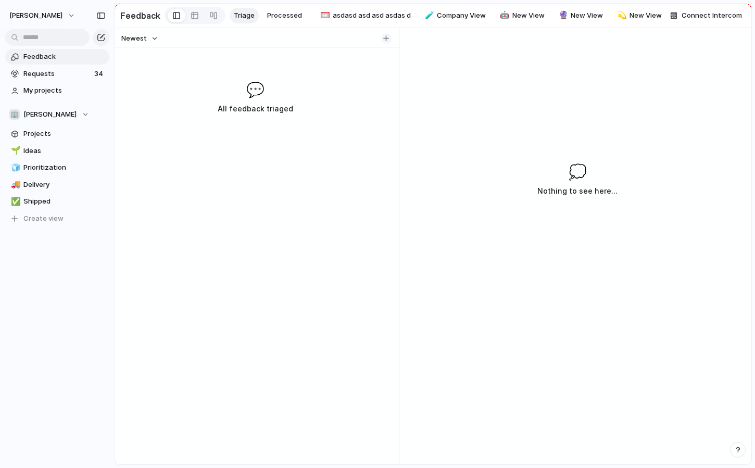
click at [389, 37] on button "button" at bounding box center [386, 38] width 10 height 10
type input "******"
type input "****"
type input "**********"
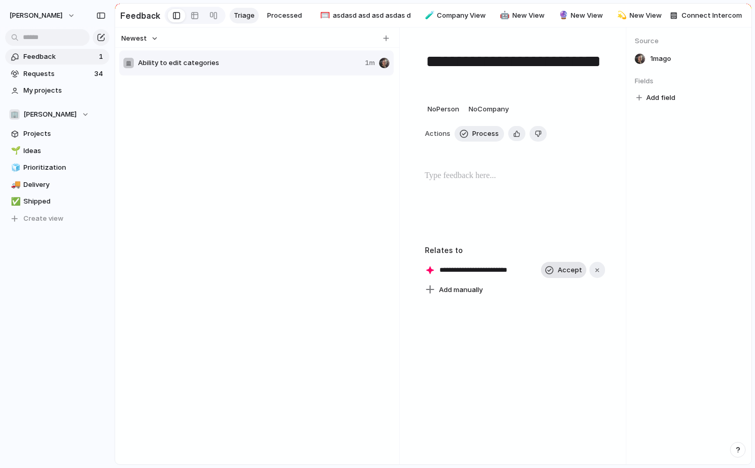
click at [558, 275] on span "Accept" at bounding box center [569, 270] width 24 height 10
click at [455, 275] on span "Ability to edit categories" at bounding box center [479, 270] width 87 height 15
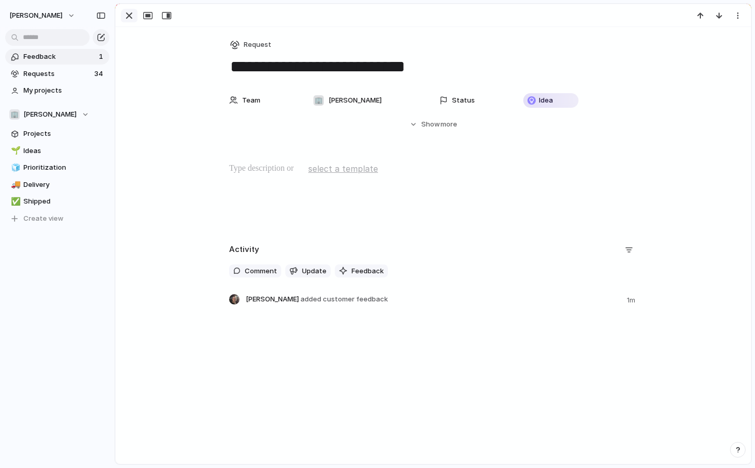
click at [128, 21] on div "button" at bounding box center [129, 15] width 12 height 12
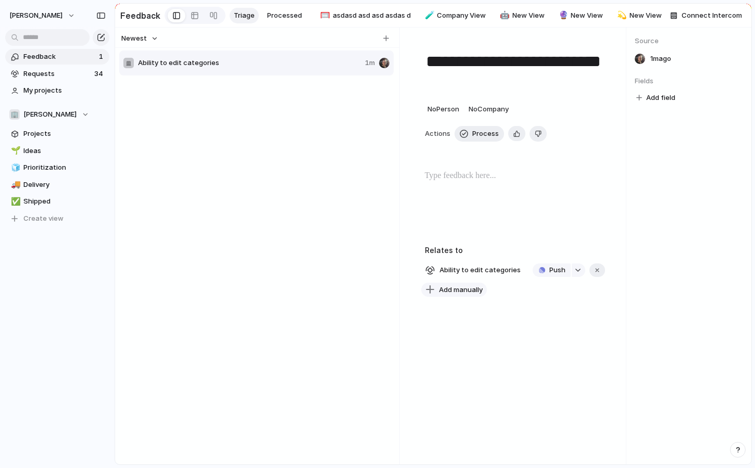
click at [463, 292] on span "Add manually" at bounding box center [461, 290] width 44 height 10
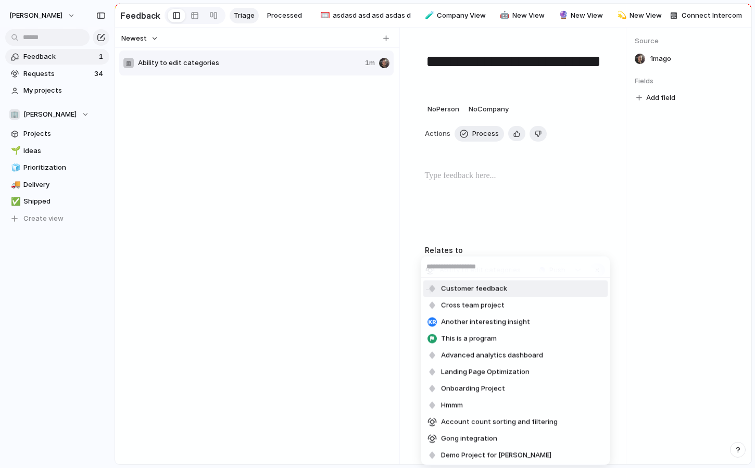
click at [582, 245] on div "Customer feedback Cross team project Another interesting insight This is a prog…" at bounding box center [377, 234] width 755 height 468
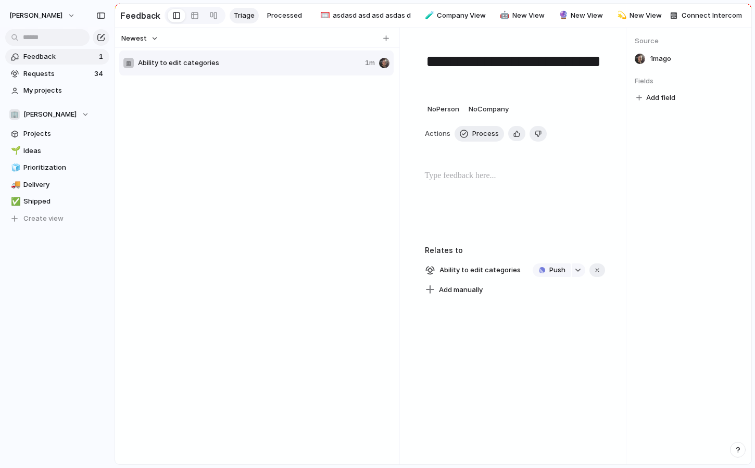
click at [282, 55] on div "Ability to edit categories 1m" at bounding box center [256, 62] width 274 height 25
click at [294, 67] on span "Ability to edit categories" at bounding box center [249, 63] width 223 height 10
click at [485, 137] on span "Process" at bounding box center [485, 134] width 27 height 10
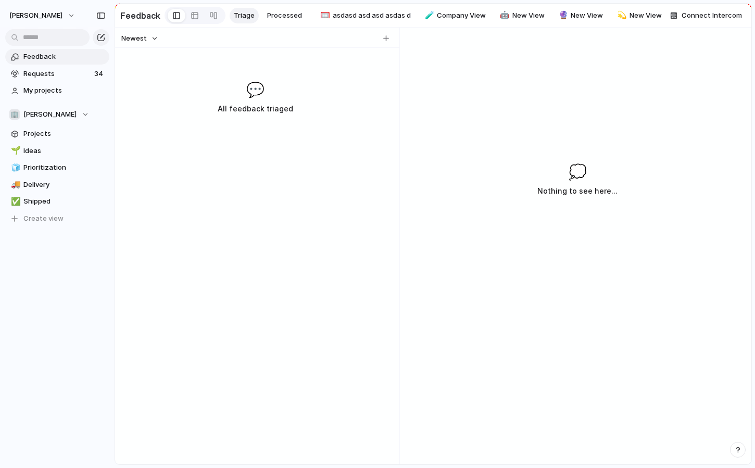
click at [236, 17] on span "Triage" at bounding box center [244, 15] width 21 height 10
click at [384, 36] on div "button" at bounding box center [386, 38] width 6 height 6
type input "**********"
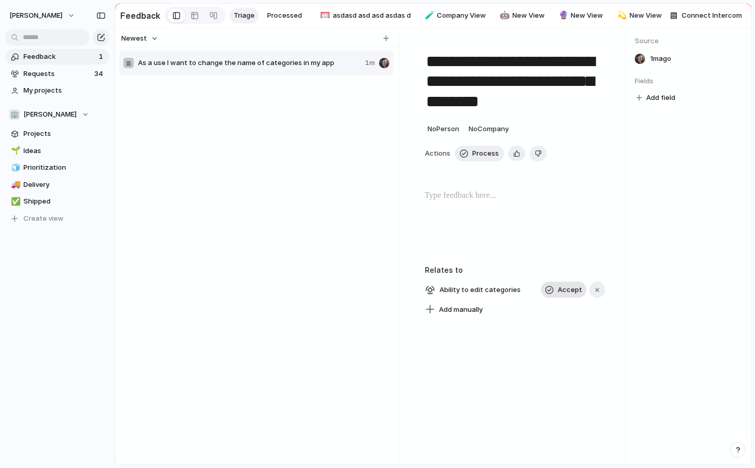
click at [561, 292] on span "Accept" at bounding box center [569, 290] width 24 height 10
click at [475, 291] on span "Ability to edit categories" at bounding box center [479, 290] width 87 height 15
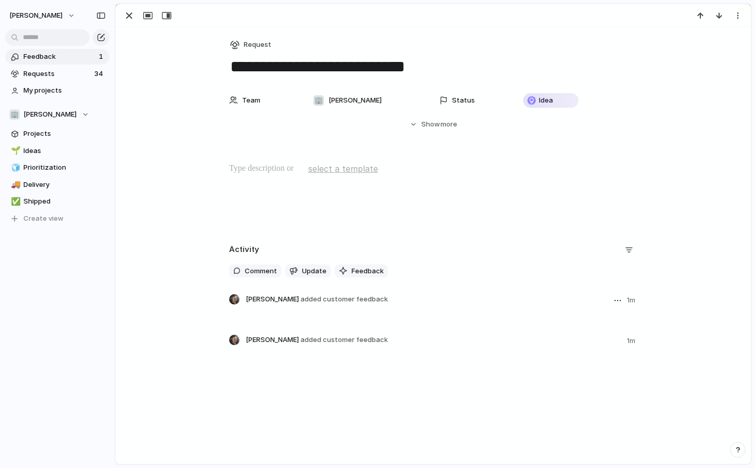
click at [323, 309] on p at bounding box center [441, 315] width 391 height 12
click at [353, 290] on div "Activity Comment Update Feedback [PERSON_NAME] added customer feedback 1m [PERS…" at bounding box center [433, 308] width 408 height 134
click at [325, 303] on span "added customer feedback" at bounding box center [343, 299] width 87 height 8
click at [328, 329] on div at bounding box center [441, 328] width 391 height 11
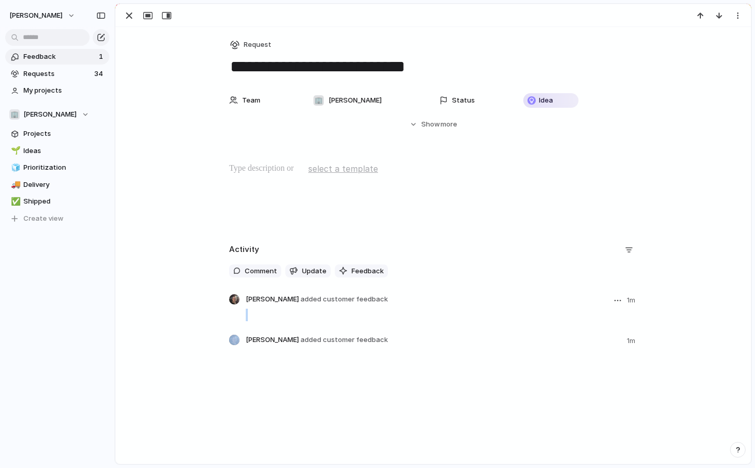
click at [328, 329] on div at bounding box center [441, 328] width 391 height 11
click at [335, 297] on span "added customer feedback" at bounding box center [343, 299] width 87 height 8
click at [322, 292] on div "Activity Comment Update Feedback [PERSON_NAME] added customer feedback 1m [PERS…" at bounding box center [433, 308] width 408 height 134
click at [365, 305] on header "[PERSON_NAME] added customer feedback 1m" at bounding box center [441, 300] width 391 height 12
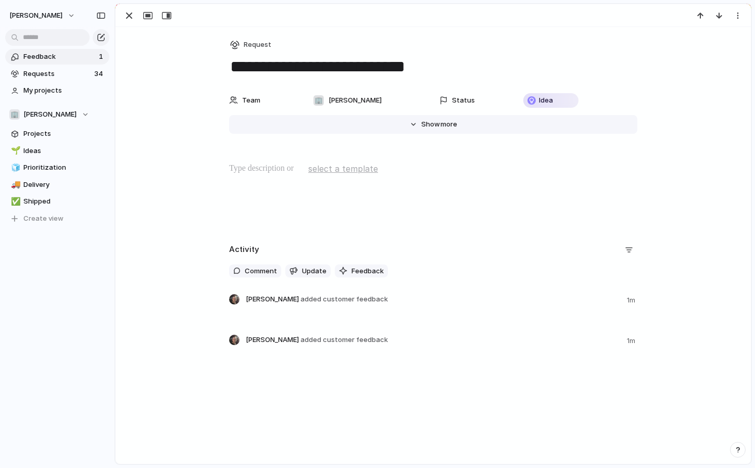
click at [435, 124] on span "Show" at bounding box center [430, 124] width 19 height 10
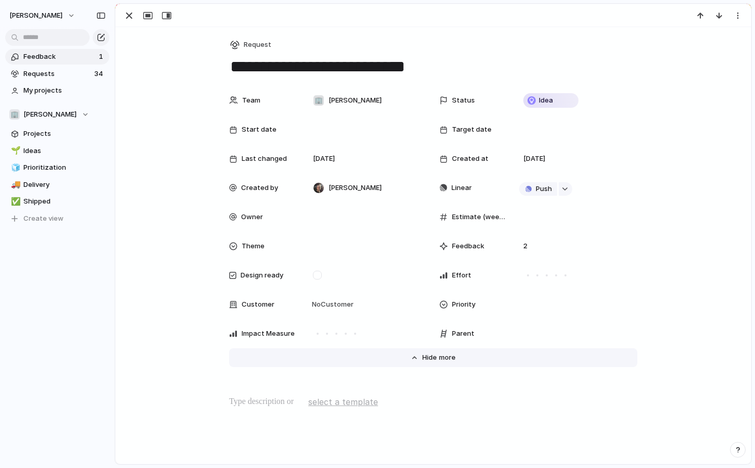
click at [453, 354] on span "more" at bounding box center [447, 357] width 17 height 10
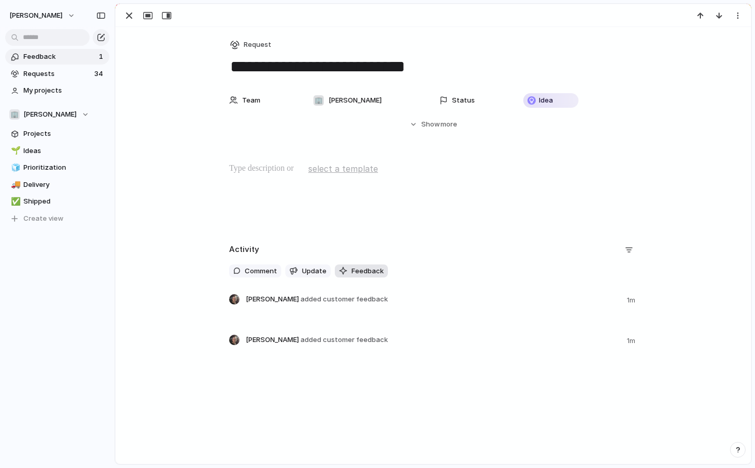
click at [377, 268] on span "Feedback" at bounding box center [367, 271] width 32 height 10
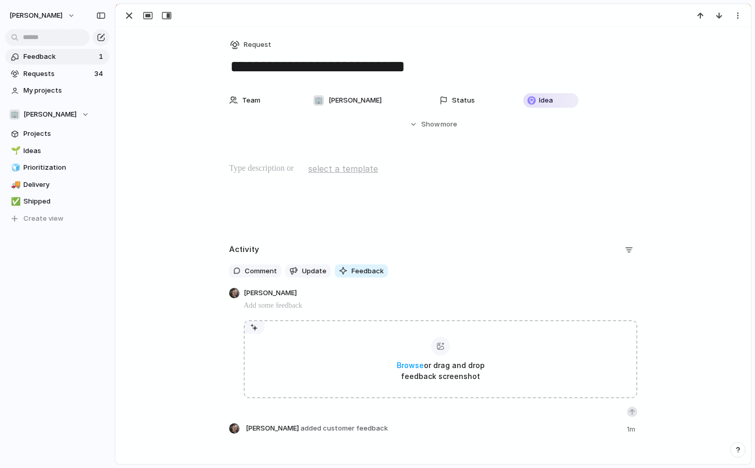
click at [419, 303] on p at bounding box center [440, 305] width 393 height 12
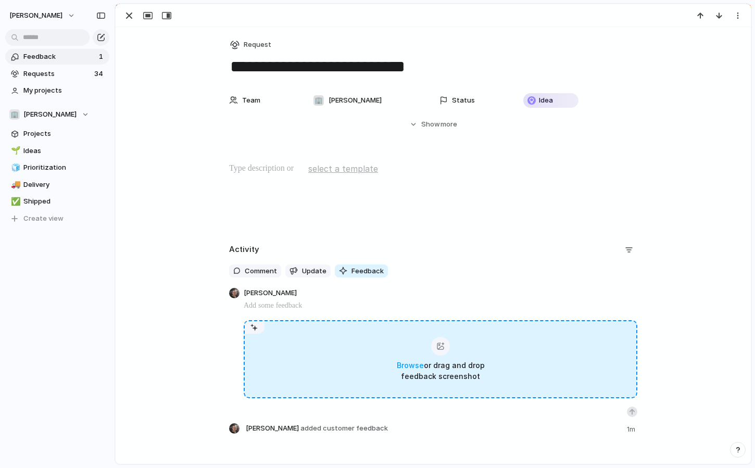
click at [439, 370] on span "Browse or drag and drop feedback screenshot" at bounding box center [440, 371] width 104 height 22
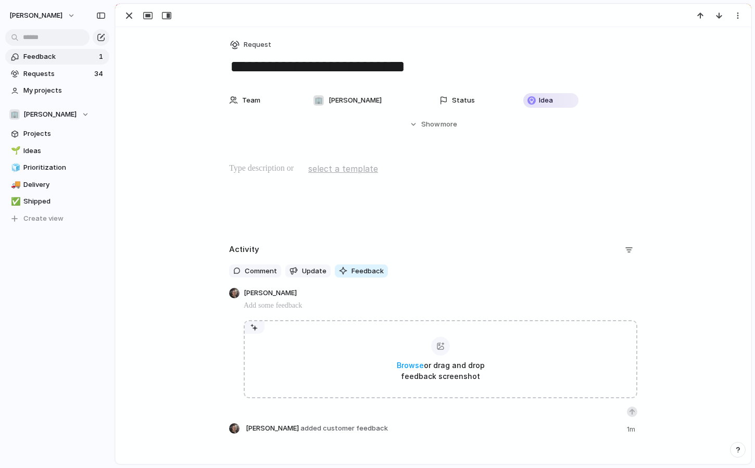
click at [332, 312] on div "Browse or drag and drop feedback screenshot" at bounding box center [440, 358] width 393 height 118
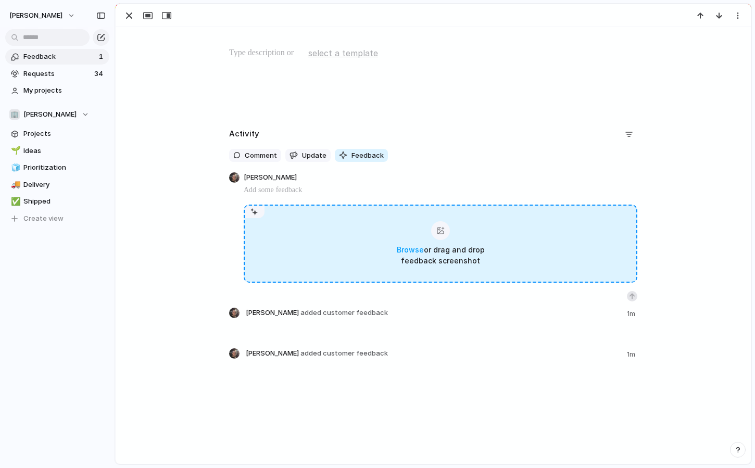
click at [351, 241] on div "Browse or drag and drop feedback screenshot" at bounding box center [440, 244] width 393 height 78
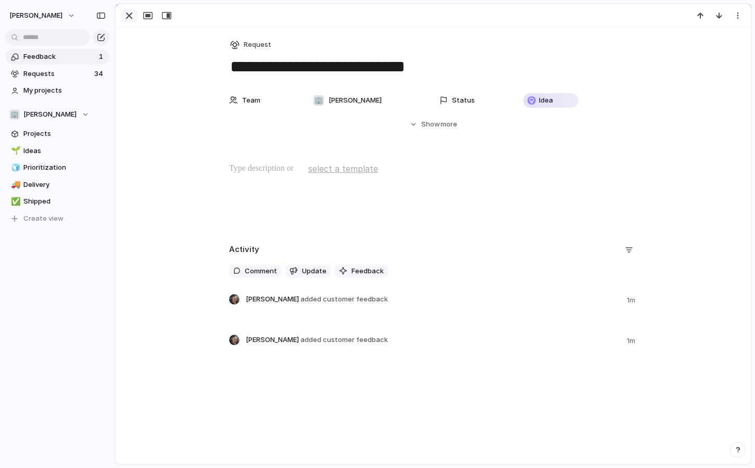
click at [131, 17] on div "button" at bounding box center [129, 15] width 12 height 12
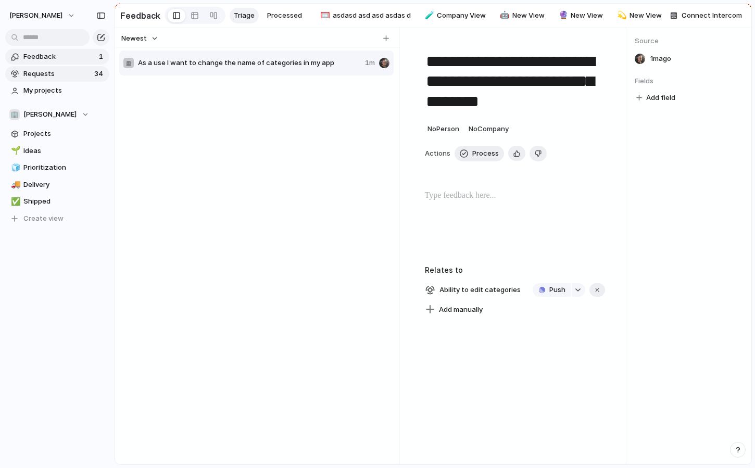
click at [56, 72] on span "Requests" at bounding box center [57, 74] width 68 height 10
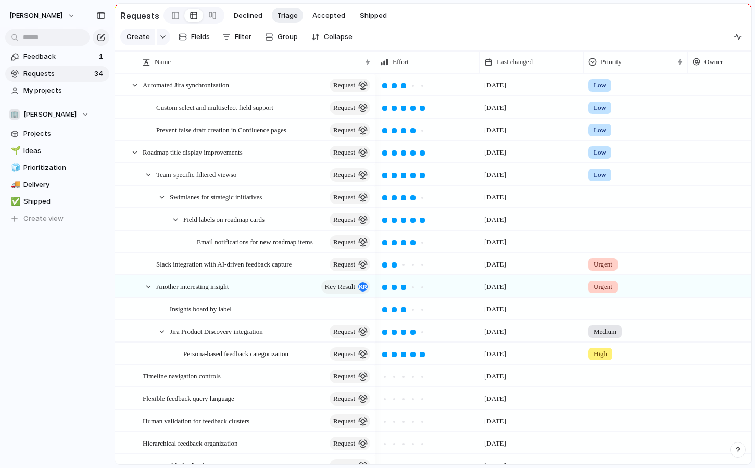
scroll to position [460, 0]
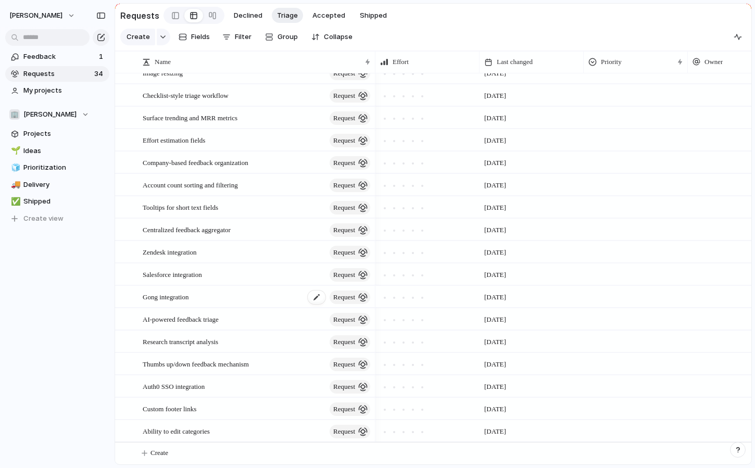
click at [188, 300] on span "Gong integration" at bounding box center [166, 296] width 46 height 12
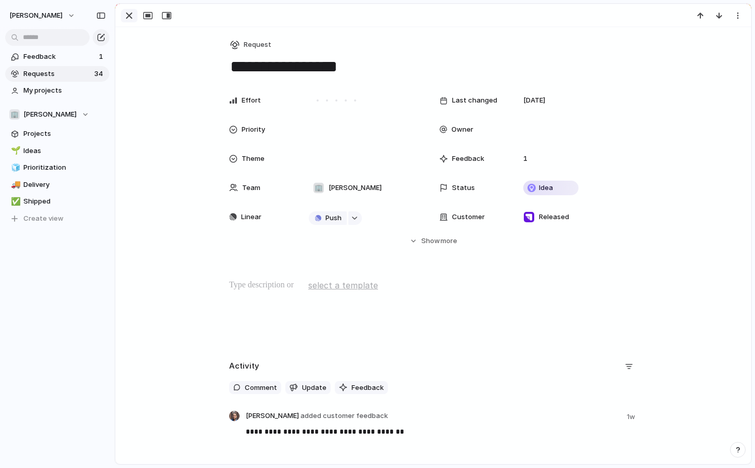
click at [127, 11] on div "button" at bounding box center [129, 15] width 12 height 12
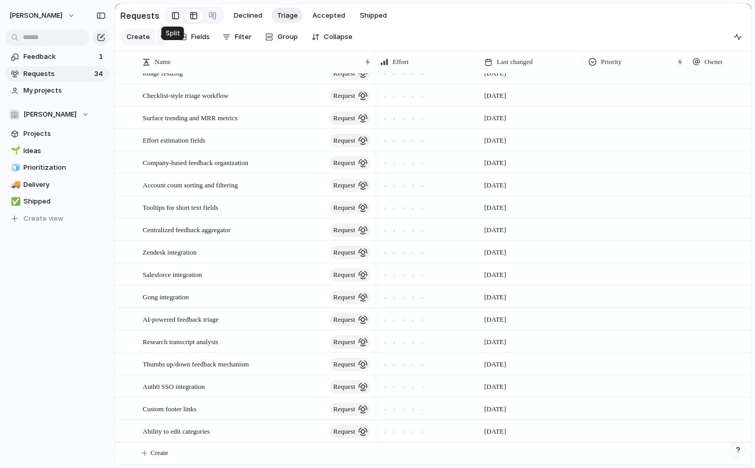
click at [173, 16] on div at bounding box center [175, 16] width 7 height 16
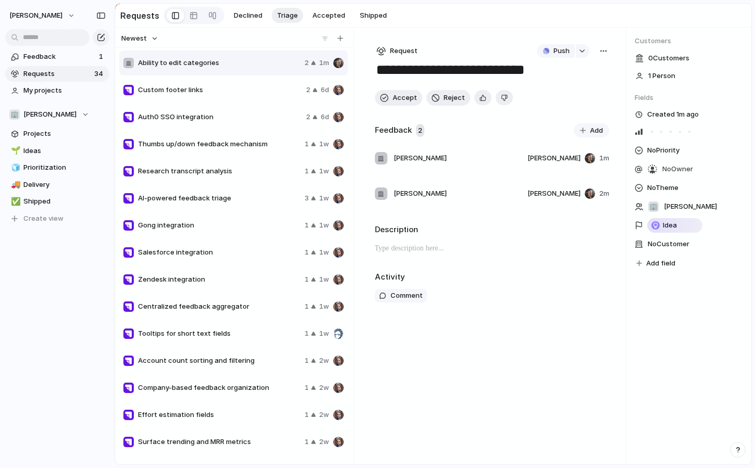
click at [183, 264] on div "Salesforce integration 1 1w" at bounding box center [233, 252] width 228 height 25
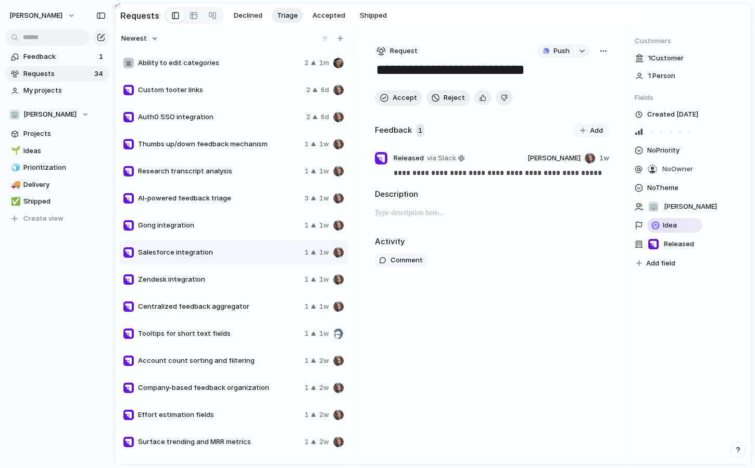
click at [192, 308] on span "Centralized feedback aggregator" at bounding box center [219, 306] width 162 height 10
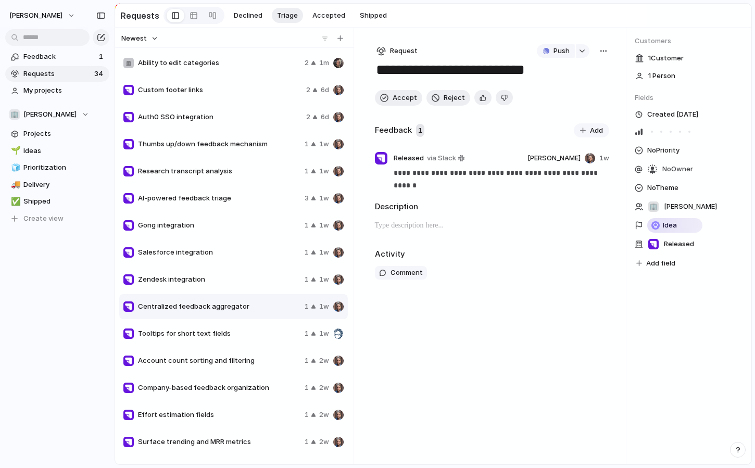
click at [156, 226] on span "Gong integration" at bounding box center [219, 225] width 162 height 10
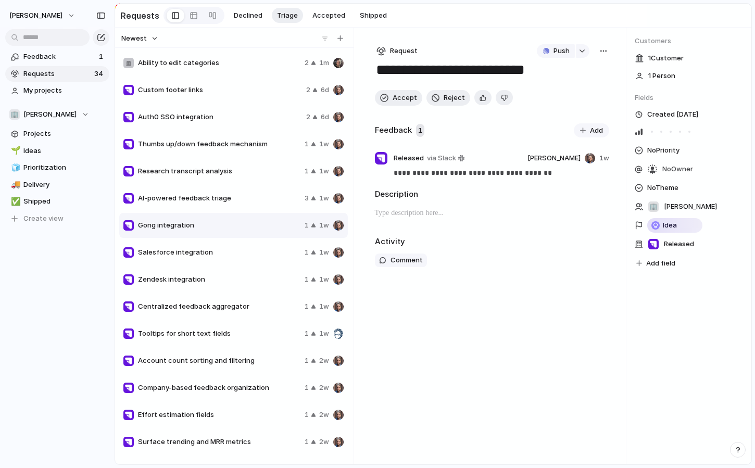
click at [193, 358] on span "Account count sorting and filtering" at bounding box center [219, 360] width 162 height 10
click at [190, 15] on div at bounding box center [193, 15] width 8 height 17
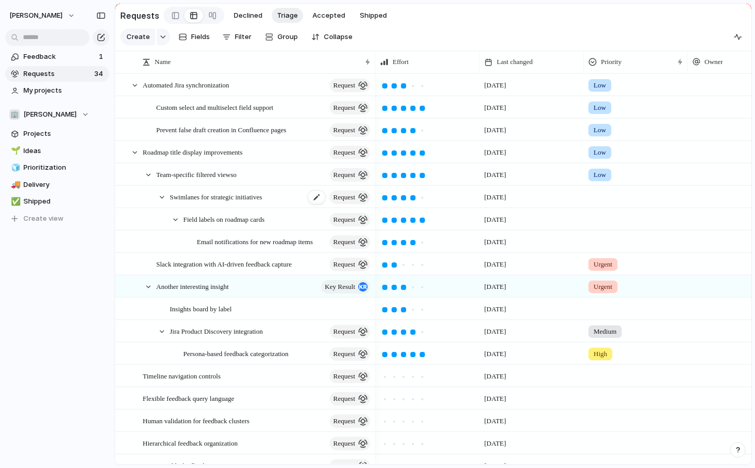
click at [197, 198] on span "Swimlanes for strategic initiatives" at bounding box center [216, 196] width 92 height 12
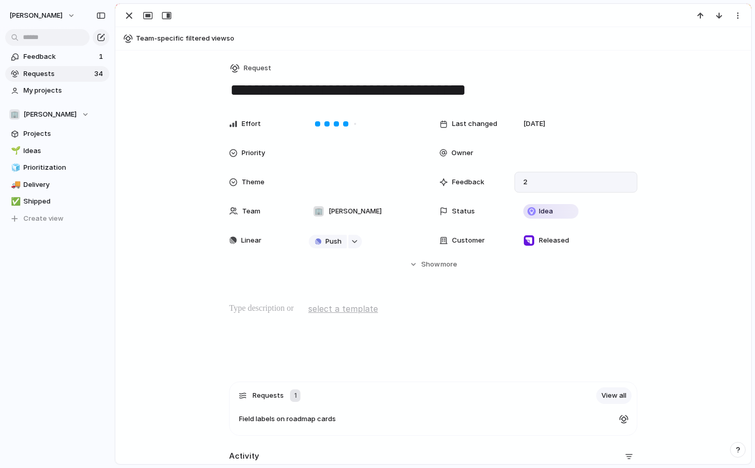
click at [531, 184] on span "2" at bounding box center [525, 182] width 12 height 10
click at [533, 188] on div "2" at bounding box center [575, 182] width 123 height 21
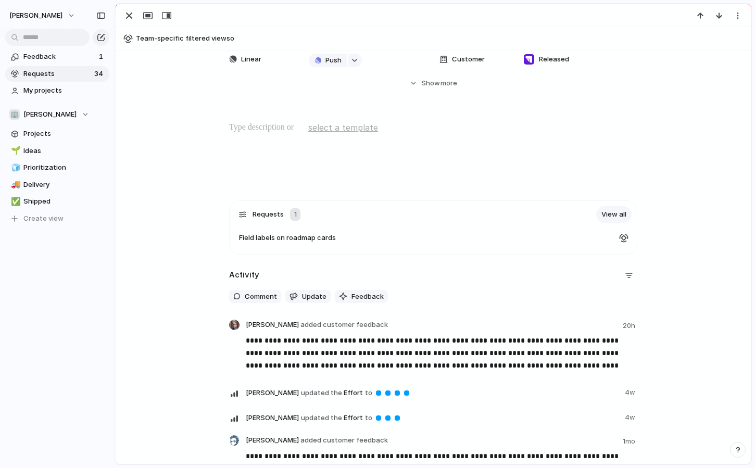
scroll to position [282, 0]
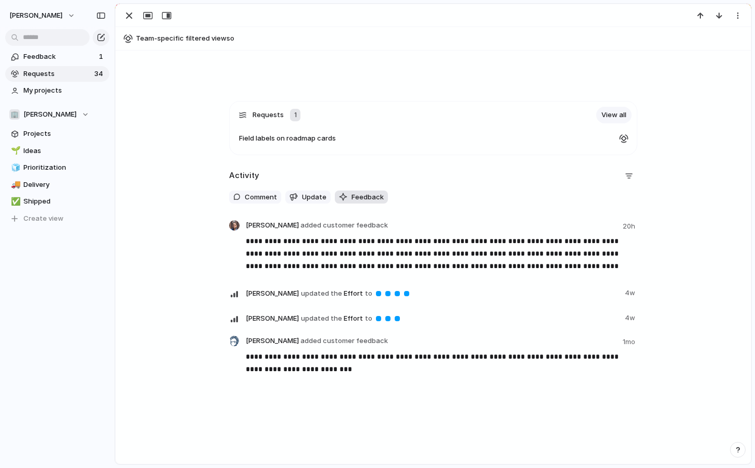
click at [349, 196] on button "Feedback" at bounding box center [361, 197] width 53 height 14
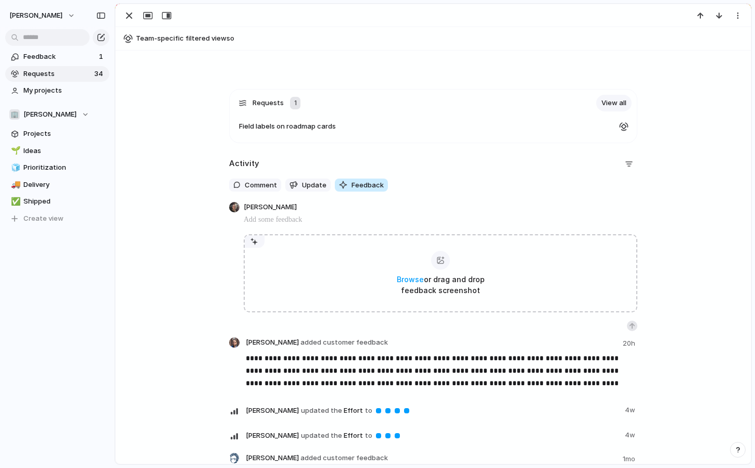
scroll to position [292, 0]
click at [306, 184] on span "Update" at bounding box center [314, 185] width 24 height 10
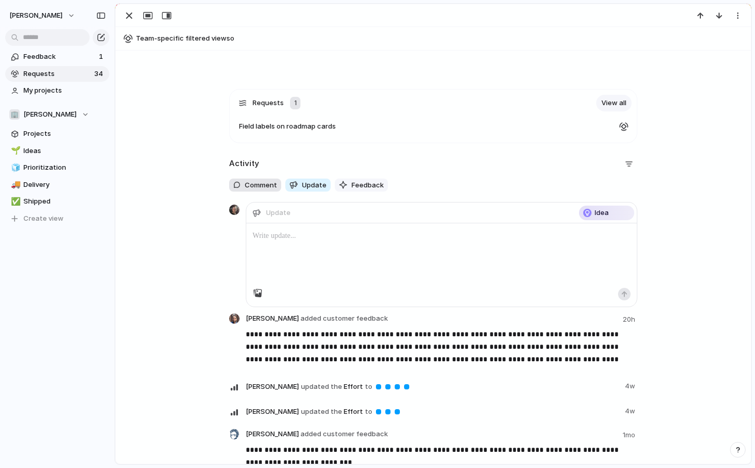
click at [269, 188] on span "Comment" at bounding box center [261, 185] width 32 height 10
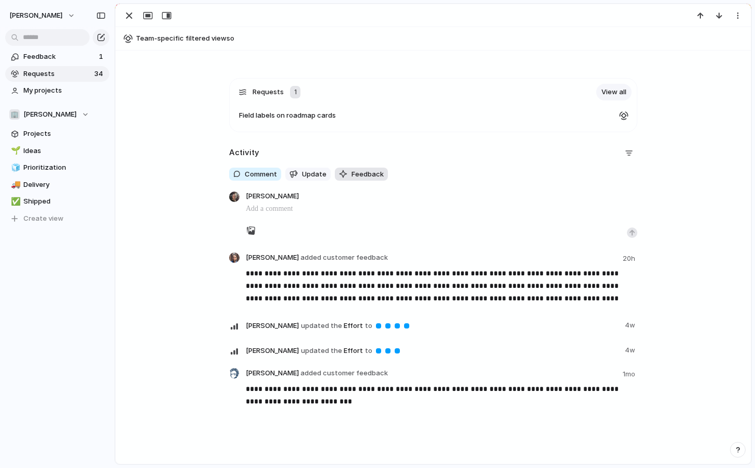
click at [351, 174] on span "Feedback" at bounding box center [367, 174] width 32 height 10
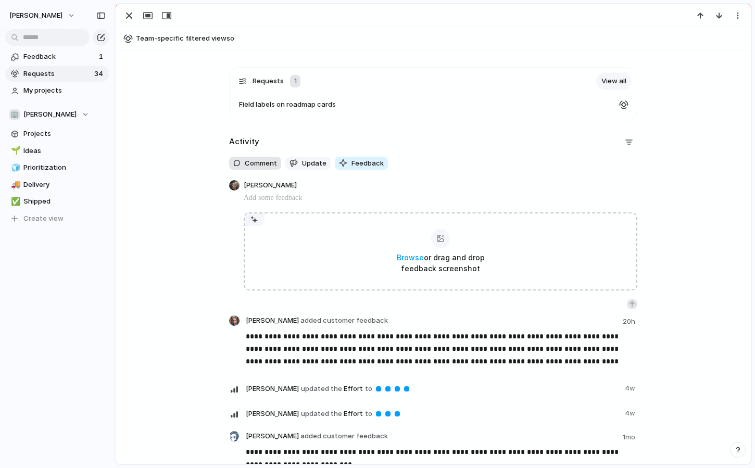
click at [263, 160] on span "Comment" at bounding box center [261, 163] width 32 height 10
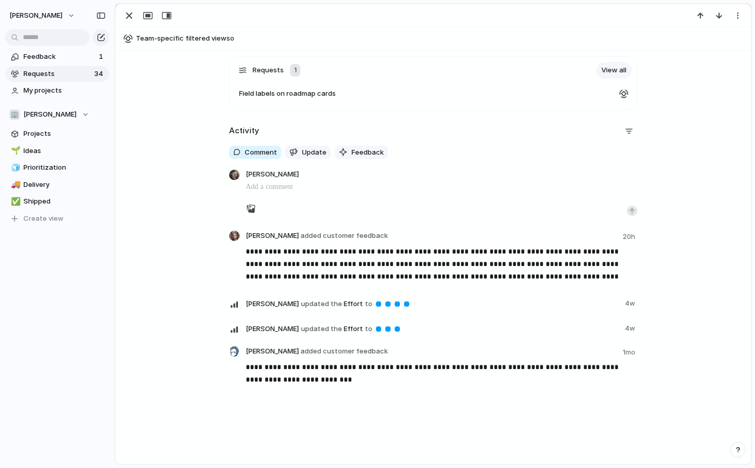
scroll to position [325, 0]
click at [375, 180] on div "[PERSON_NAME]" at bounding box center [441, 192] width 391 height 47
click at [436, 258] on p "**********" at bounding box center [441, 263] width 391 height 37
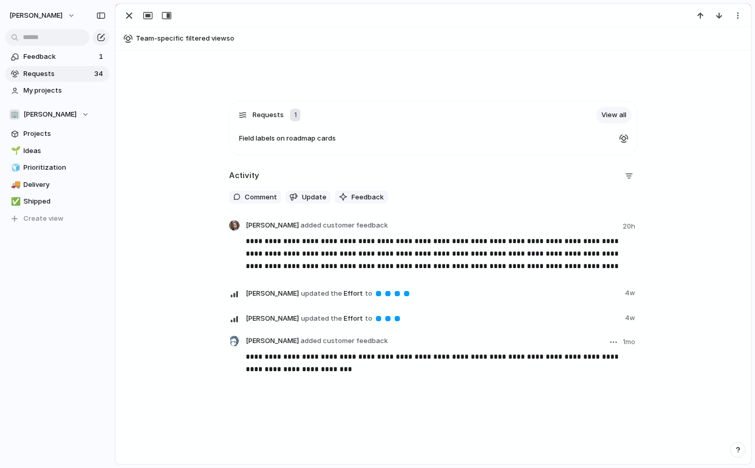
click at [444, 346] on header "[PERSON_NAME] added customer feedback 1mo" at bounding box center [441, 342] width 391 height 12
click at [332, 368] on p "**********" at bounding box center [441, 362] width 391 height 25
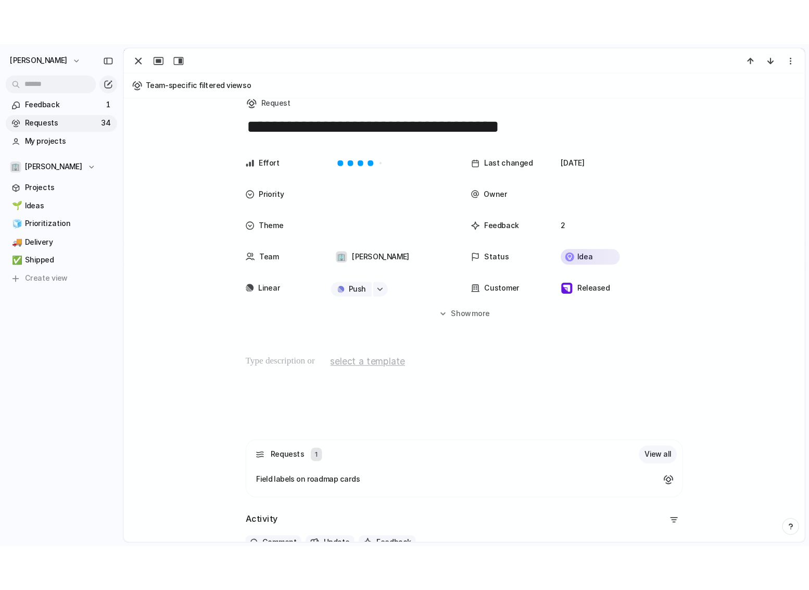
scroll to position [0, 0]
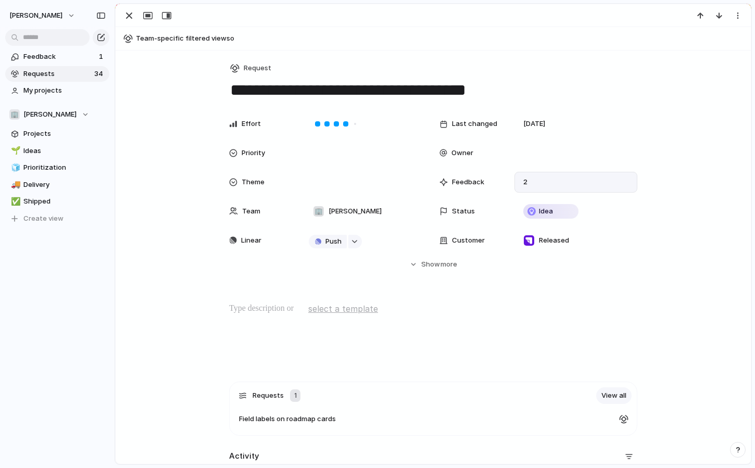
click at [518, 183] on div "2" at bounding box center [575, 182] width 123 height 21
click at [466, 184] on span "Feedback" at bounding box center [468, 182] width 32 height 10
click at [130, 16] on div "button" at bounding box center [129, 15] width 12 height 12
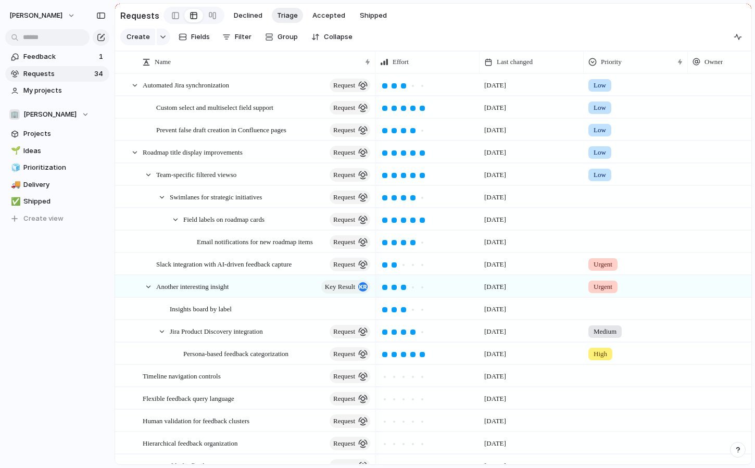
click at [130, 16] on h2 "Requests" at bounding box center [139, 15] width 39 height 12
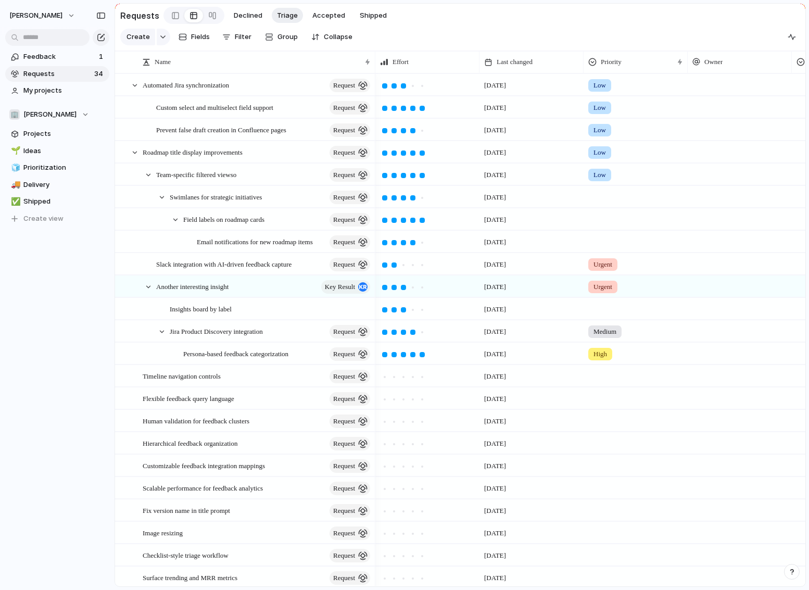
click at [460, 1] on div "Requests Declined Triage Accepted Shipped Create Fields Filter Group Zoom Colla…" at bounding box center [461, 295] width 694 height 590
